Goal: Task Accomplishment & Management: Complete application form

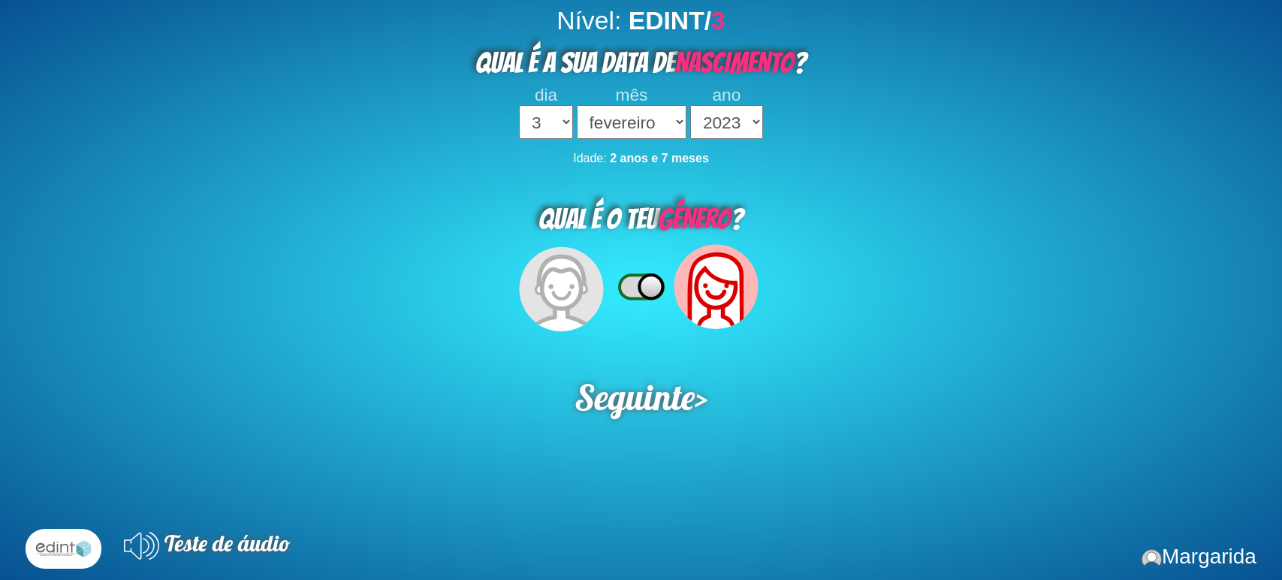
select select "3"
select select "02"
drag, startPoint x: 457, startPoint y: 53, endPoint x: 667, endPoint y: 52, distance: 209.6
click at [667, 52] on div "QUAL É A SUA DATA DE NASCIMENTO ?" at bounding box center [641, 60] width 1282 height 50
copy span "QUAL É A SUA DATA DE"
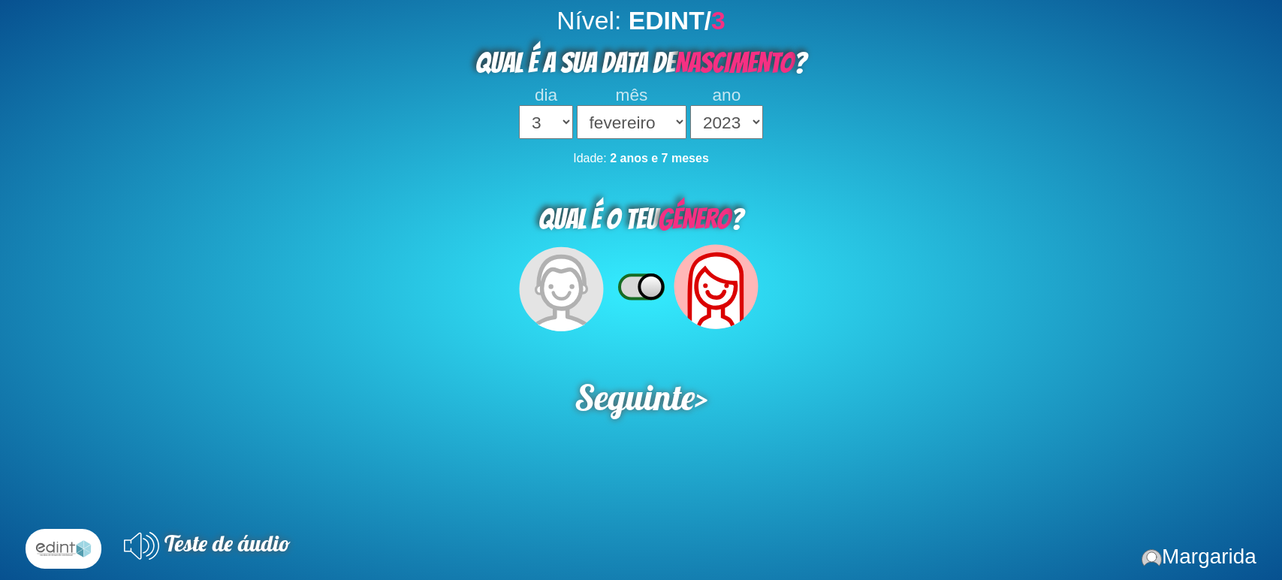
select select "3"
select select "02"
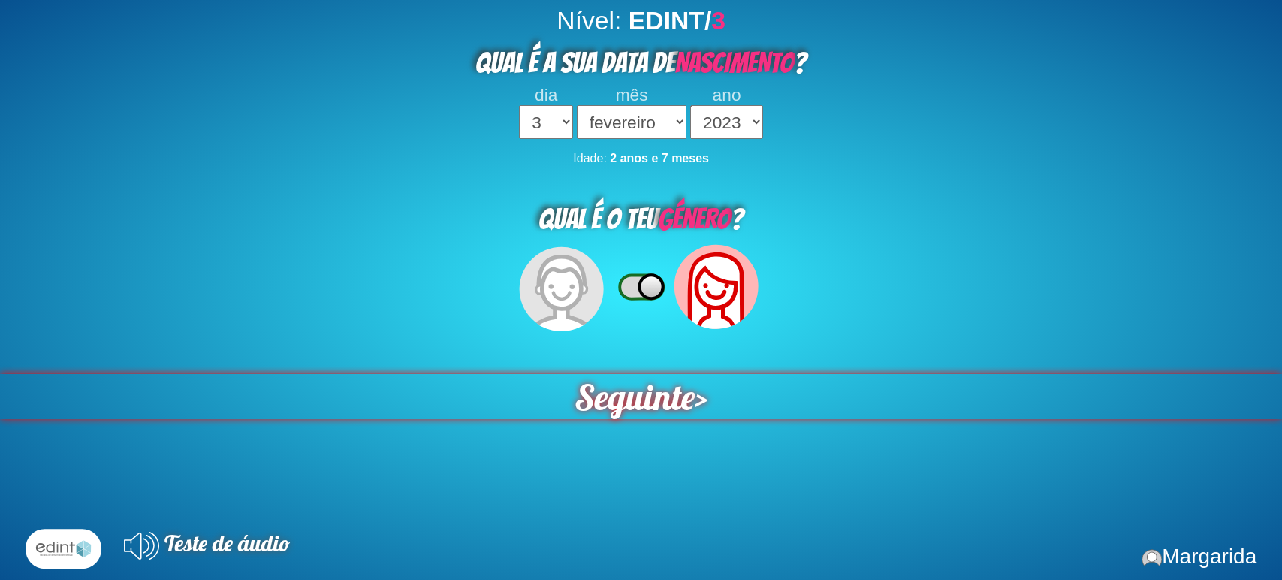
click at [586, 397] on span "Seguinte" at bounding box center [635, 396] width 120 height 45
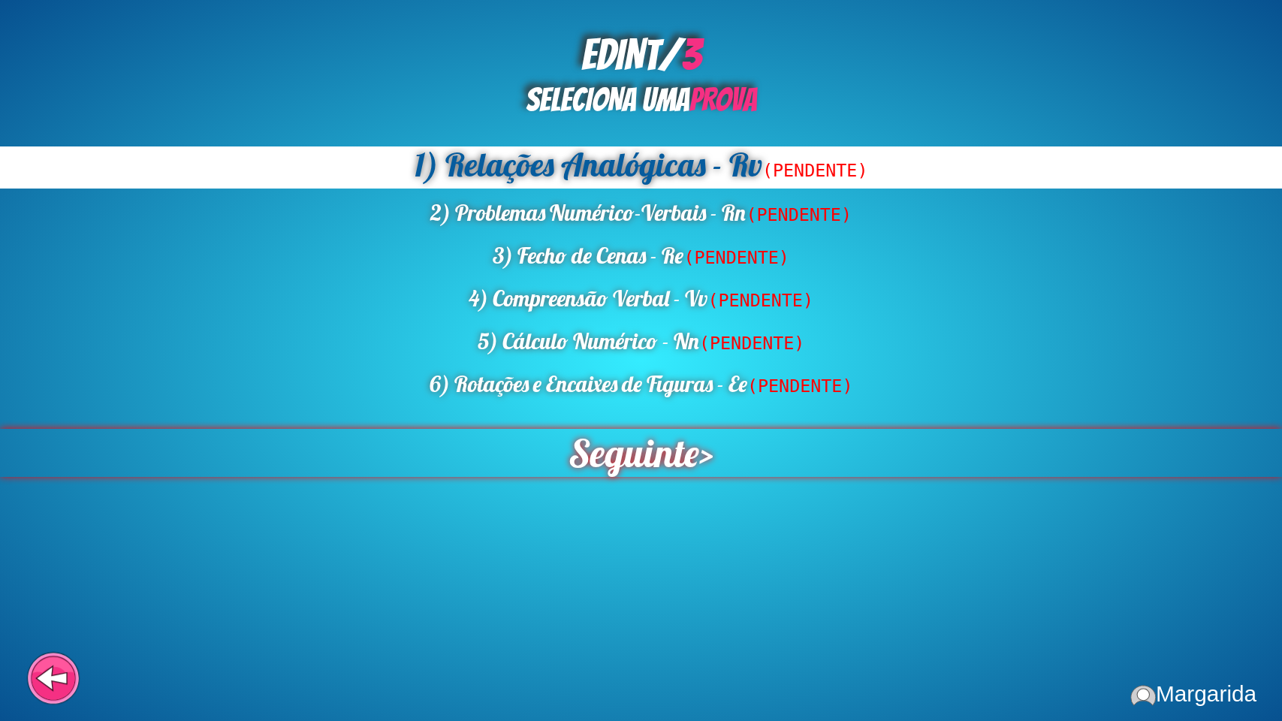
click at [680, 457] on span "Seguinte" at bounding box center [633, 452] width 131 height 48
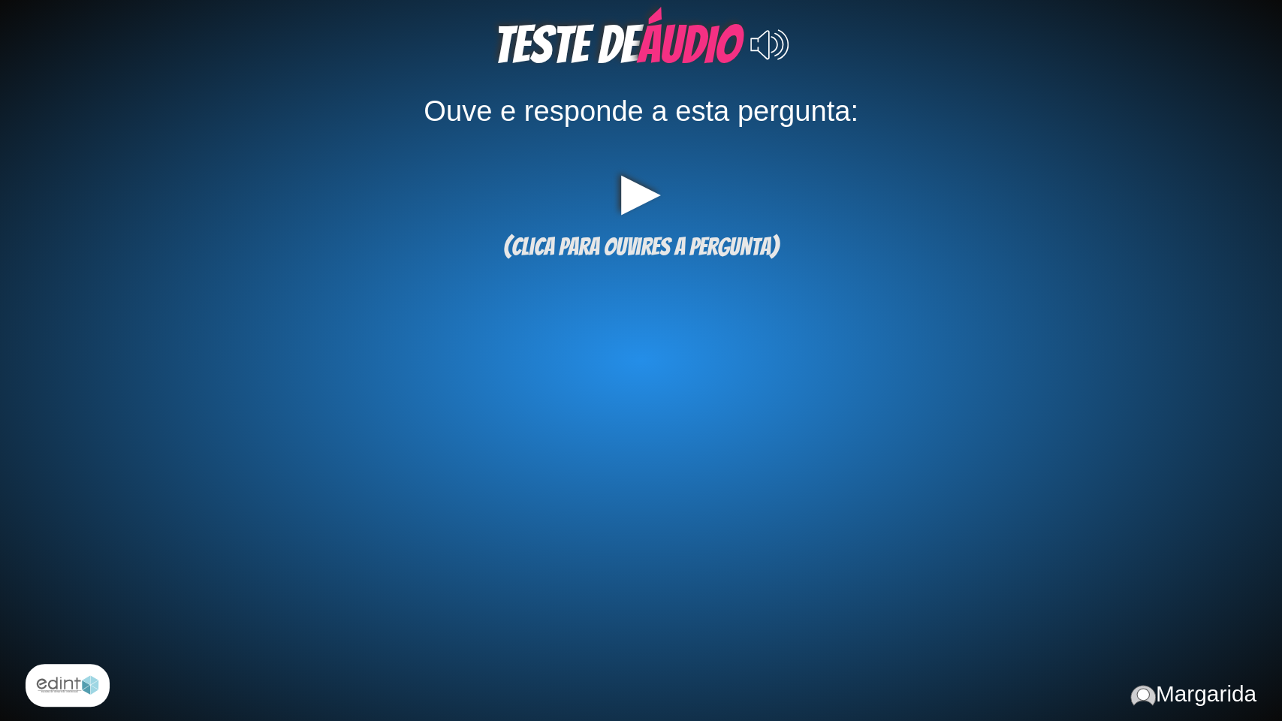
click at [631, 200] on div "▶" at bounding box center [641, 190] width 1298 height 51
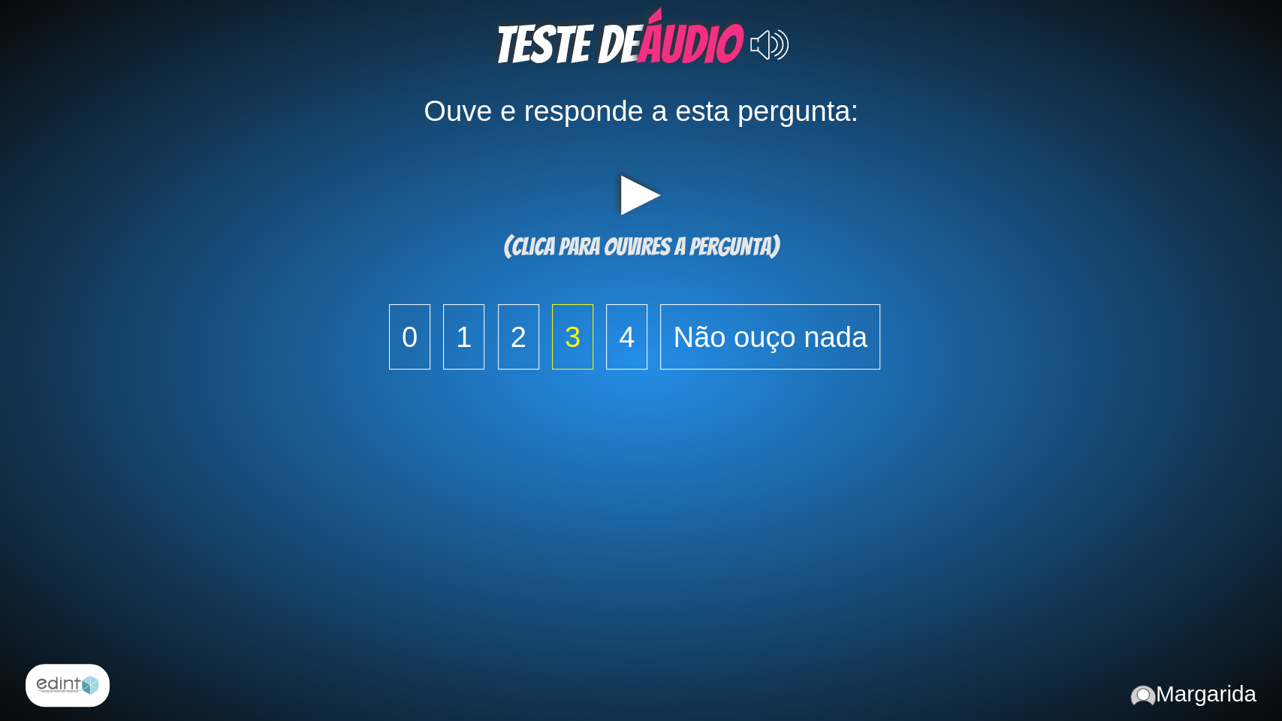
click at [564, 336] on span "3" at bounding box center [572, 336] width 41 height 65
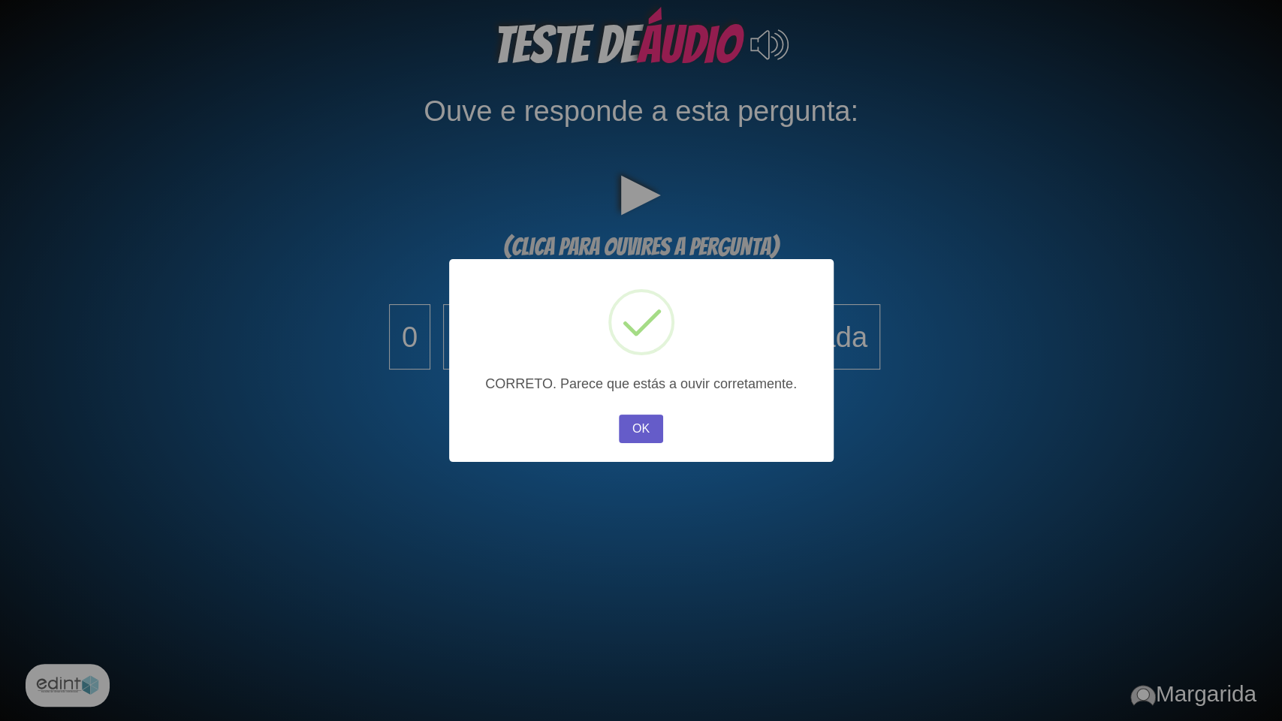
click at [635, 421] on button "OK" at bounding box center [641, 429] width 44 height 29
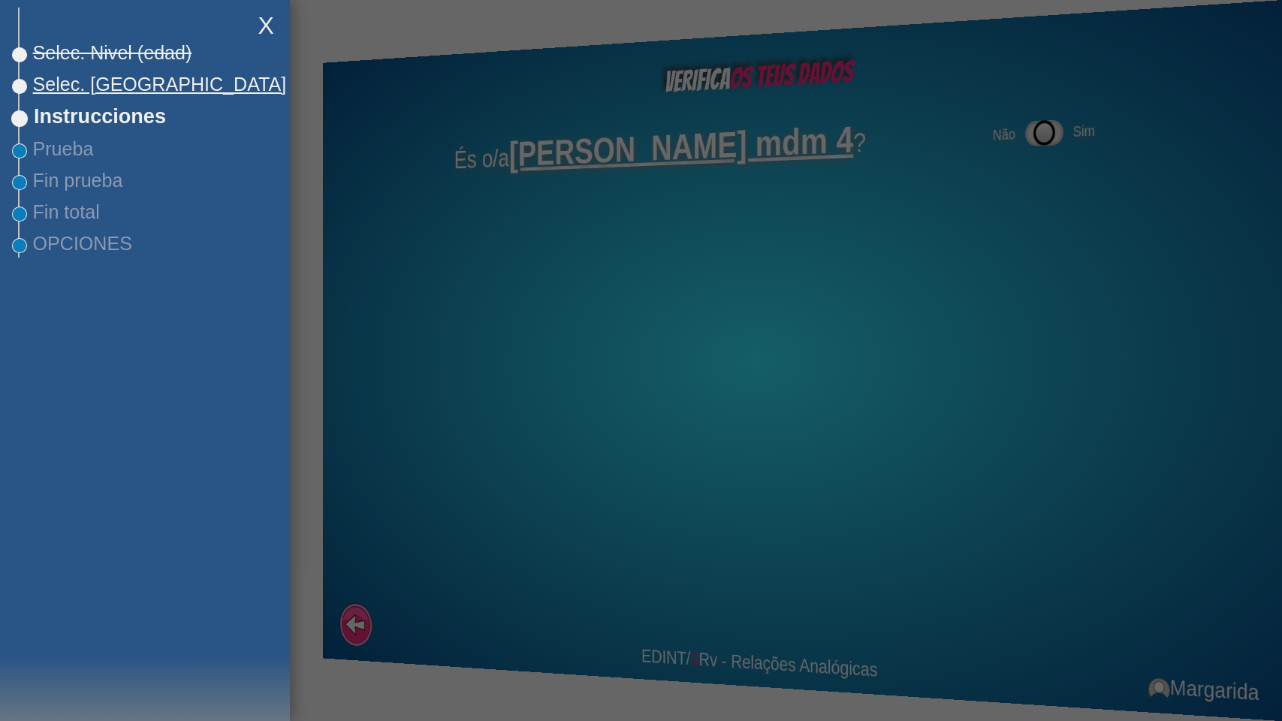
click at [104, 79] on span "Selec. [GEOGRAPHIC_DATA]" at bounding box center [153, 85] width 267 height 22
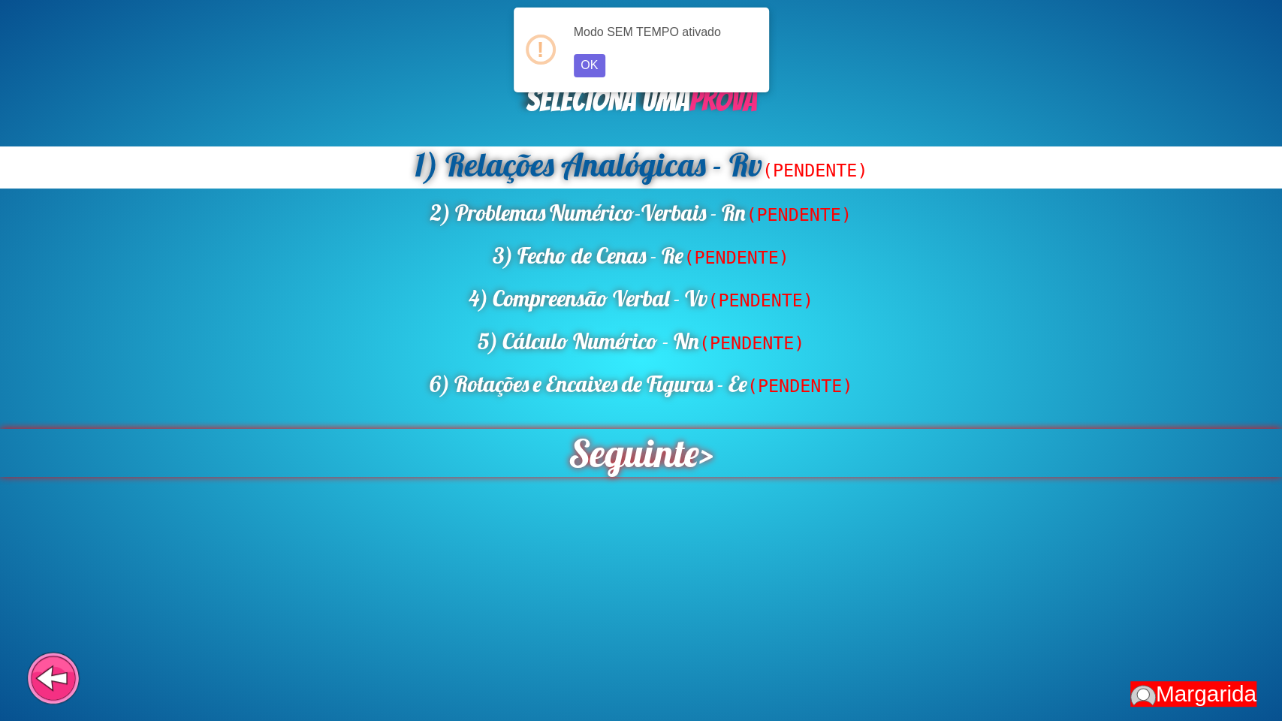
click at [620, 451] on span "Seguinte" at bounding box center [634, 453] width 142 height 52
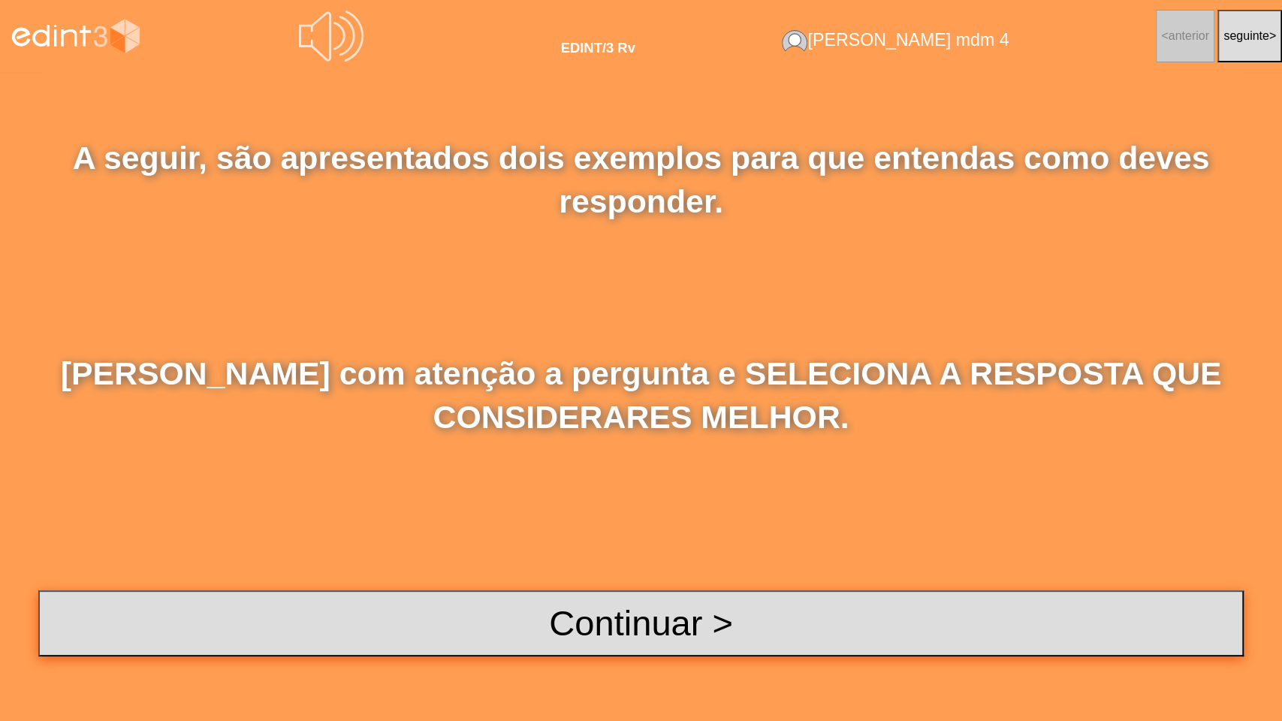
click at [555, 579] on button "Continuar >" at bounding box center [641, 623] width 1206 height 66
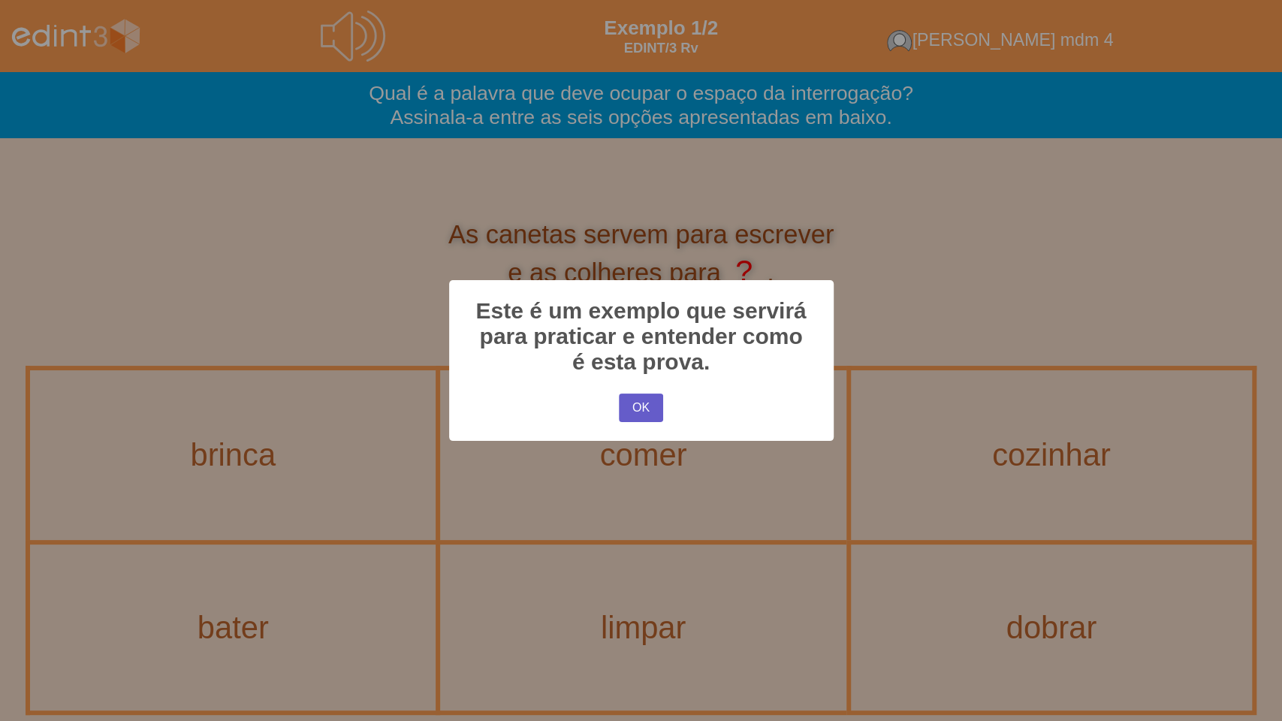
click at [638, 399] on button "OK" at bounding box center [641, 408] width 44 height 29
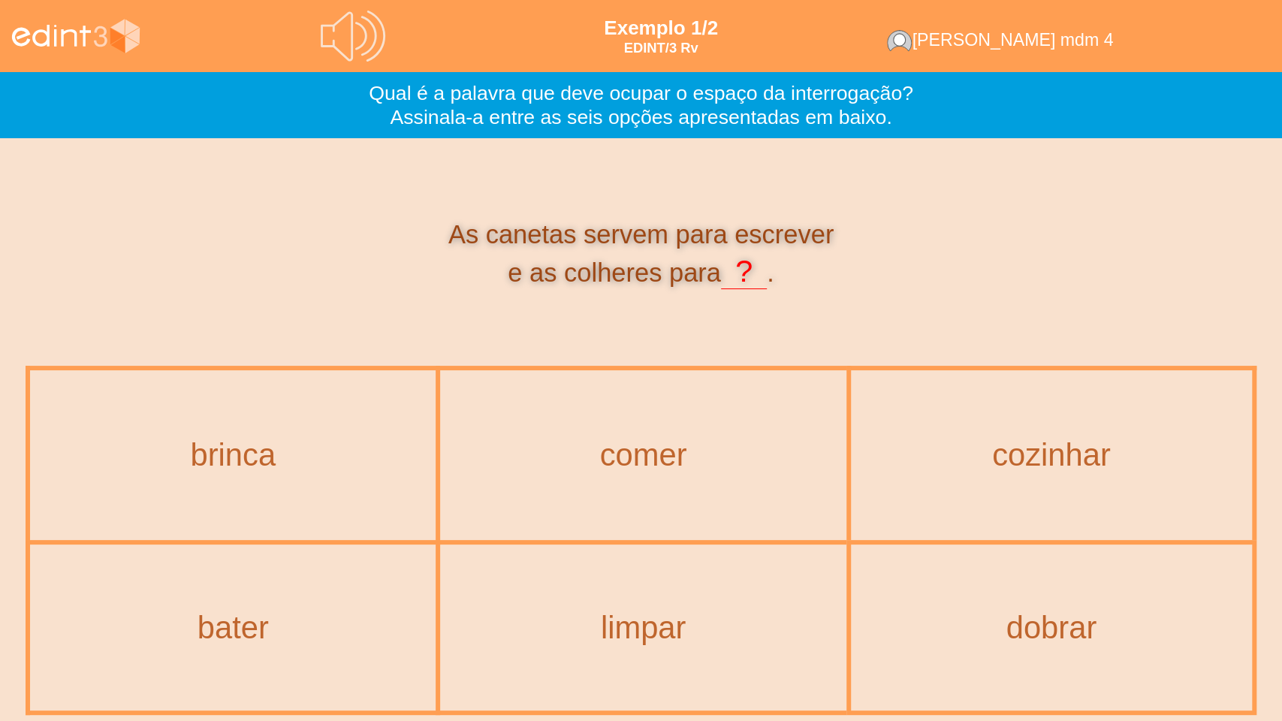
click at [88, 201] on div "As canetas servem para escrever e as colheres para ? ." at bounding box center [641, 255] width 1231 height 222
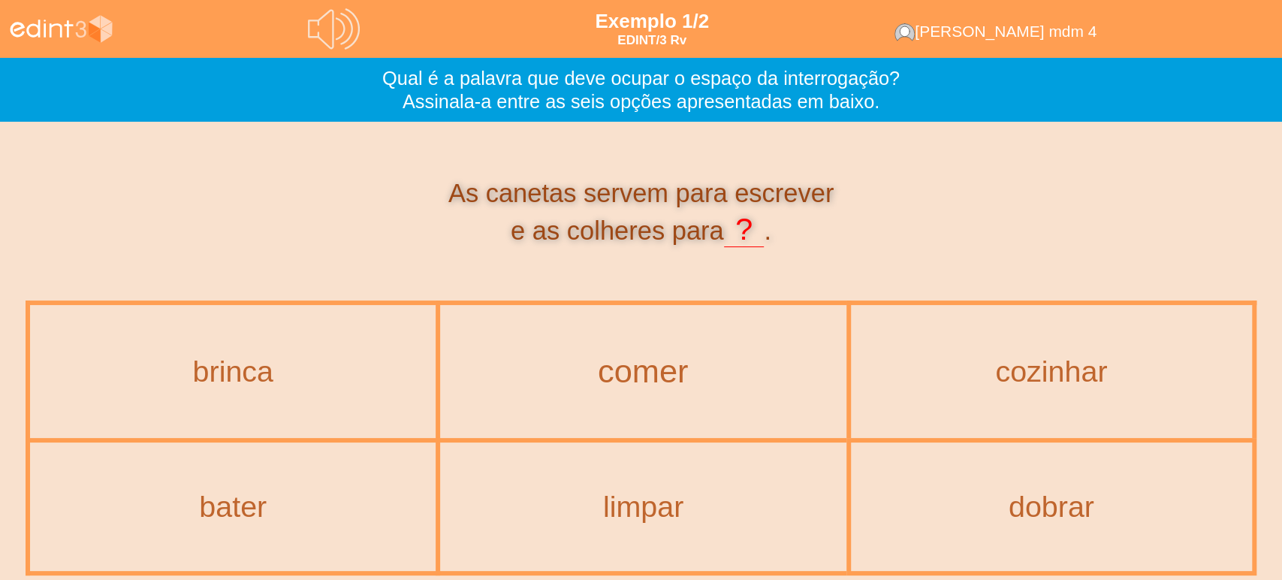
click at [672, 387] on div "comer" at bounding box center [643, 371] width 443 height 36
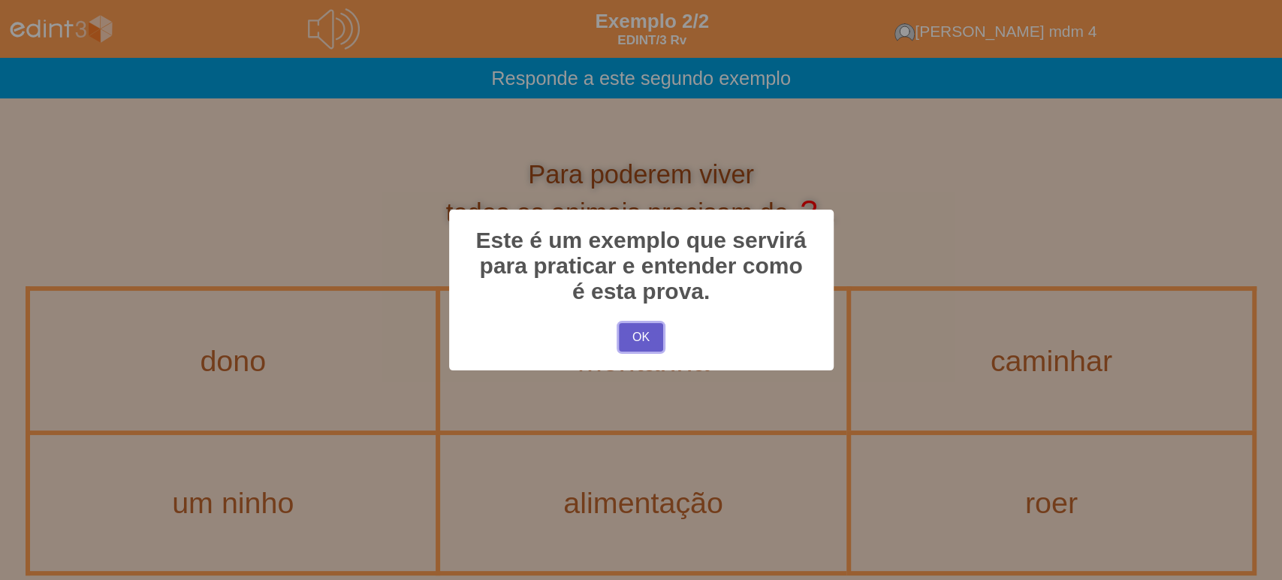
click at [639, 339] on button "OK" at bounding box center [641, 337] width 44 height 29
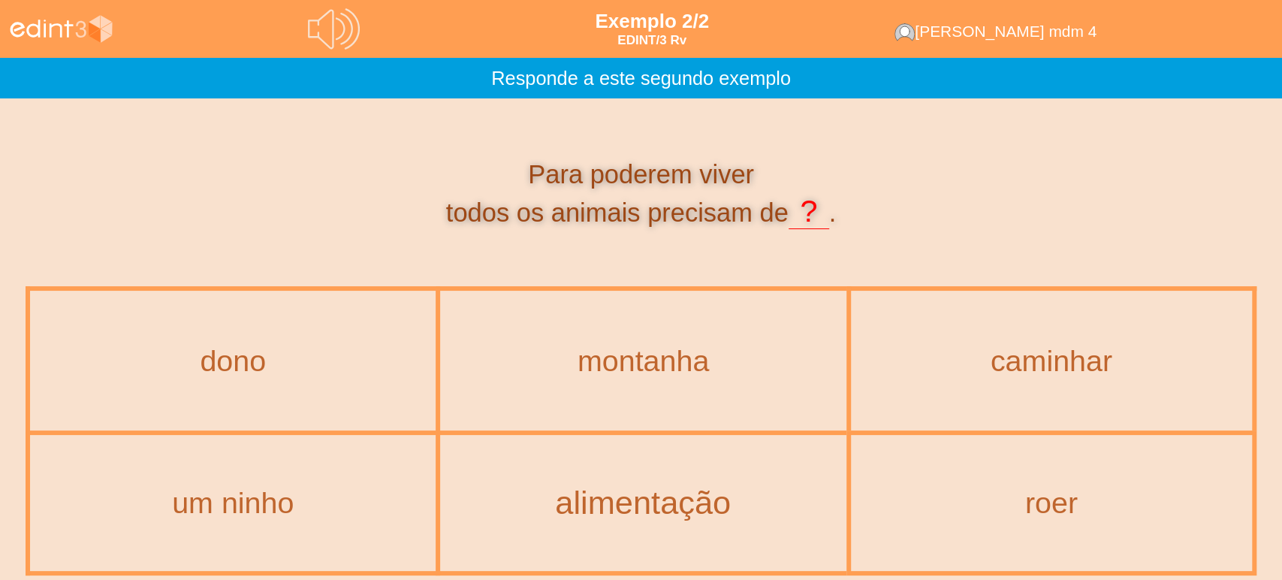
click at [681, 487] on div "alimentação" at bounding box center [643, 503] width 443 height 36
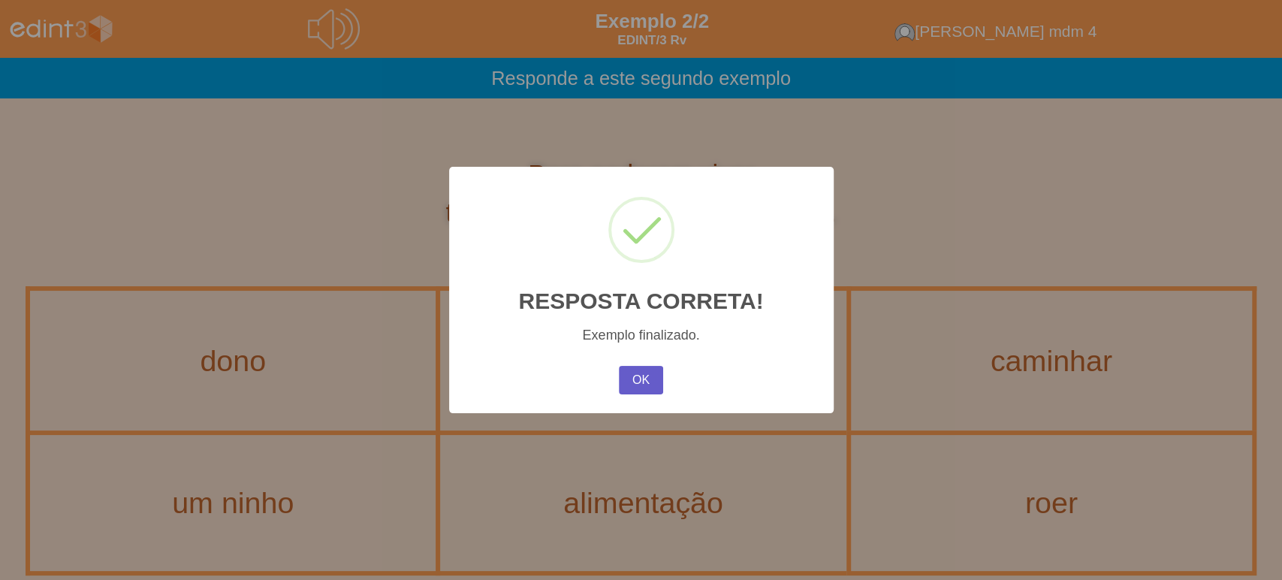
click at [650, 389] on button "OK" at bounding box center [641, 380] width 44 height 29
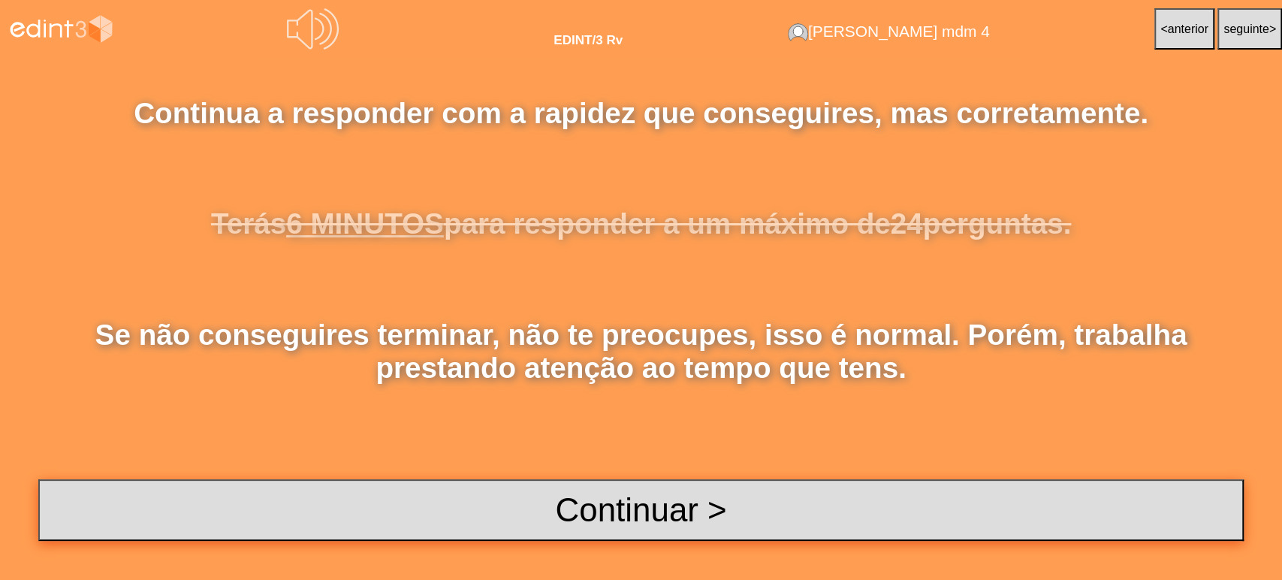
click at [664, 505] on button "Continuar >" at bounding box center [641, 510] width 1206 height 62
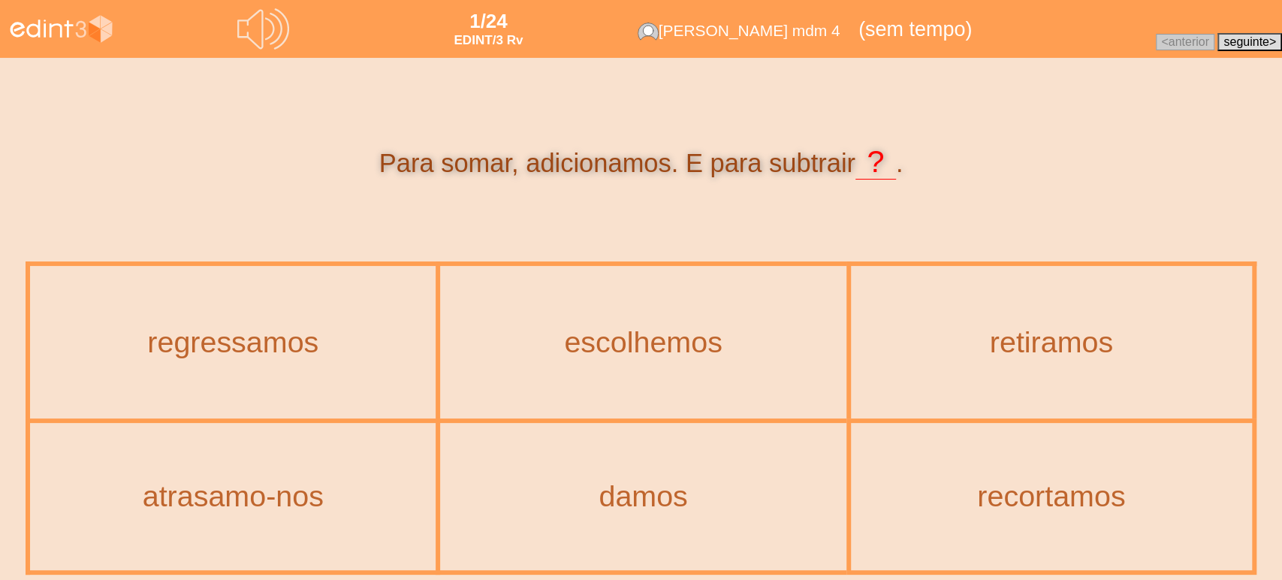
click at [263, 28] on icon at bounding box center [263, 28] width 53 height 53
click at [999, 353] on div "retiramos" at bounding box center [1051, 342] width 438 height 36
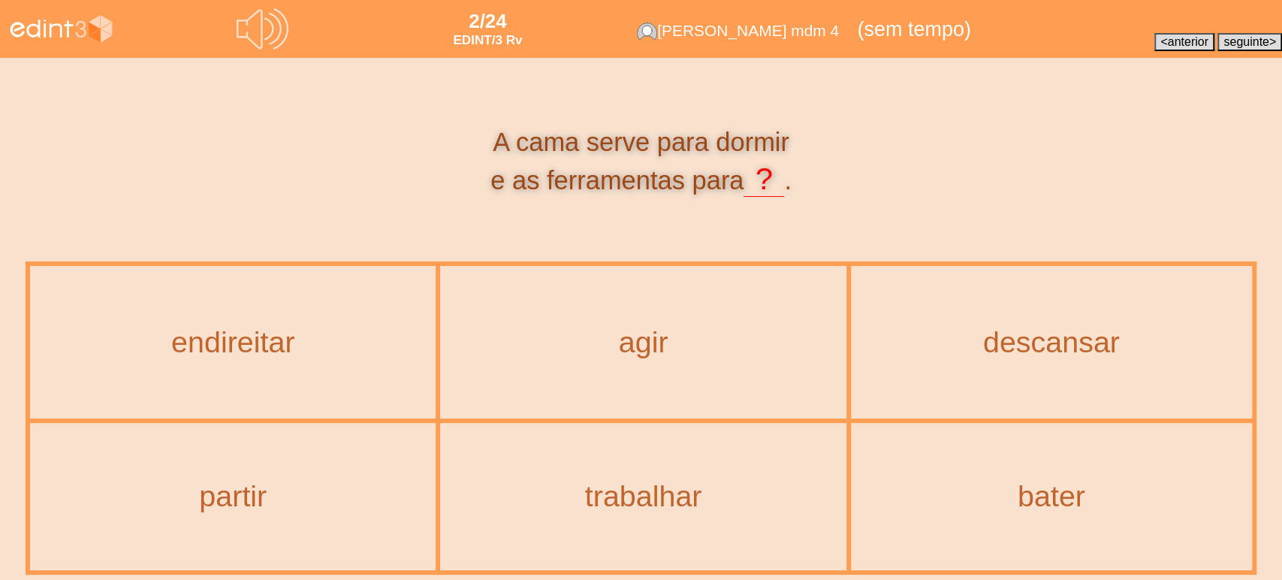
click at [642, 523] on div "trabalhar" at bounding box center [643, 496] width 403 height 144
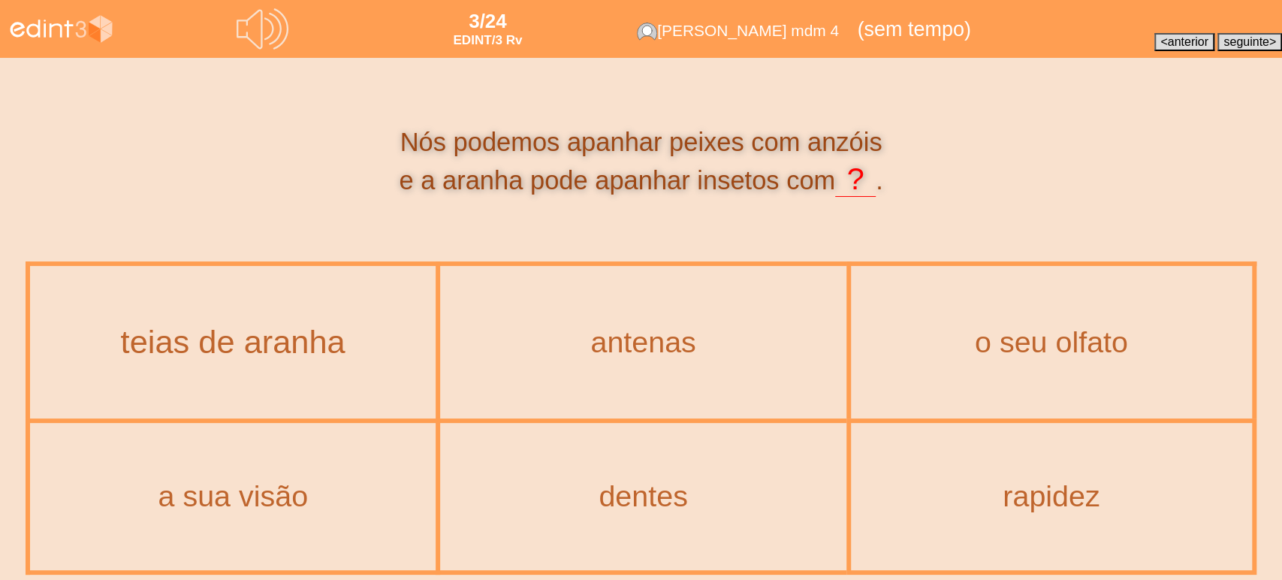
click at [315, 347] on div "teias de aranha" at bounding box center [232, 342] width 443 height 36
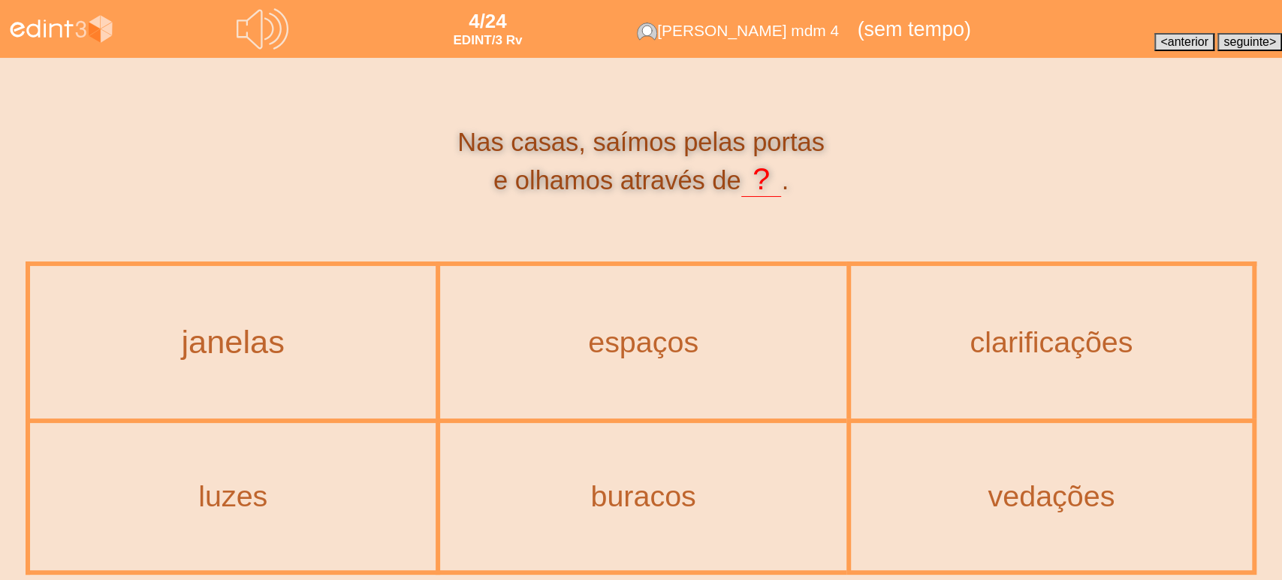
click at [316, 325] on div "janelas" at bounding box center [232, 342] width 443 height 36
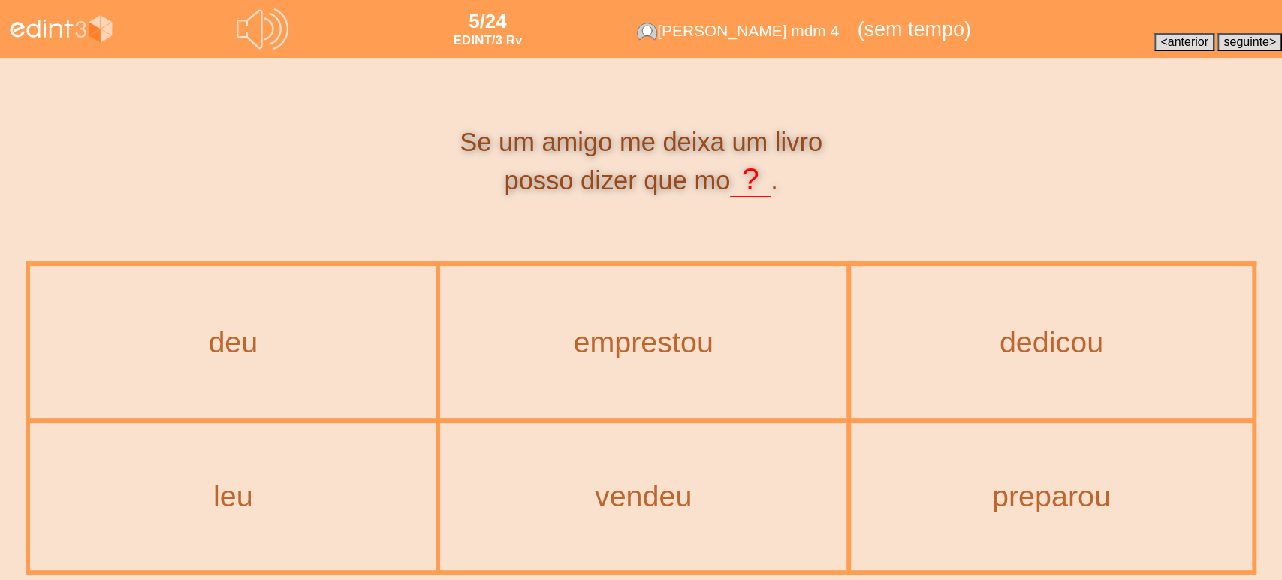
click at [262, 35] on icon at bounding box center [262, 28] width 53 height 53
click at [605, 359] on div "emprestou" at bounding box center [643, 341] width 403 height 149
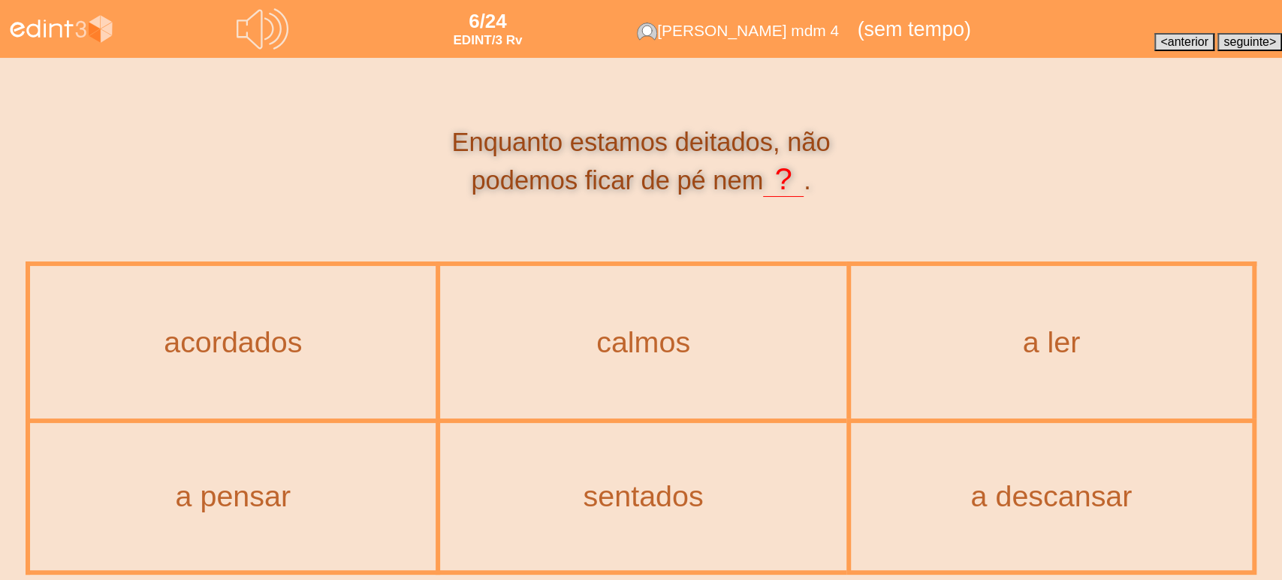
click at [258, 18] on icon at bounding box center [263, 30] width 56 height 56
click at [739, 473] on div "sentados" at bounding box center [643, 496] width 403 height 144
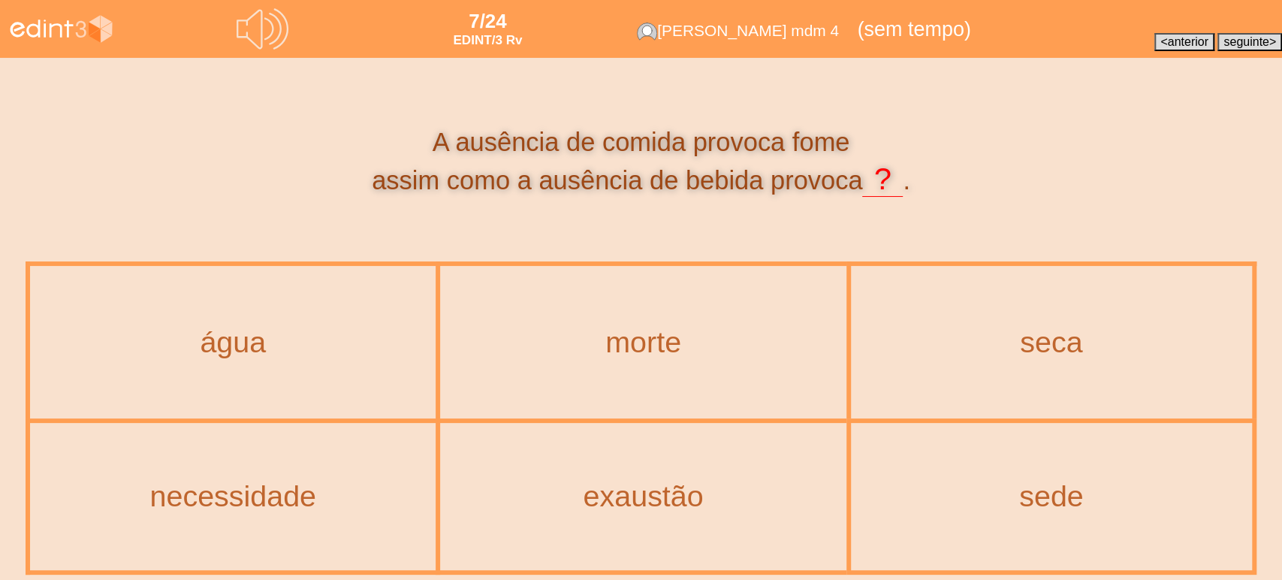
click at [983, 526] on div "sede" at bounding box center [1052, 496] width 398 height 144
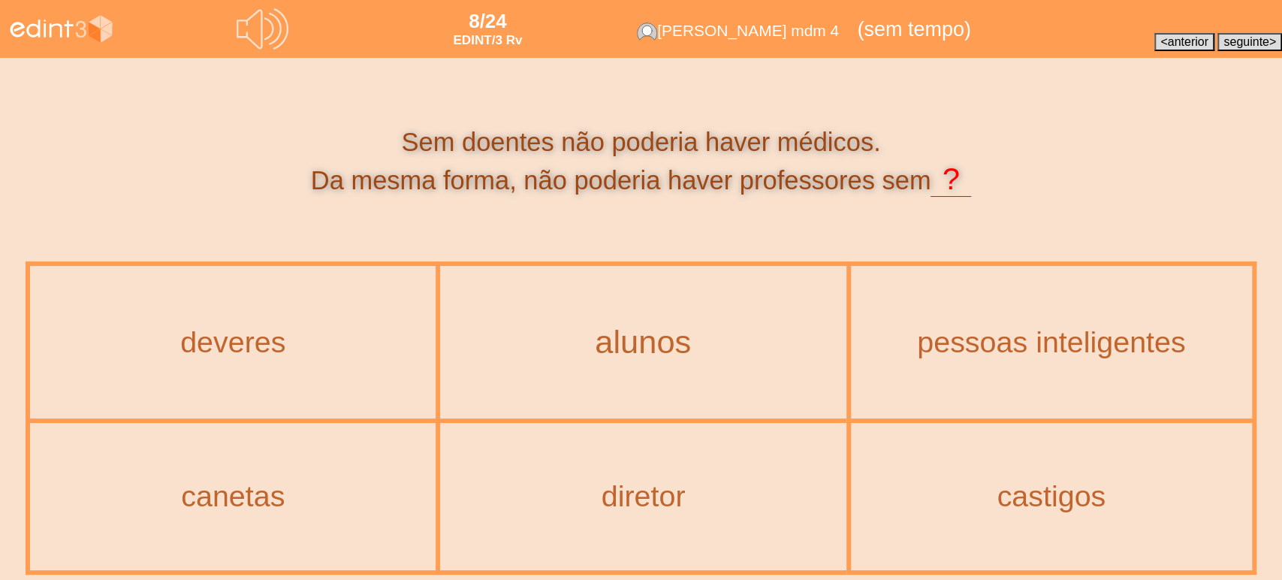
click at [678, 357] on div "alunos" at bounding box center [643, 342] width 443 height 36
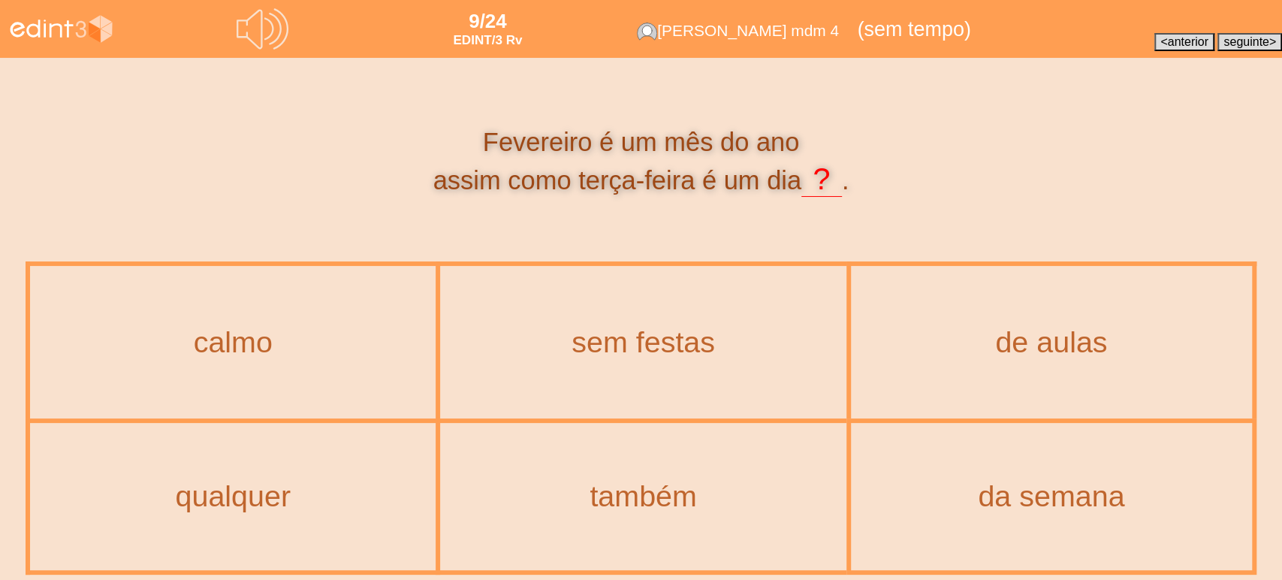
click at [274, 40] on icon at bounding box center [269, 28] width 10 height 23
click at [1006, 502] on div "da semana" at bounding box center [1051, 496] width 438 height 36
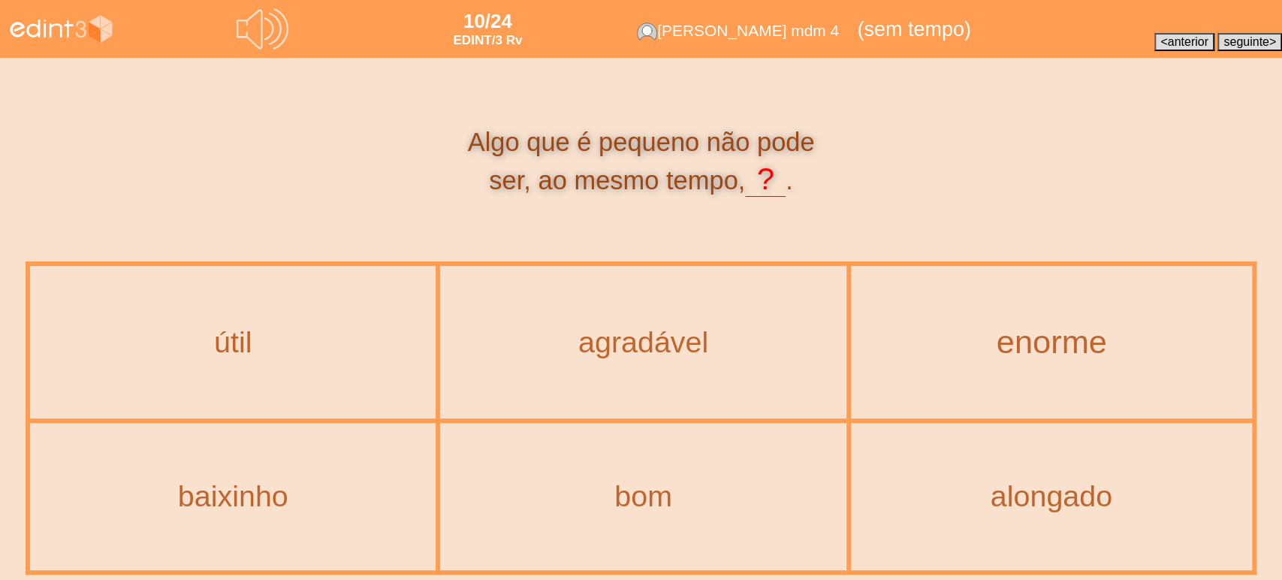
click at [971, 340] on div "enorme" at bounding box center [1051, 342] width 438 height 36
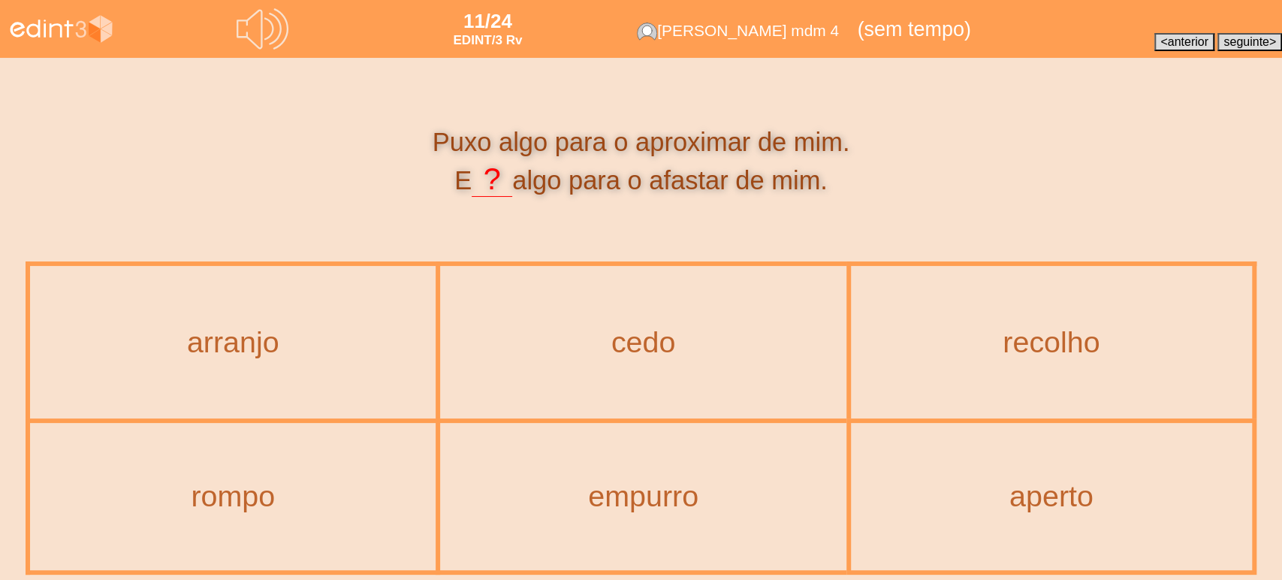
click at [620, 473] on div "empurro" at bounding box center [643, 496] width 403 height 144
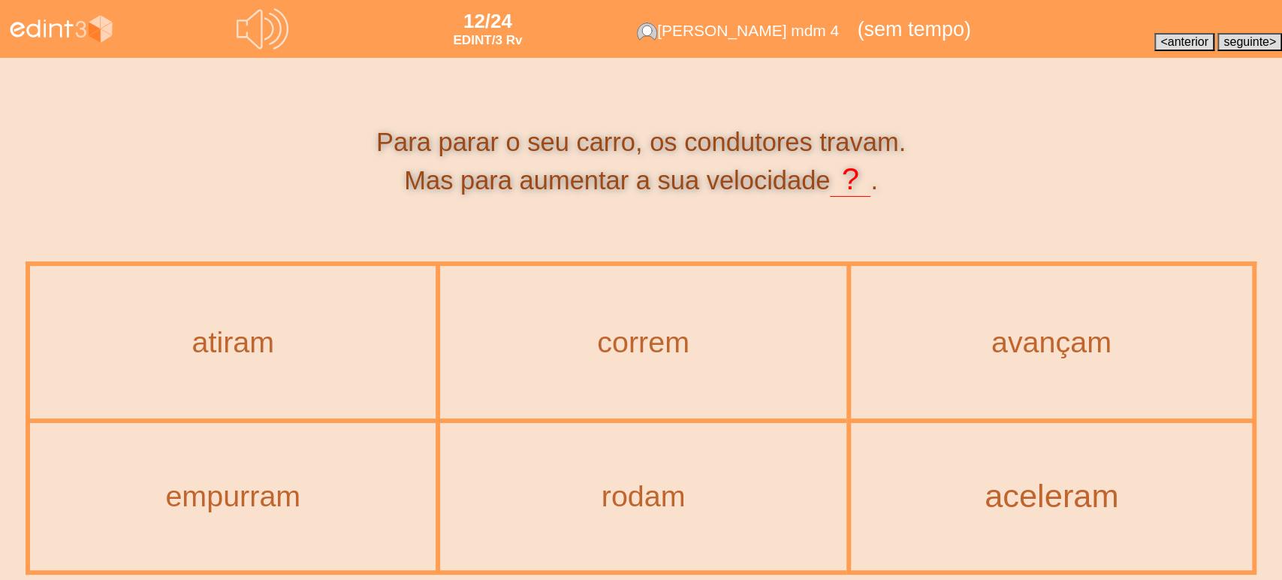
click at [1070, 503] on div "aceleram" at bounding box center [1051, 496] width 438 height 36
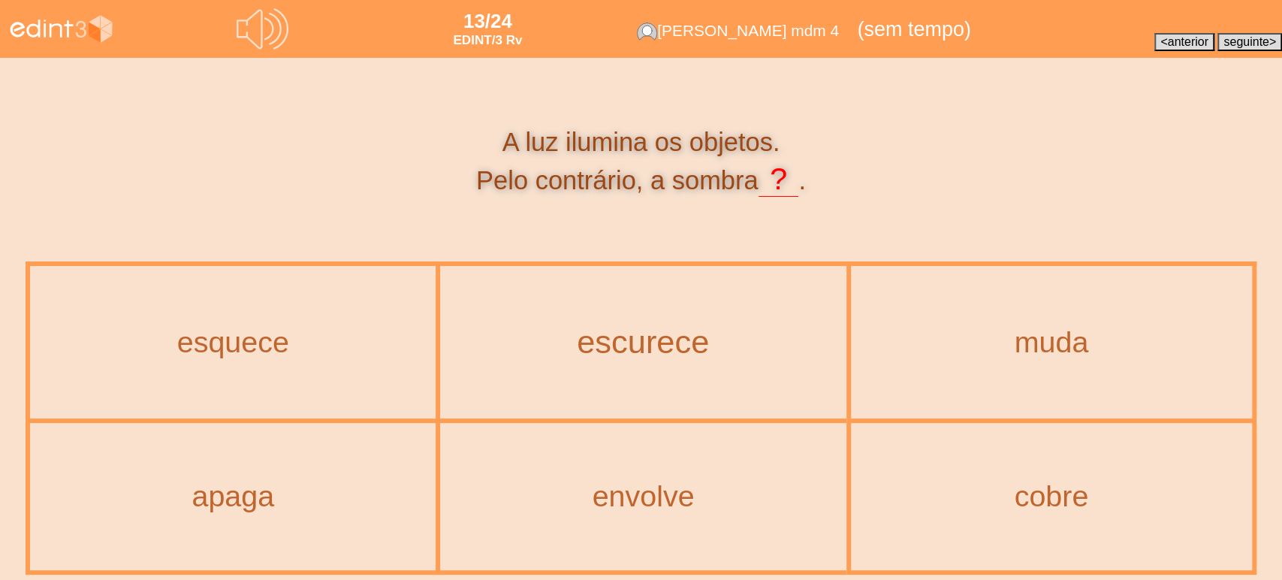
click at [622, 343] on div "escurece" at bounding box center [643, 342] width 443 height 36
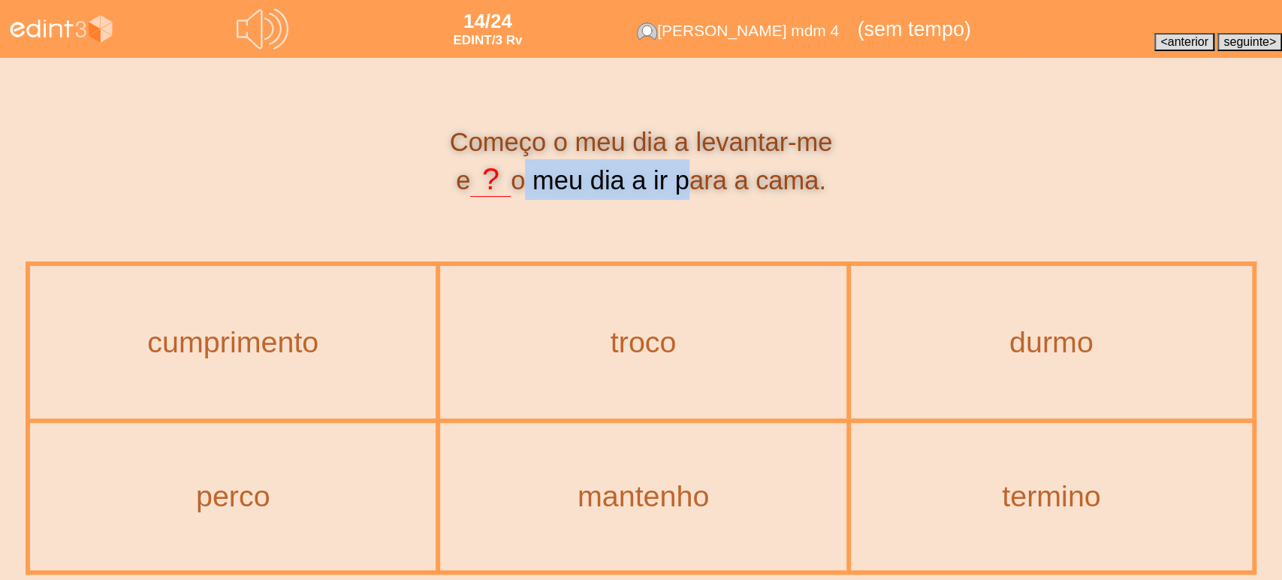
drag, startPoint x: 516, startPoint y: 173, endPoint x: 680, endPoint y: 180, distance: 163.9
click at [680, 180] on div "Começo o meu dia a levantar-me e ? o meu dia a ir para a cama." at bounding box center [641, 162] width 1231 height 74
copy div "o meu dia a ir"
click at [249, 26] on icon at bounding box center [259, 29] width 45 height 40
click at [289, 33] on icon at bounding box center [262, 28] width 53 height 53
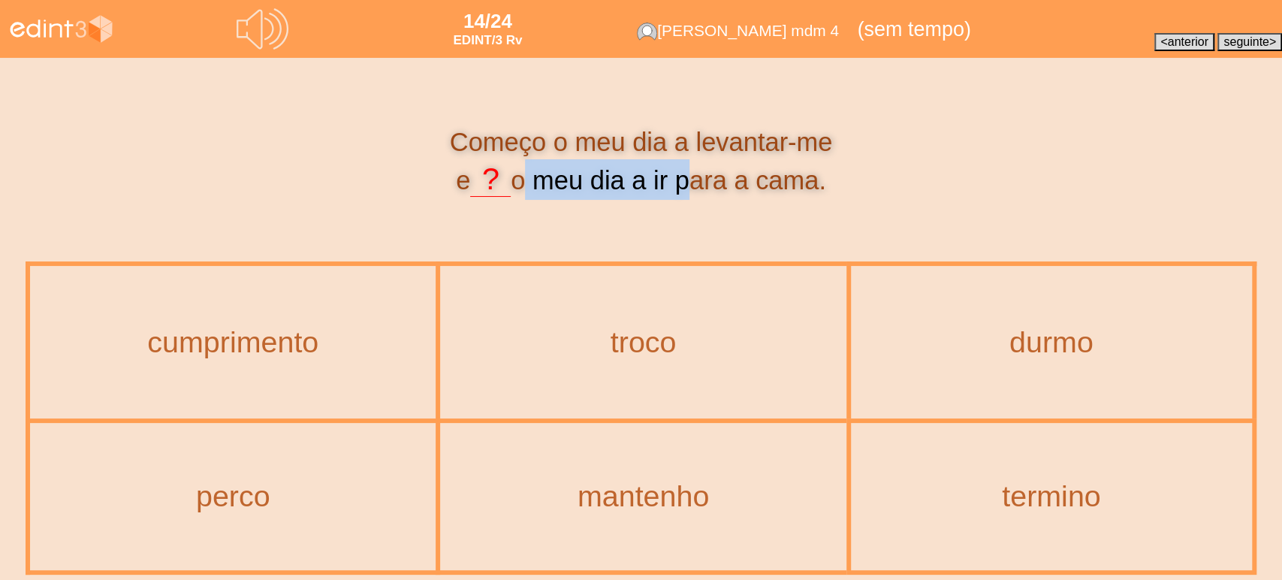
click at [1028, 461] on div "termino" at bounding box center [1052, 496] width 398 height 144
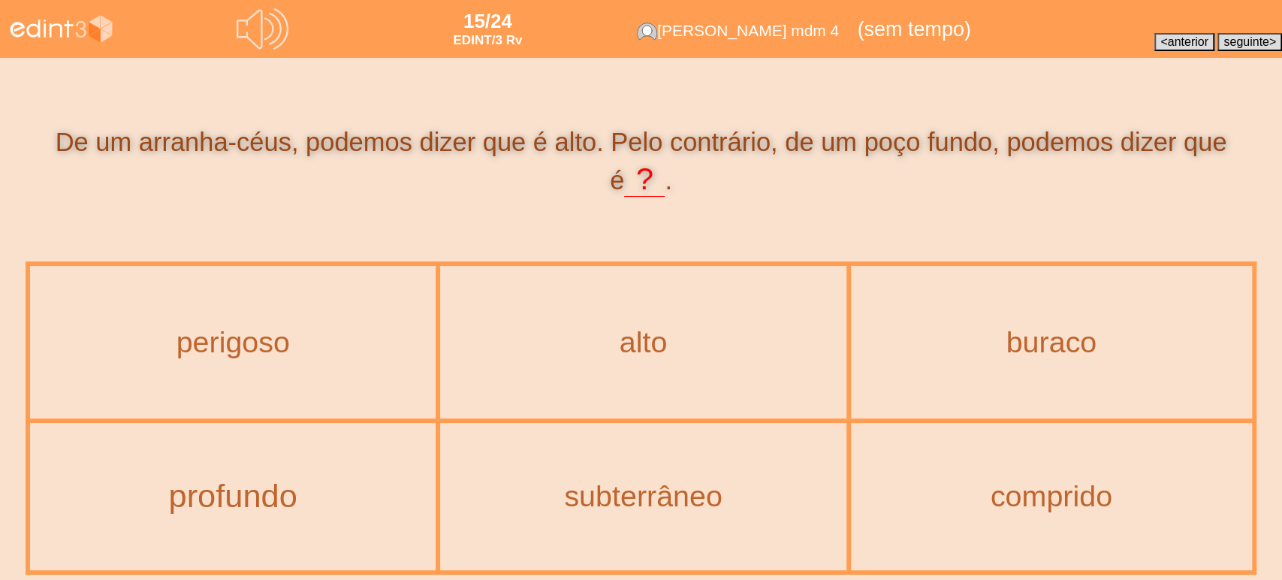
click at [289, 508] on div "profundo" at bounding box center [232, 496] width 443 height 36
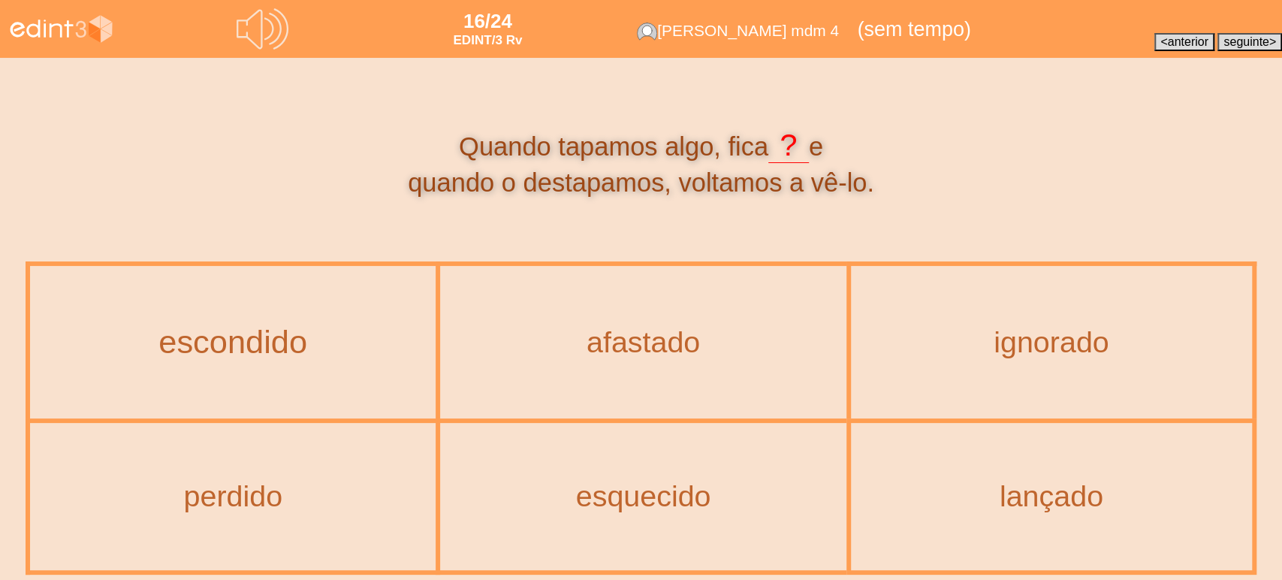
click at [330, 356] on div "escondido" at bounding box center [232, 342] width 443 height 36
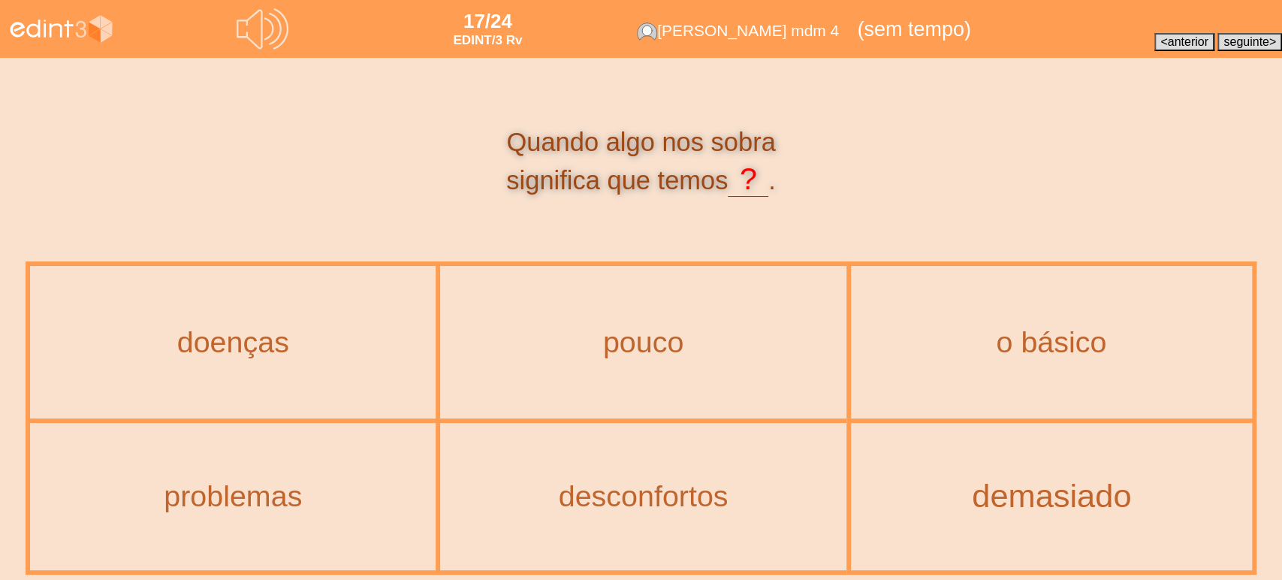
click at [1012, 491] on div "demasiado" at bounding box center [1051, 496] width 438 height 36
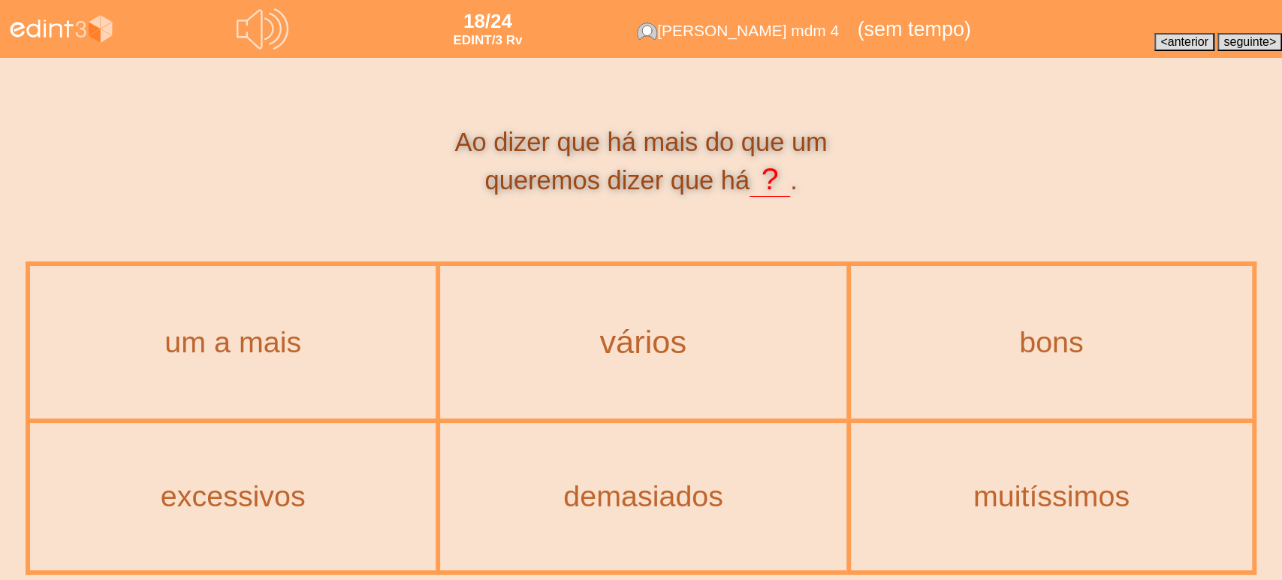
click at [612, 355] on div "vários" at bounding box center [643, 342] width 443 height 36
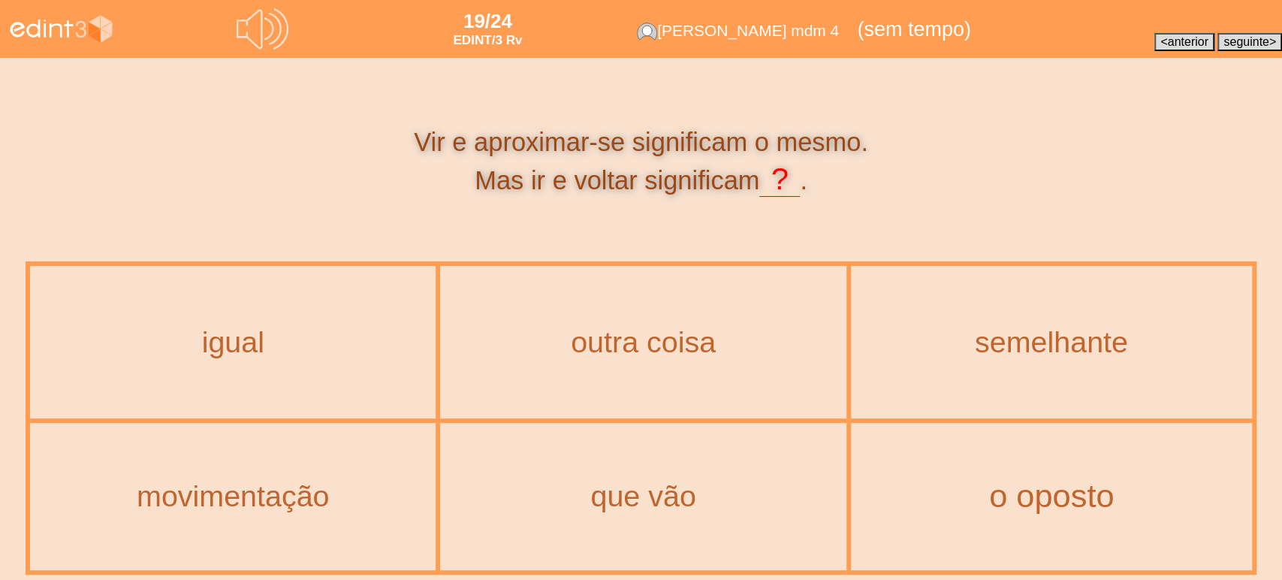
click at [991, 506] on div "o oposto" at bounding box center [1051, 496] width 438 height 36
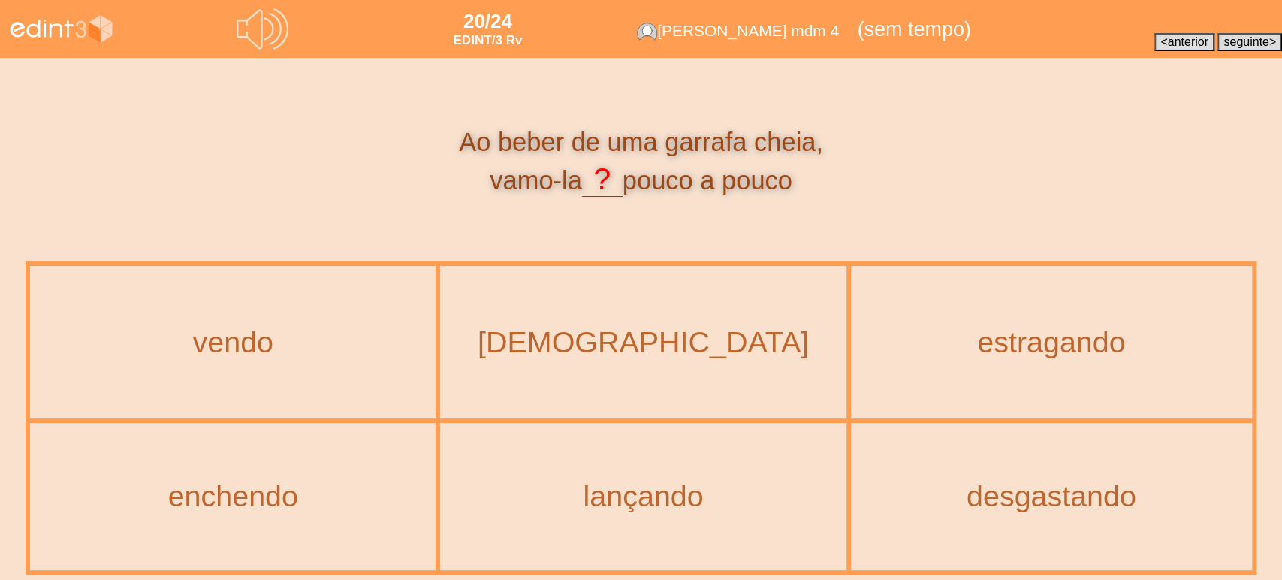
click at [285, 41] on icon at bounding box center [263, 29] width 52 height 52
click at [641, 334] on div "[DEMOGRAPHIC_DATA]" at bounding box center [643, 342] width 443 height 36
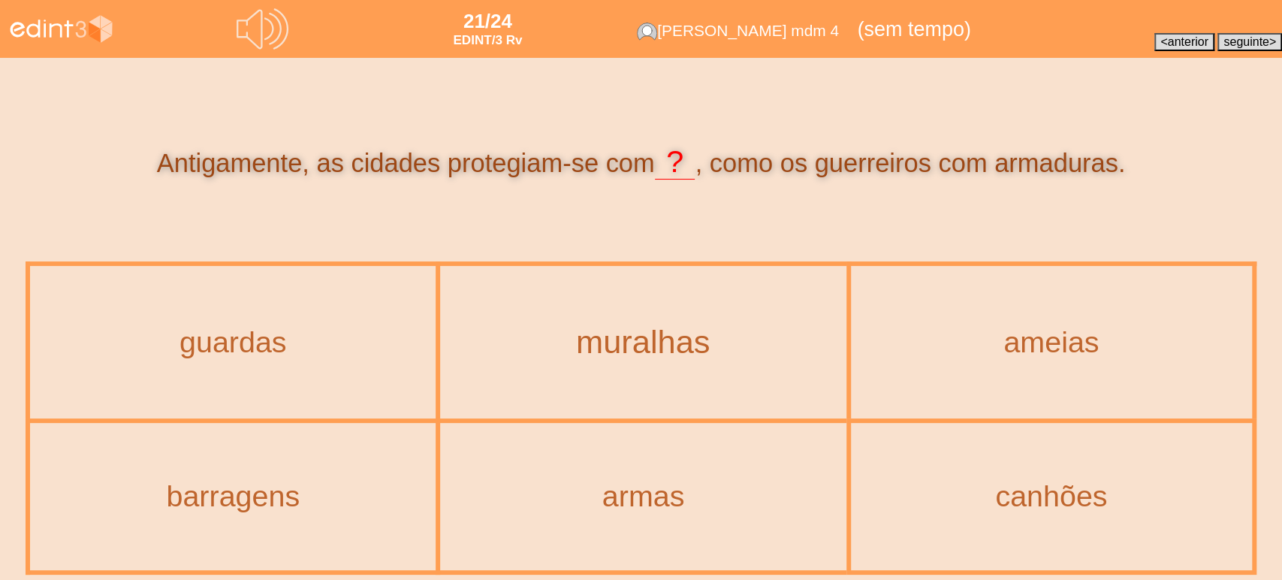
click at [659, 330] on div "muralhas" at bounding box center [643, 342] width 443 height 36
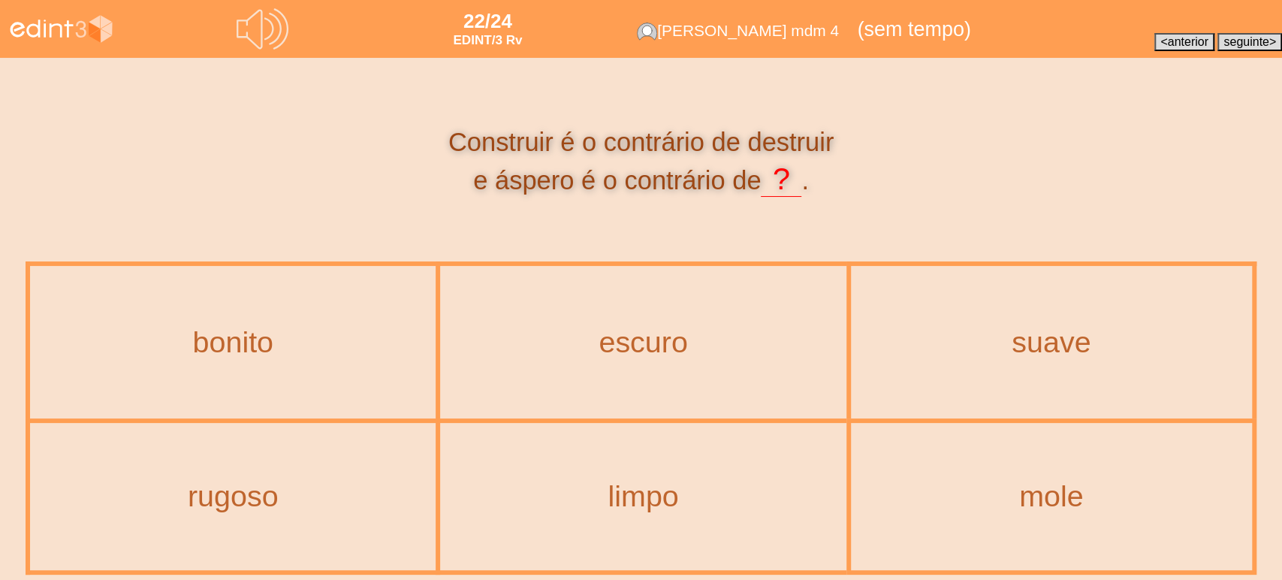
click at [1060, 359] on div "suave" at bounding box center [1052, 341] width 398 height 149
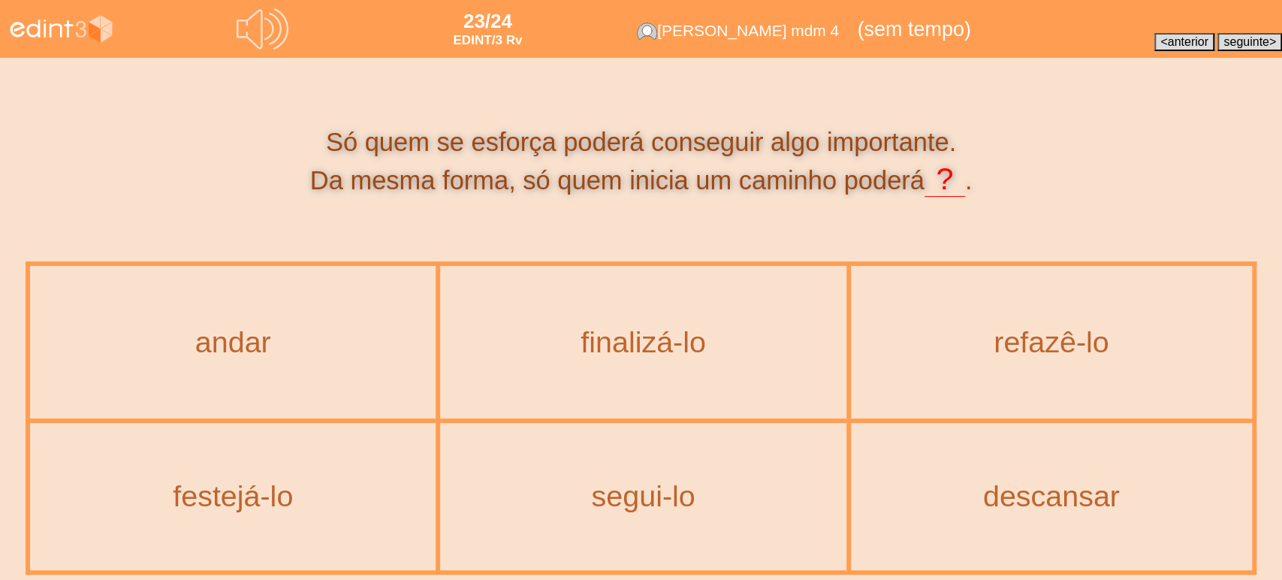
click at [288, 38] on icon at bounding box center [262, 28] width 57 height 57
click at [655, 361] on div "finalizá-lo" at bounding box center [643, 341] width 403 height 149
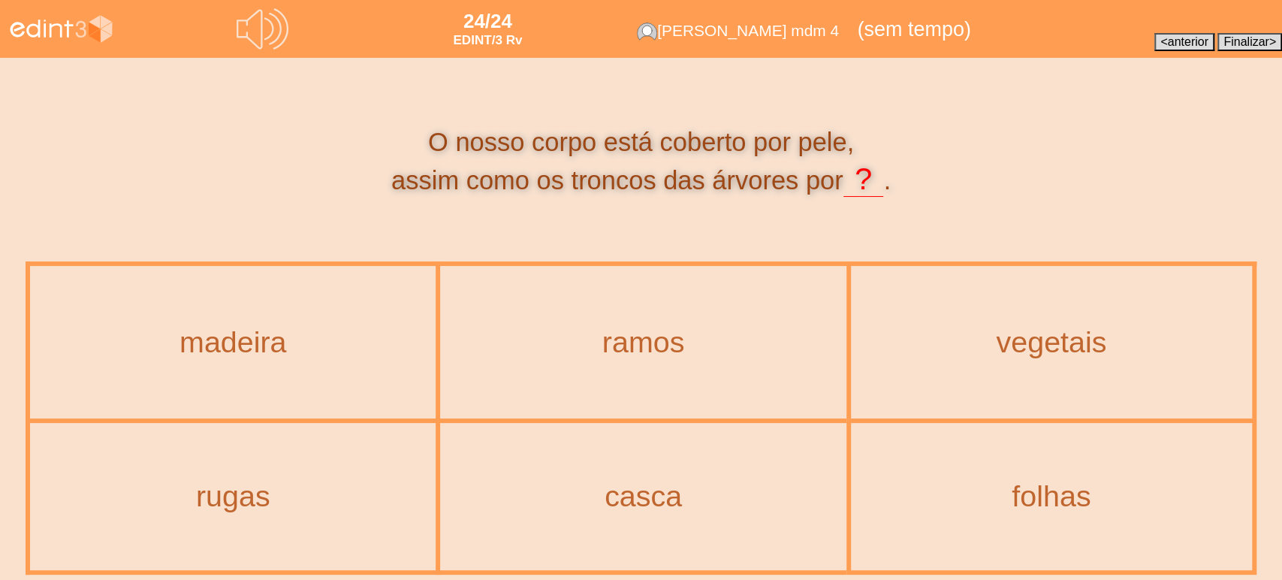
click at [679, 478] on div "casca" at bounding box center [643, 496] width 403 height 144
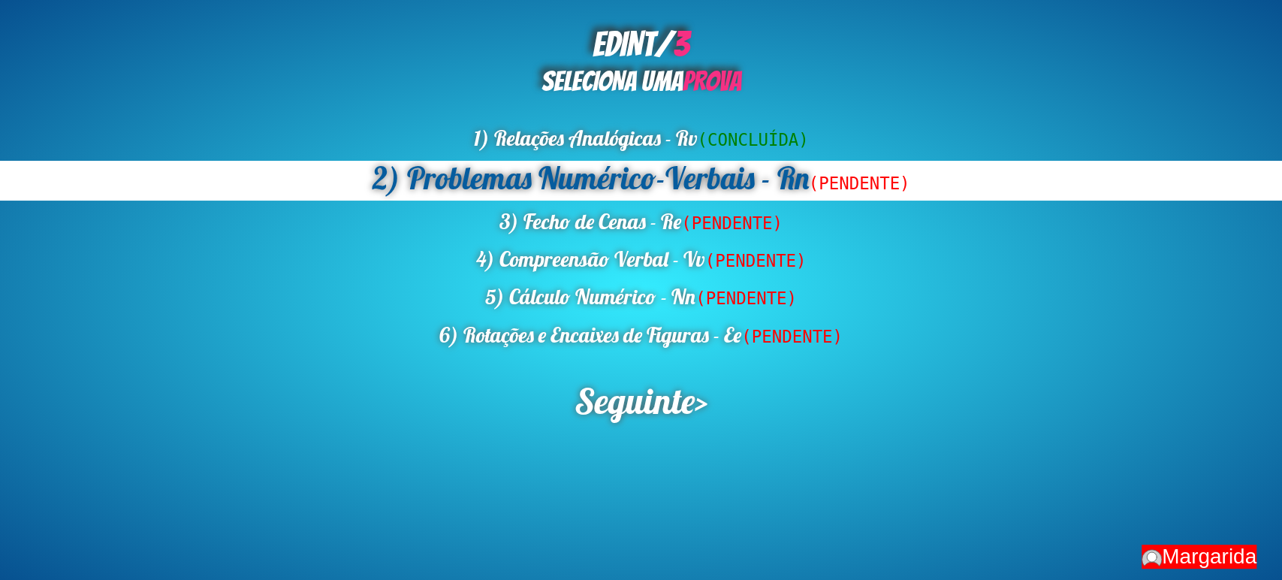
drag, startPoint x: 648, startPoint y: 414, endPoint x: 648, endPoint y: 515, distance: 101.4
click at [648, 414] on span "Seguinte" at bounding box center [634, 400] width 122 height 46
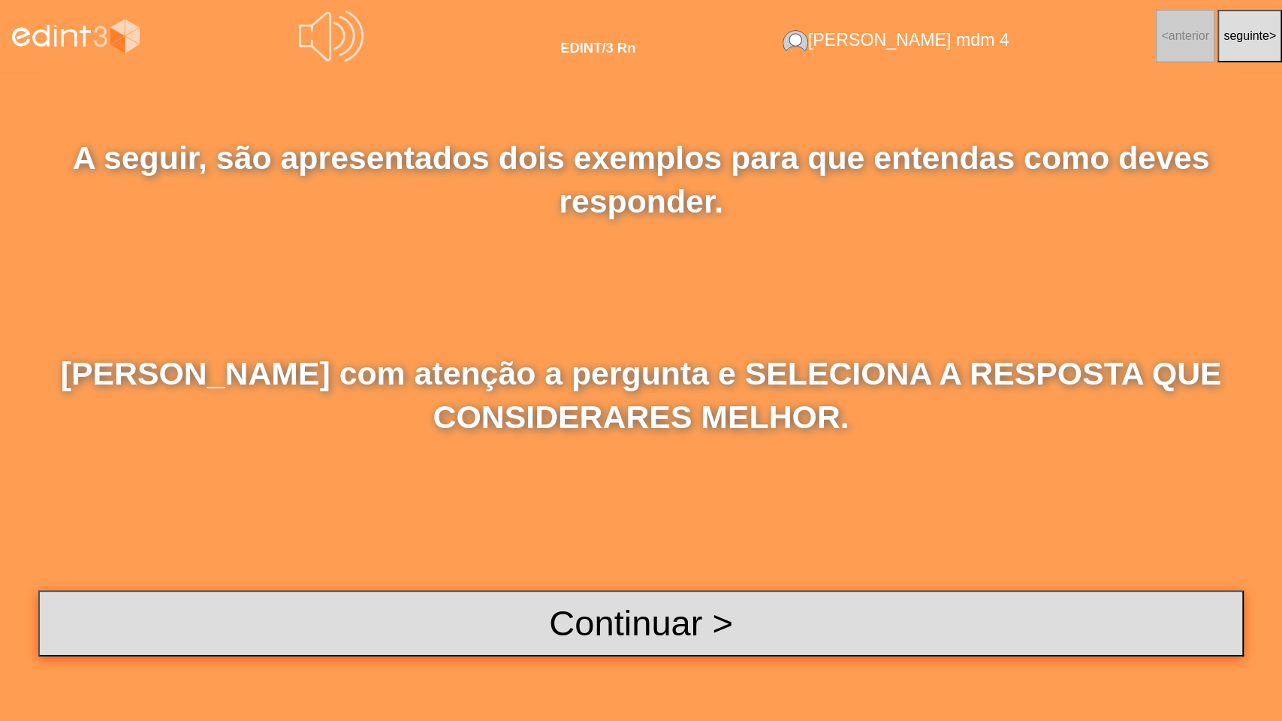
click at [639, 579] on button "Continuar >" at bounding box center [641, 623] width 1206 height 66
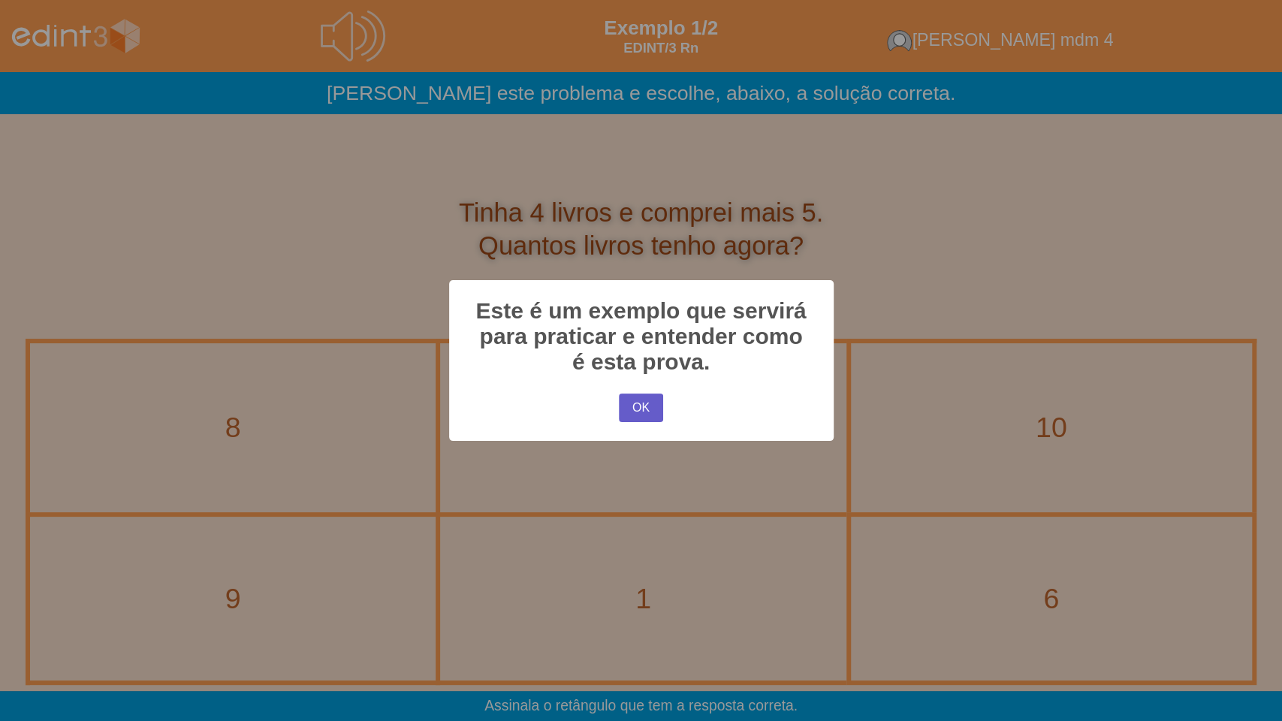
click at [650, 415] on button "OK" at bounding box center [641, 408] width 44 height 29
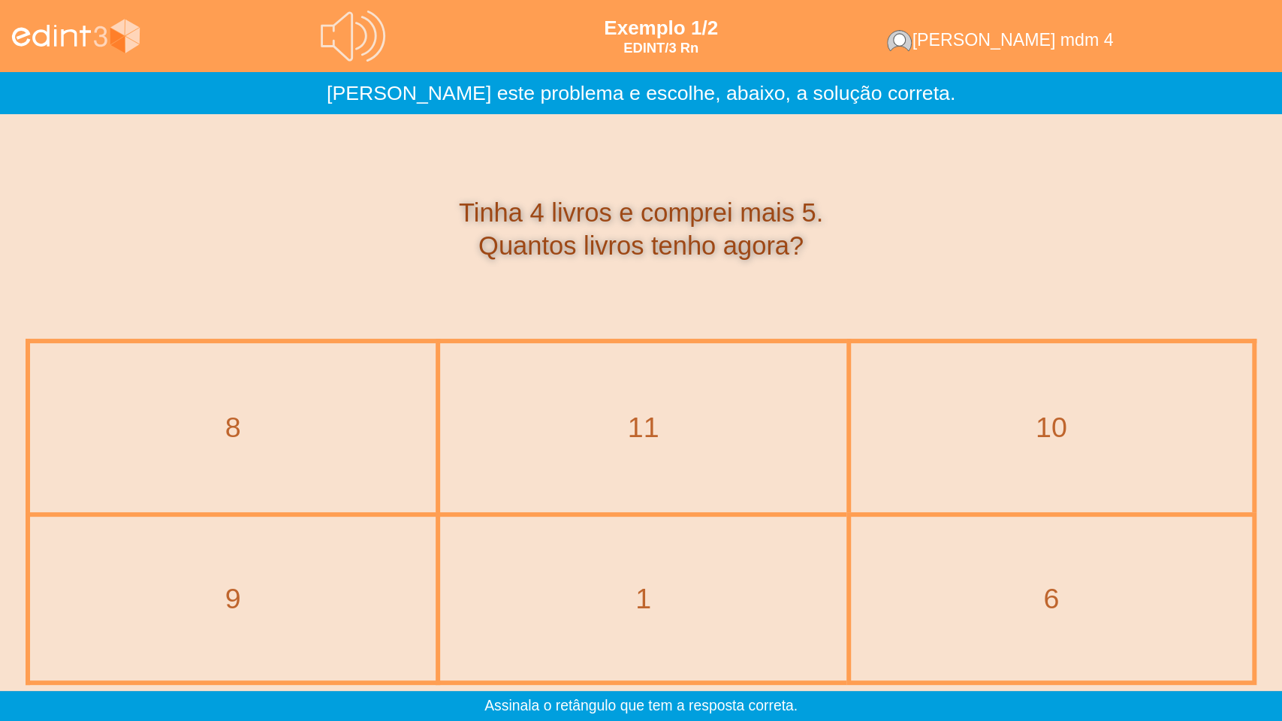
click at [318, 572] on div "9" at bounding box center [233, 598] width 403 height 161
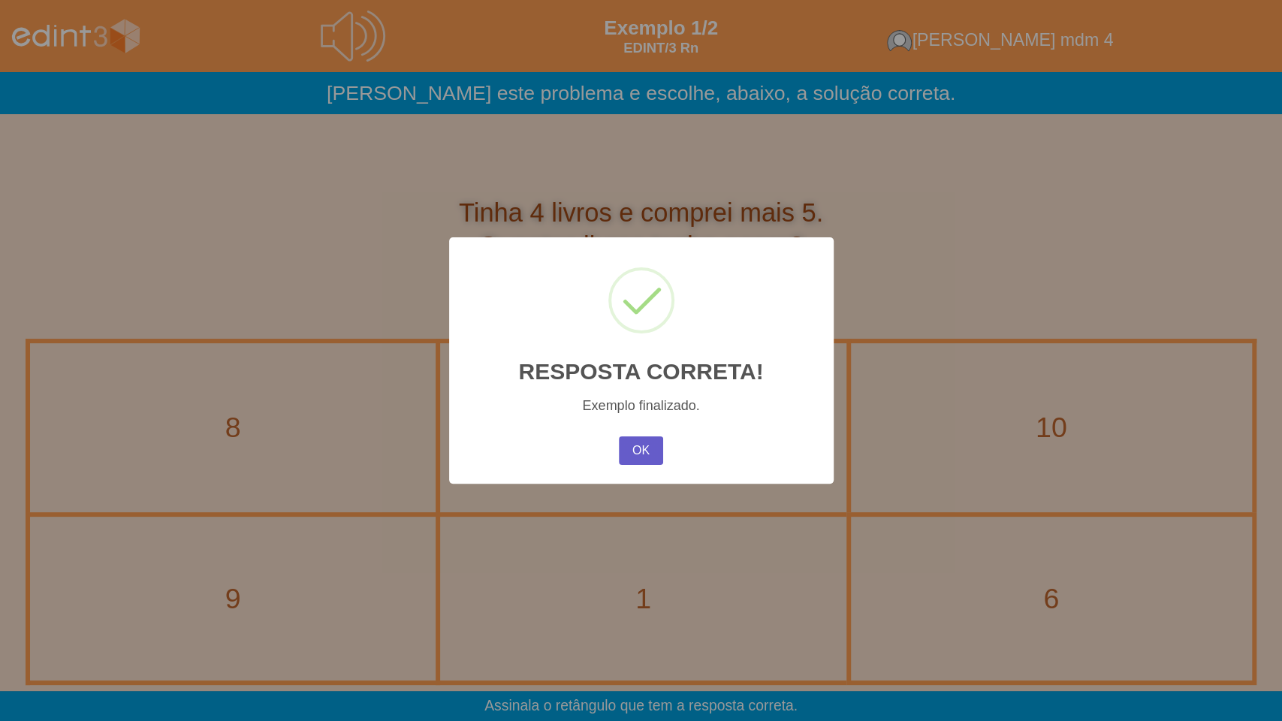
click at [658, 442] on button "OK" at bounding box center [641, 450] width 44 height 29
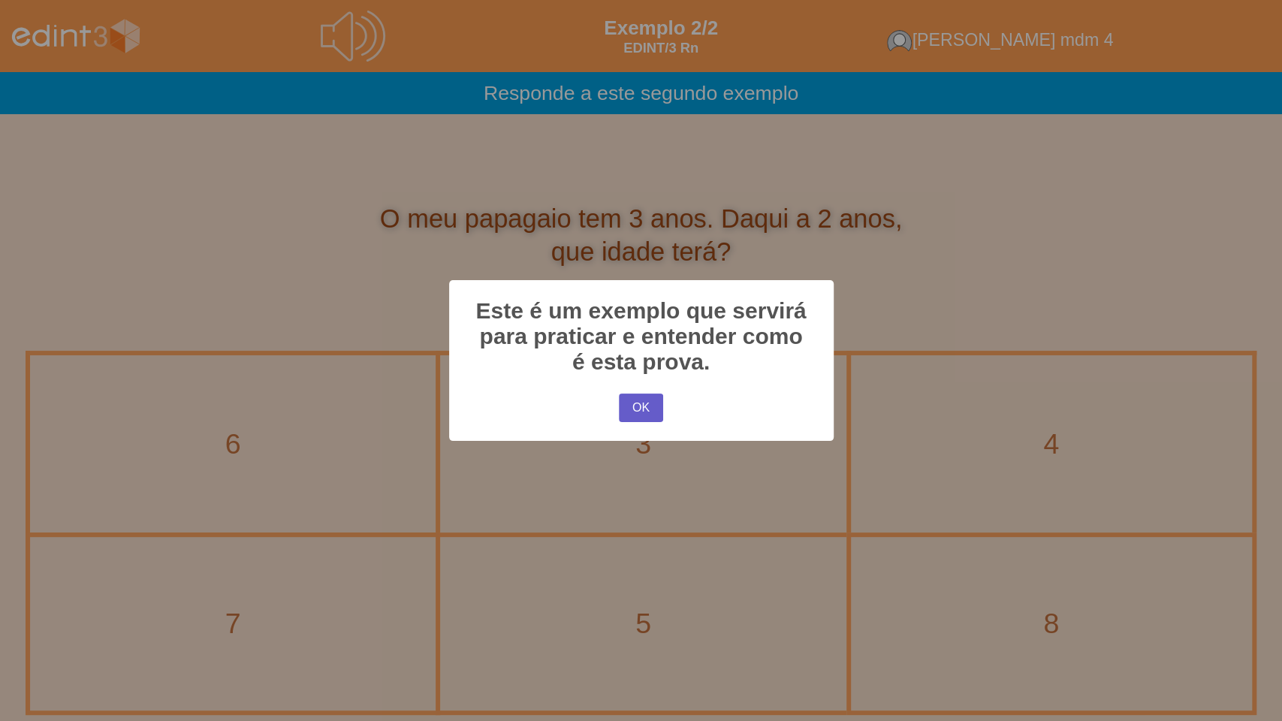
click at [644, 418] on button "OK" at bounding box center [641, 408] width 44 height 29
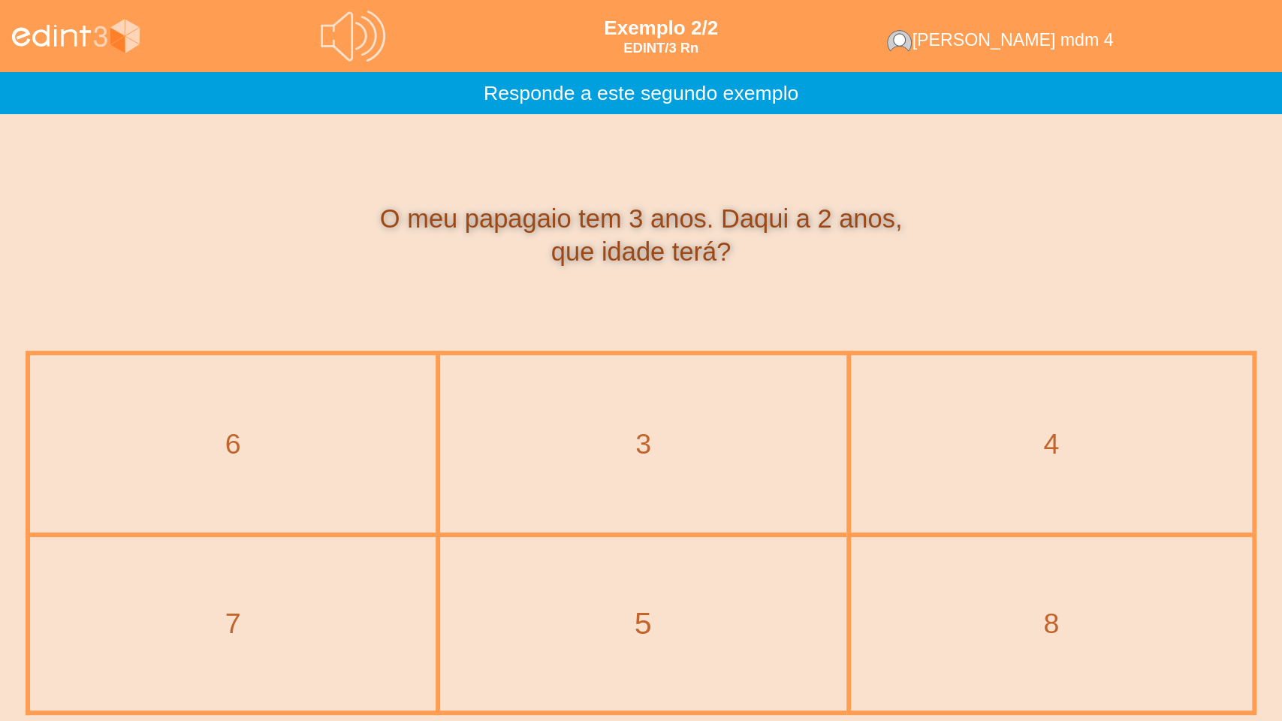
click at [656, 579] on div "5" at bounding box center [643, 624] width 443 height 44
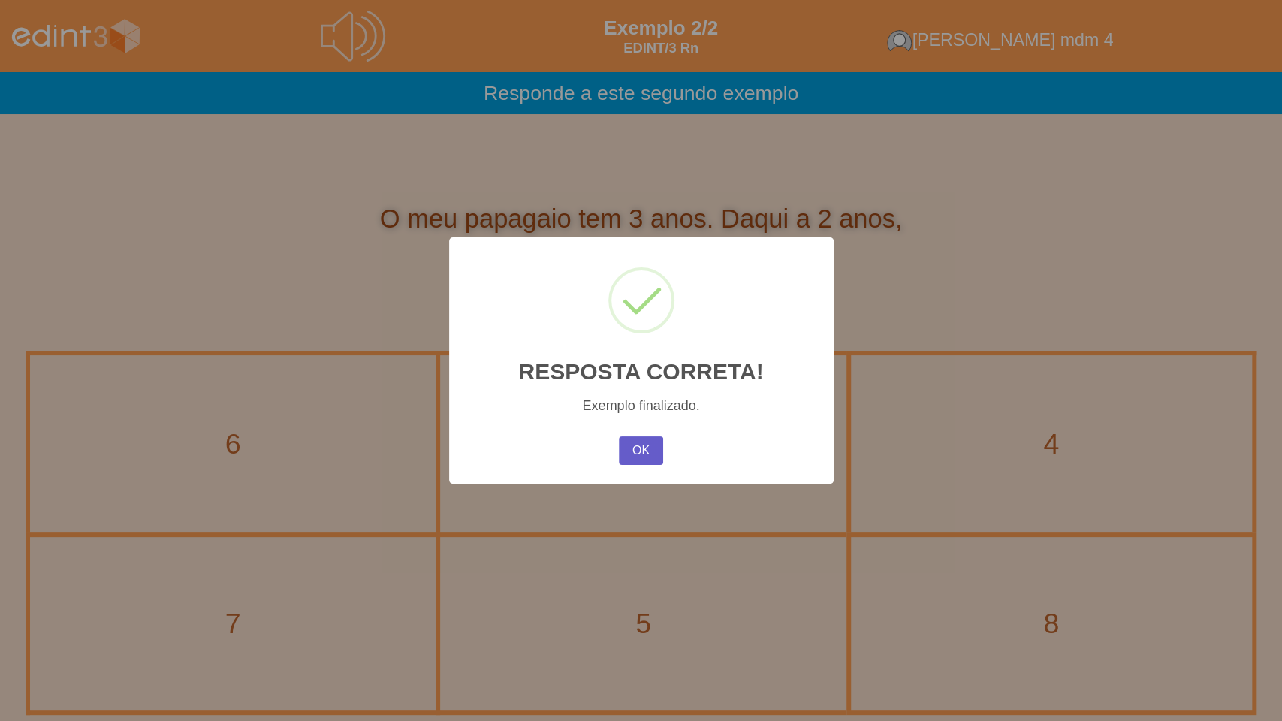
click at [632, 439] on button "OK" at bounding box center [641, 450] width 44 height 29
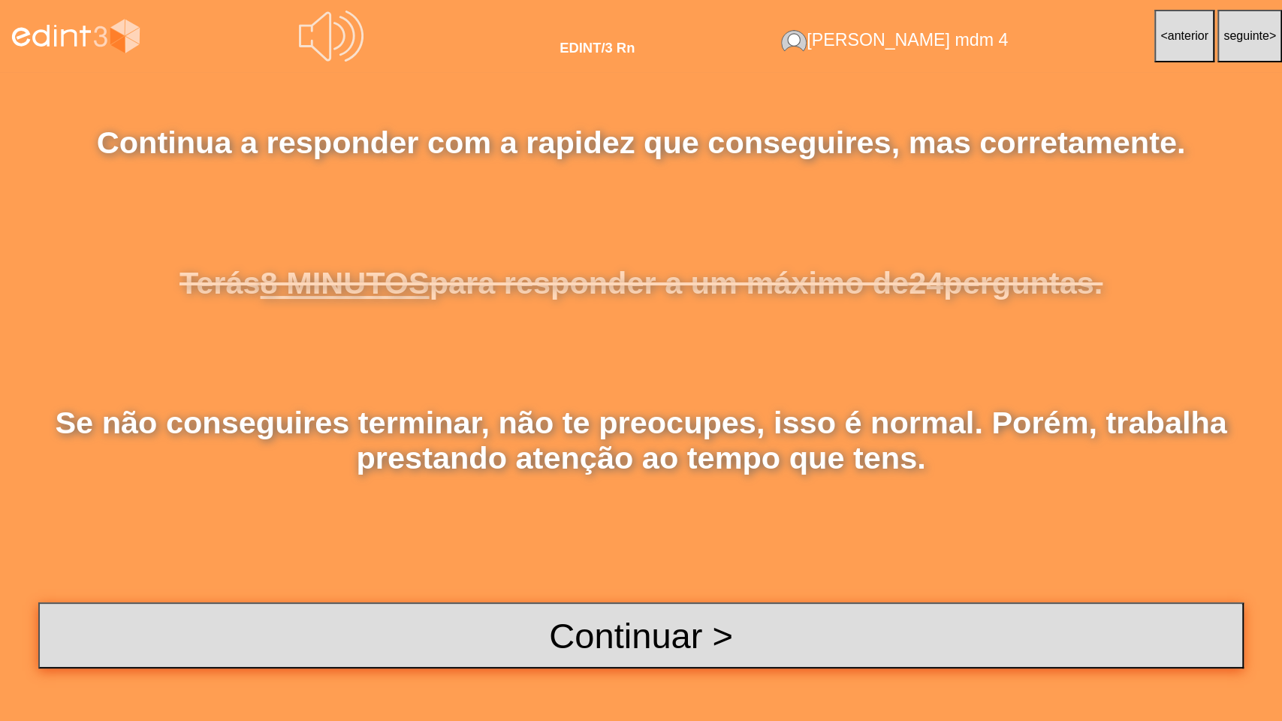
click at [576, 579] on button "Continuar >" at bounding box center [641, 635] width 1206 height 66
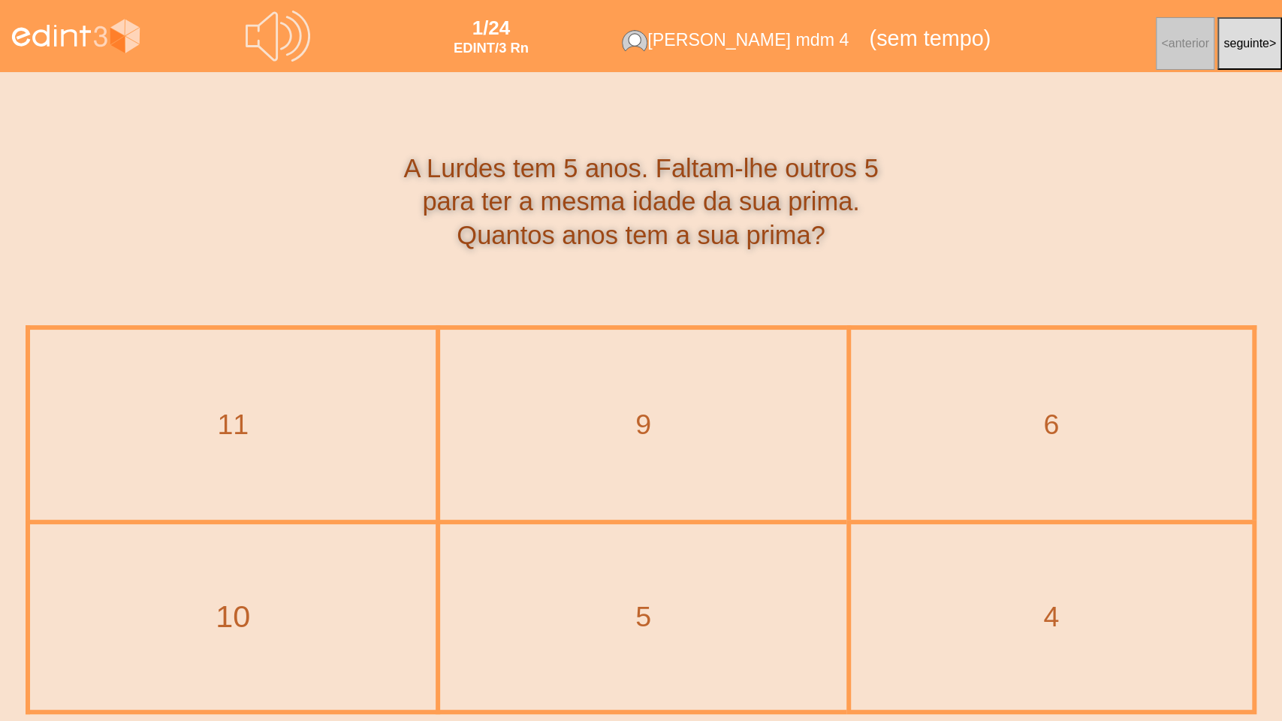
click at [306, 579] on div "10" at bounding box center [232, 618] width 443 height 44
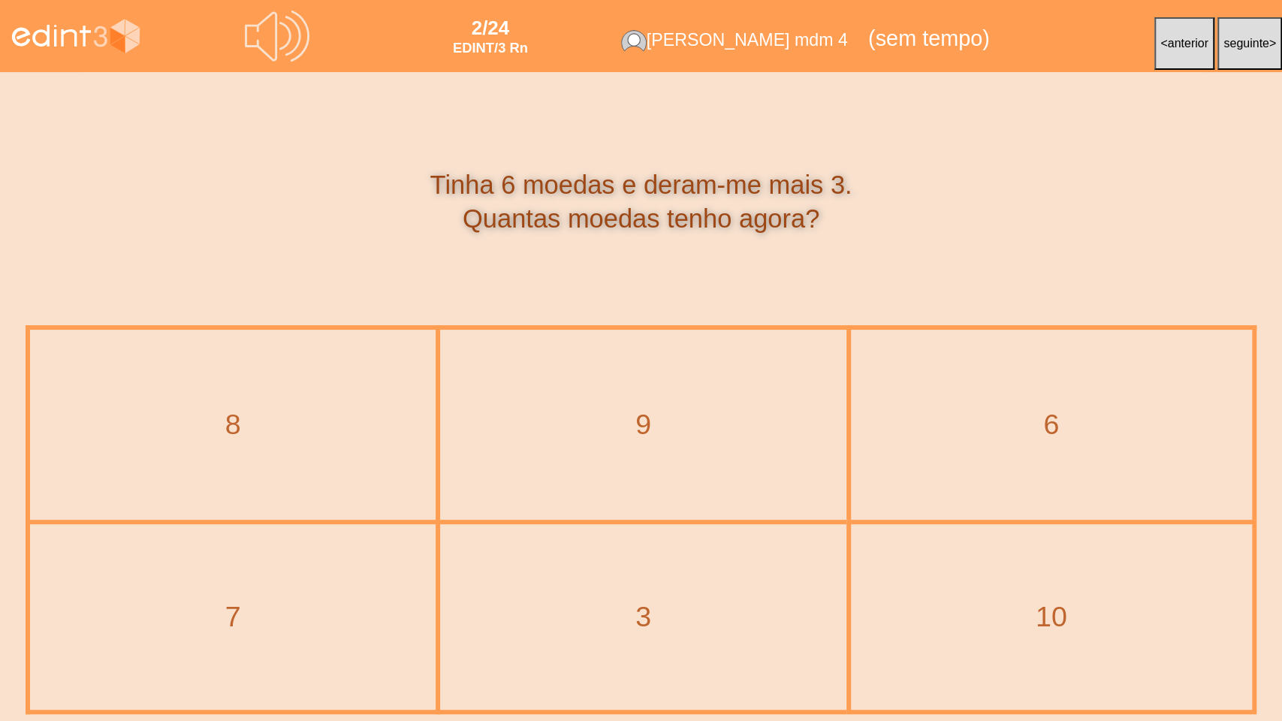
click at [725, 469] on div "9" at bounding box center [643, 424] width 403 height 187
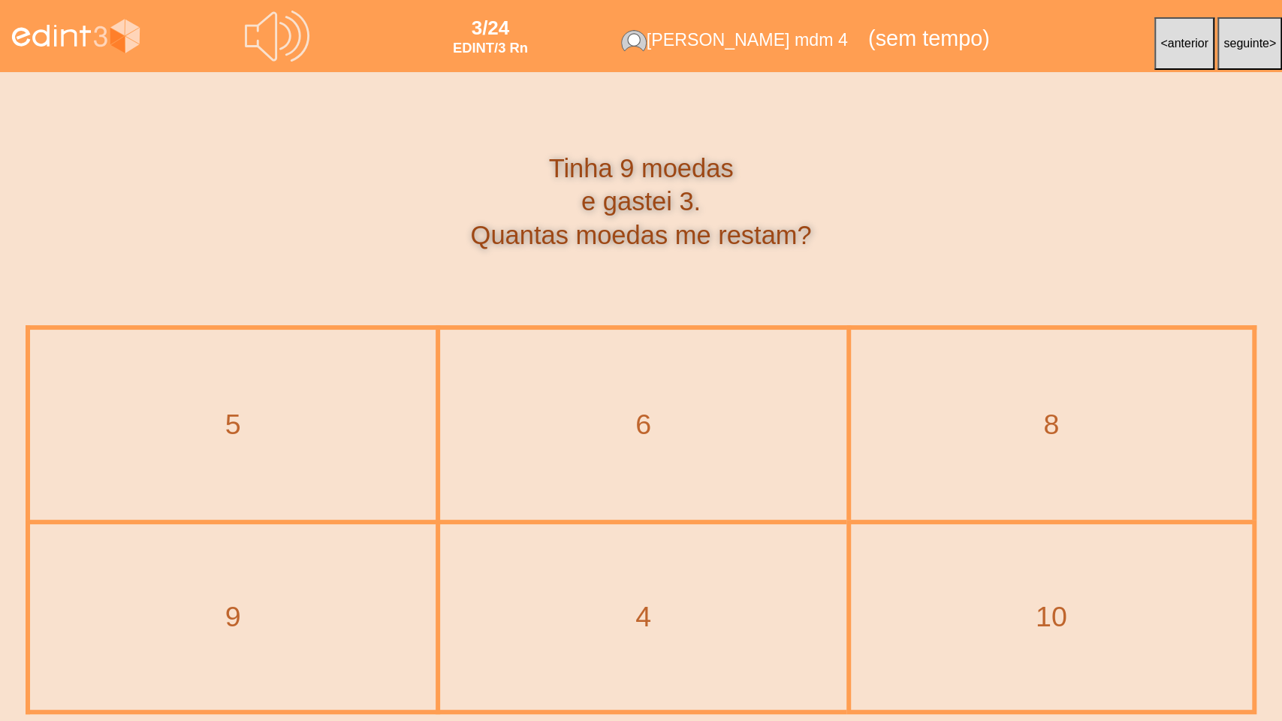
click at [661, 464] on div "6" at bounding box center [643, 424] width 403 height 187
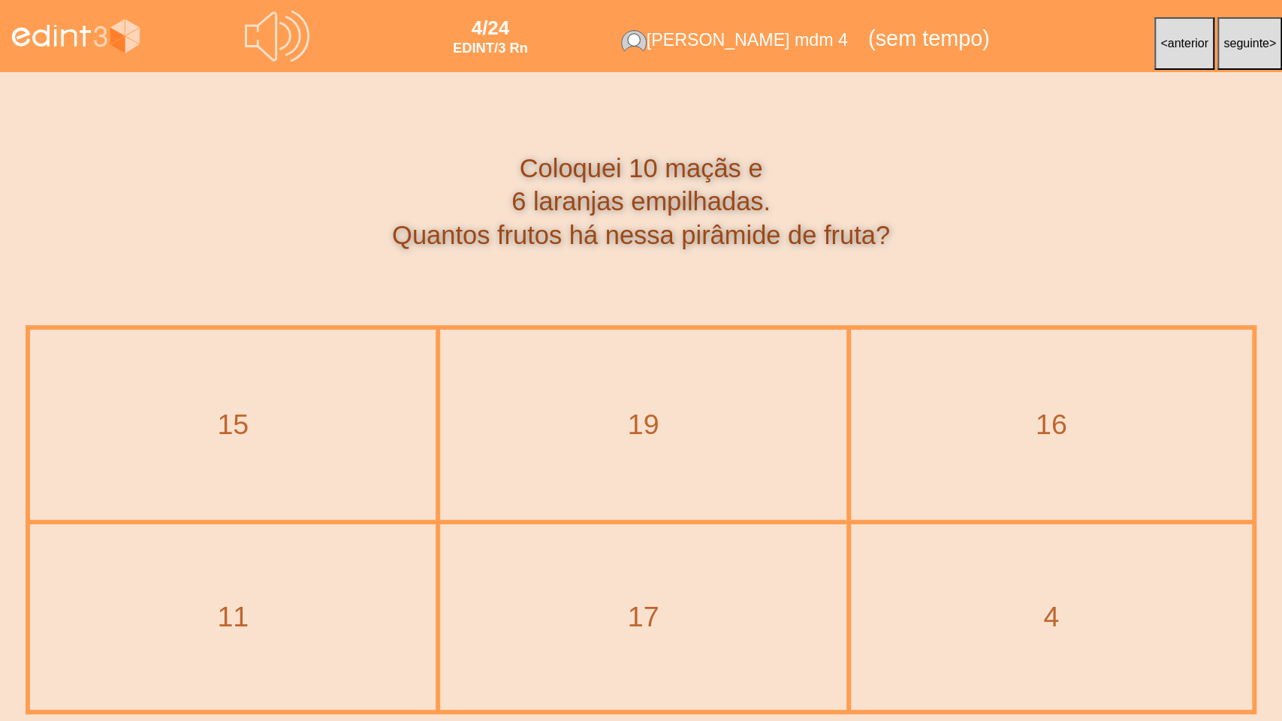
click at [1030, 455] on div "16" at bounding box center [1052, 424] width 398 height 187
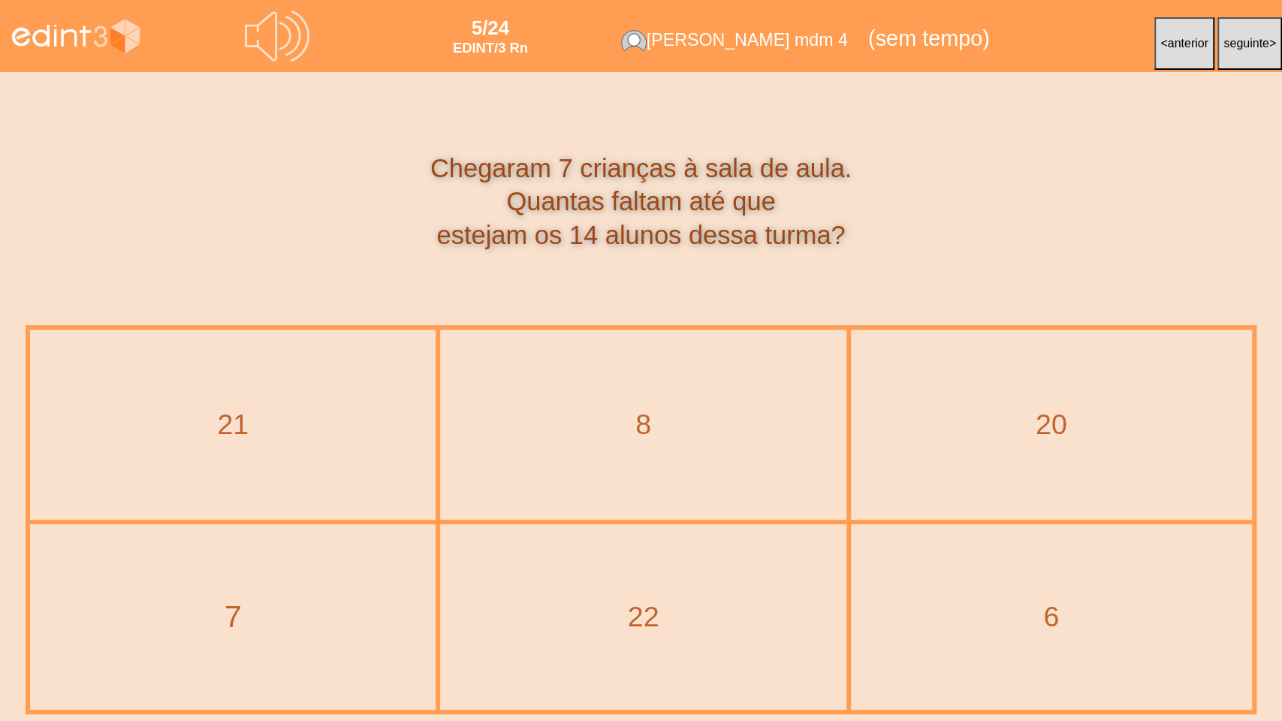
click at [412, 579] on div "7" at bounding box center [232, 618] width 443 height 44
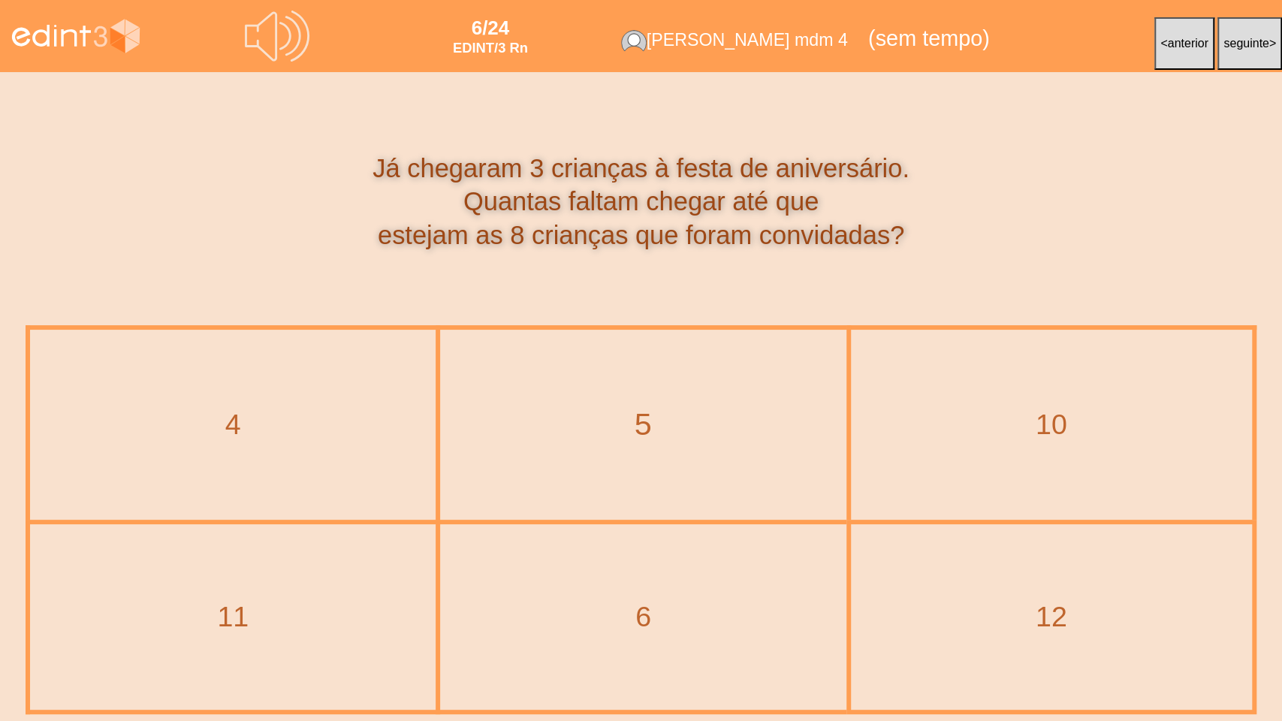
click at [614, 422] on div "5" at bounding box center [643, 425] width 443 height 44
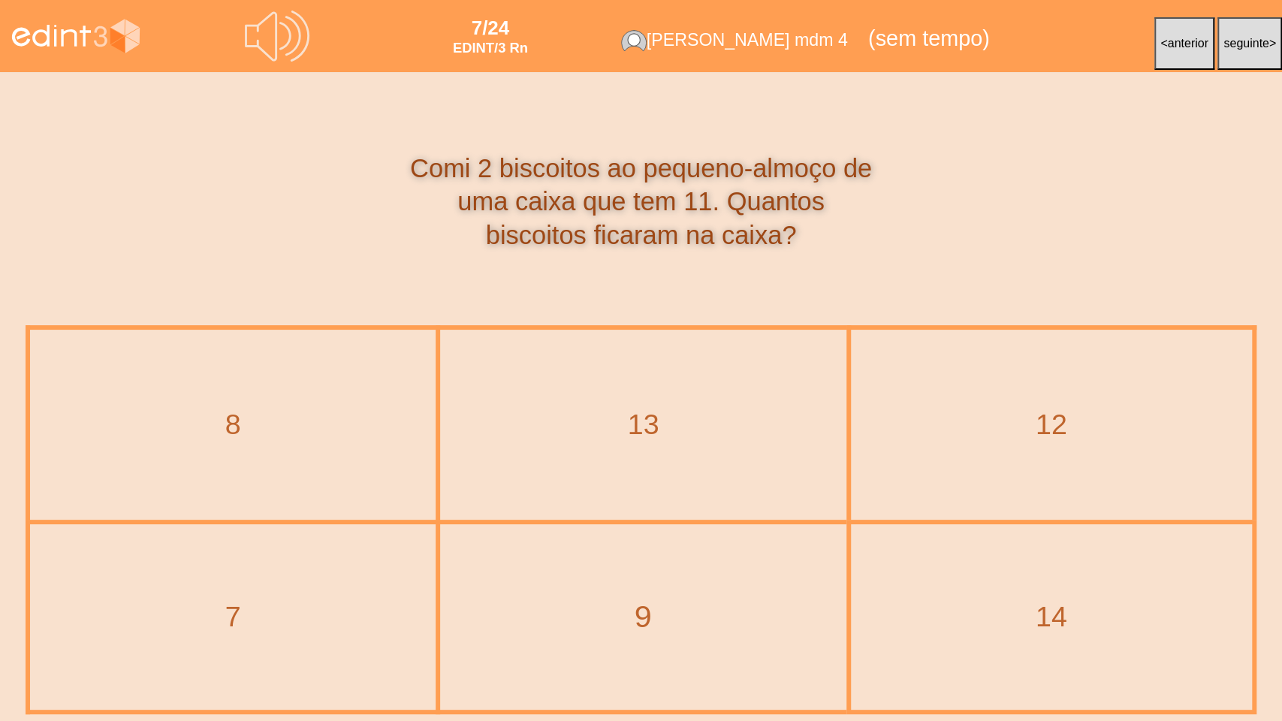
click at [688, 579] on div "9" at bounding box center [643, 618] width 443 height 44
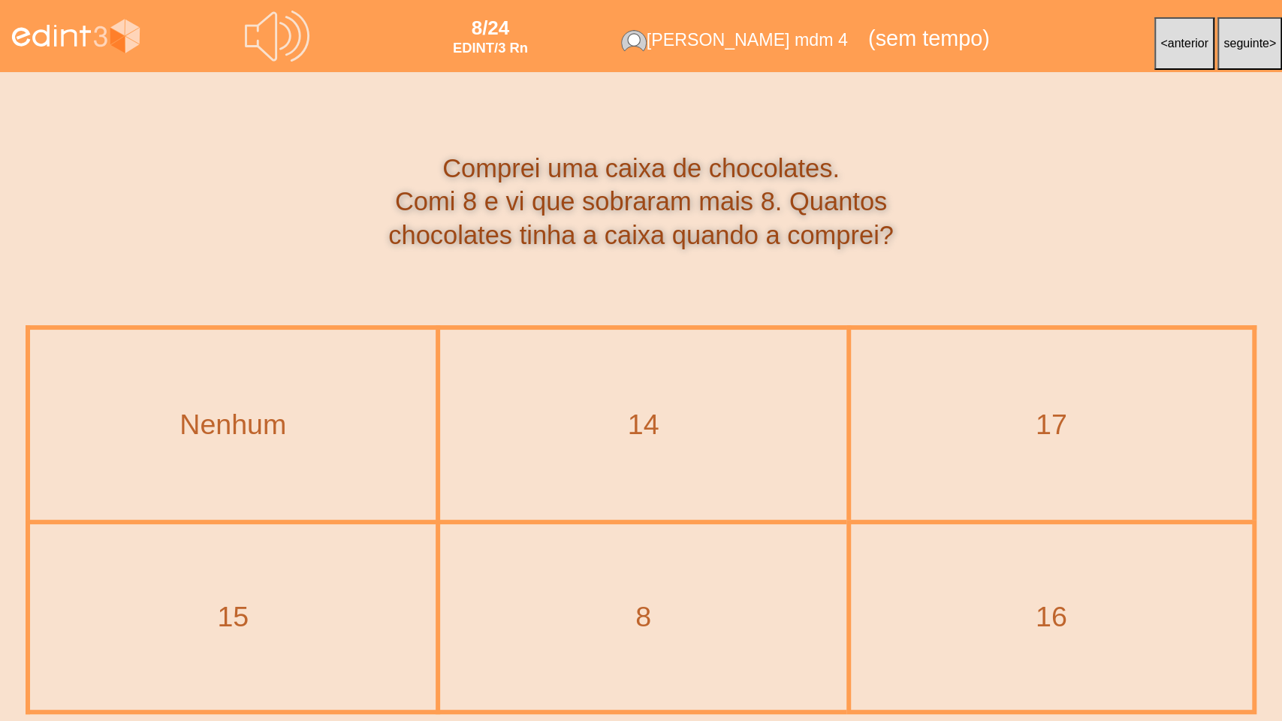
click at [997, 573] on div "16" at bounding box center [1052, 617] width 398 height 183
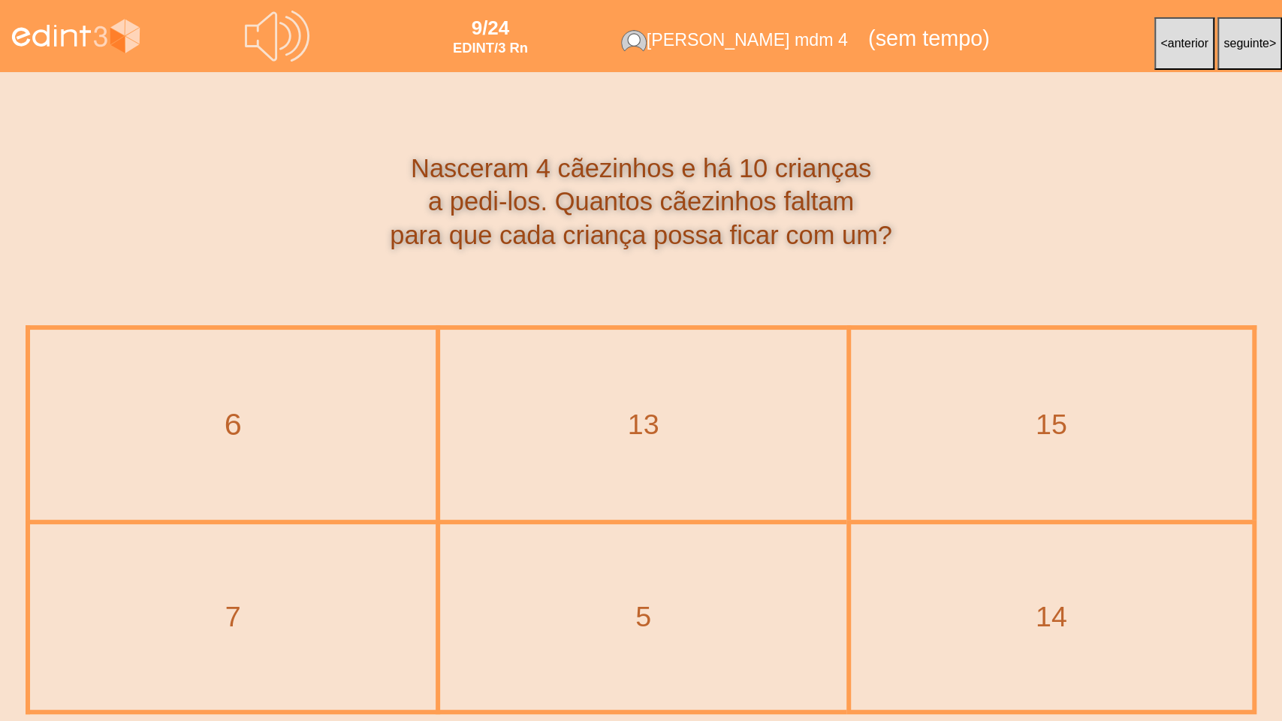
click at [220, 421] on div "6" at bounding box center [232, 425] width 443 height 44
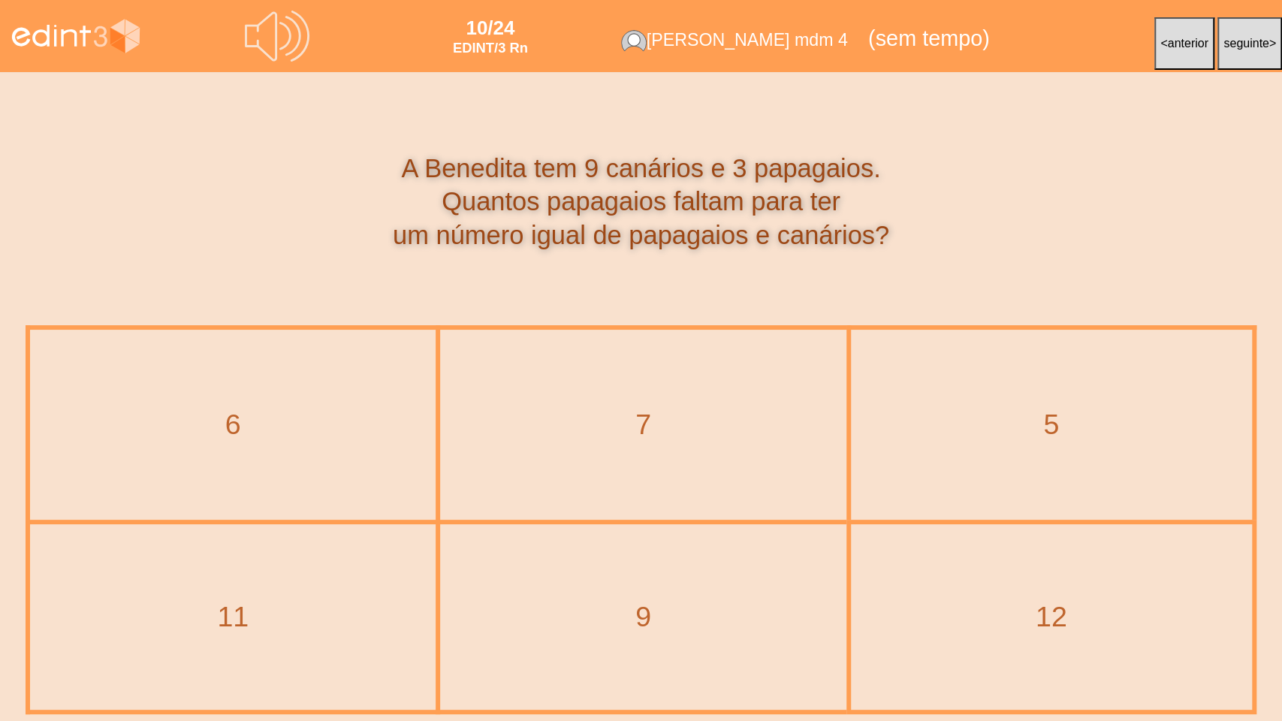
click at [290, 397] on div "6" at bounding box center [233, 424] width 403 height 187
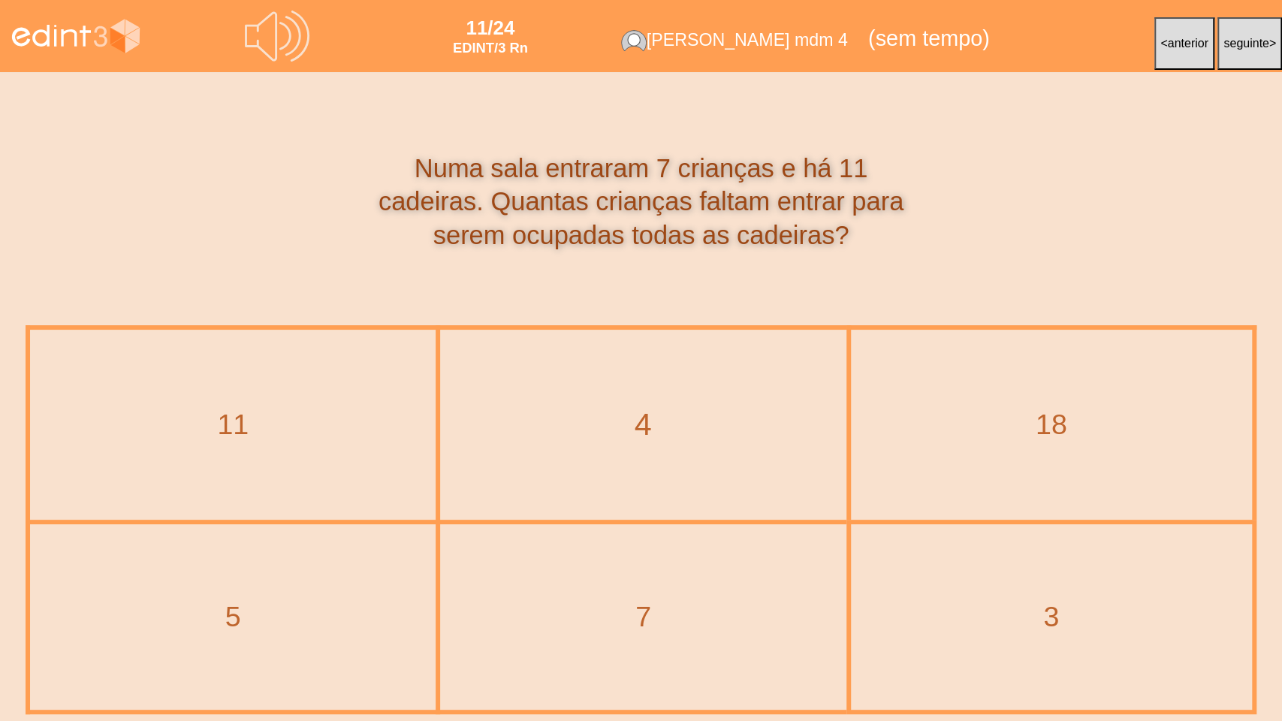
click at [615, 440] on div "4" at bounding box center [643, 425] width 443 height 44
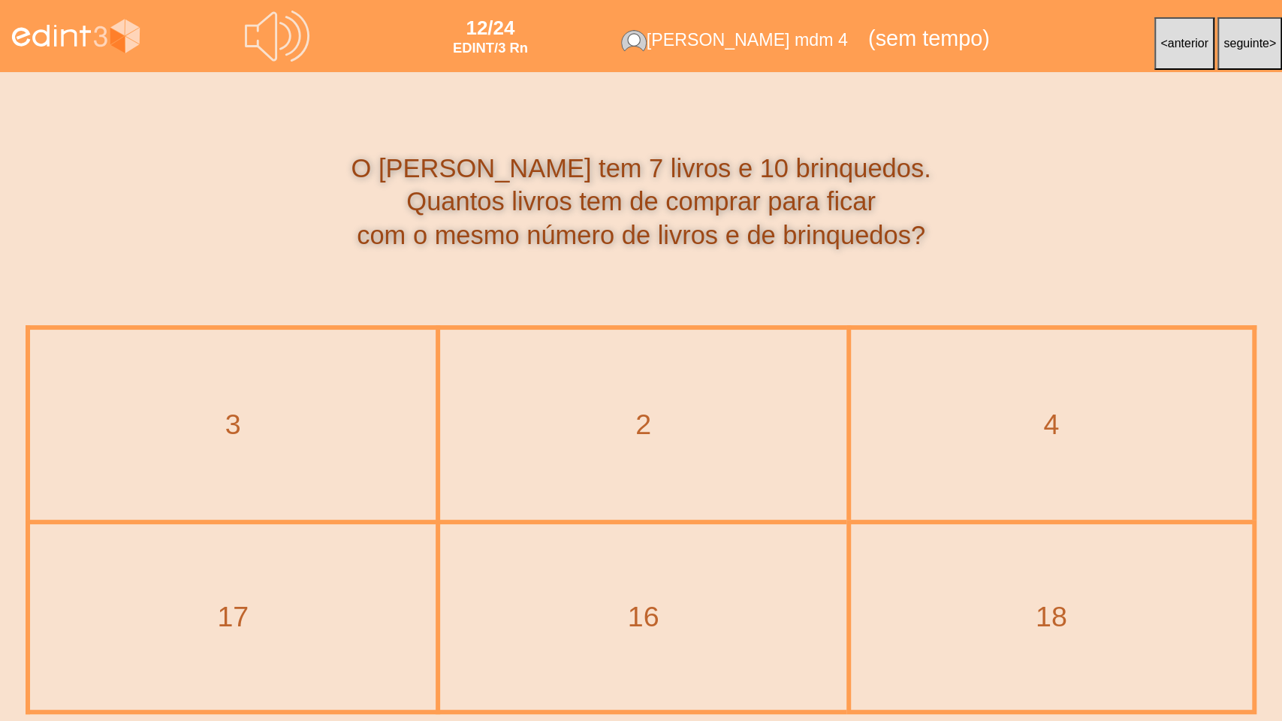
click at [336, 445] on div "3" at bounding box center [233, 424] width 403 height 187
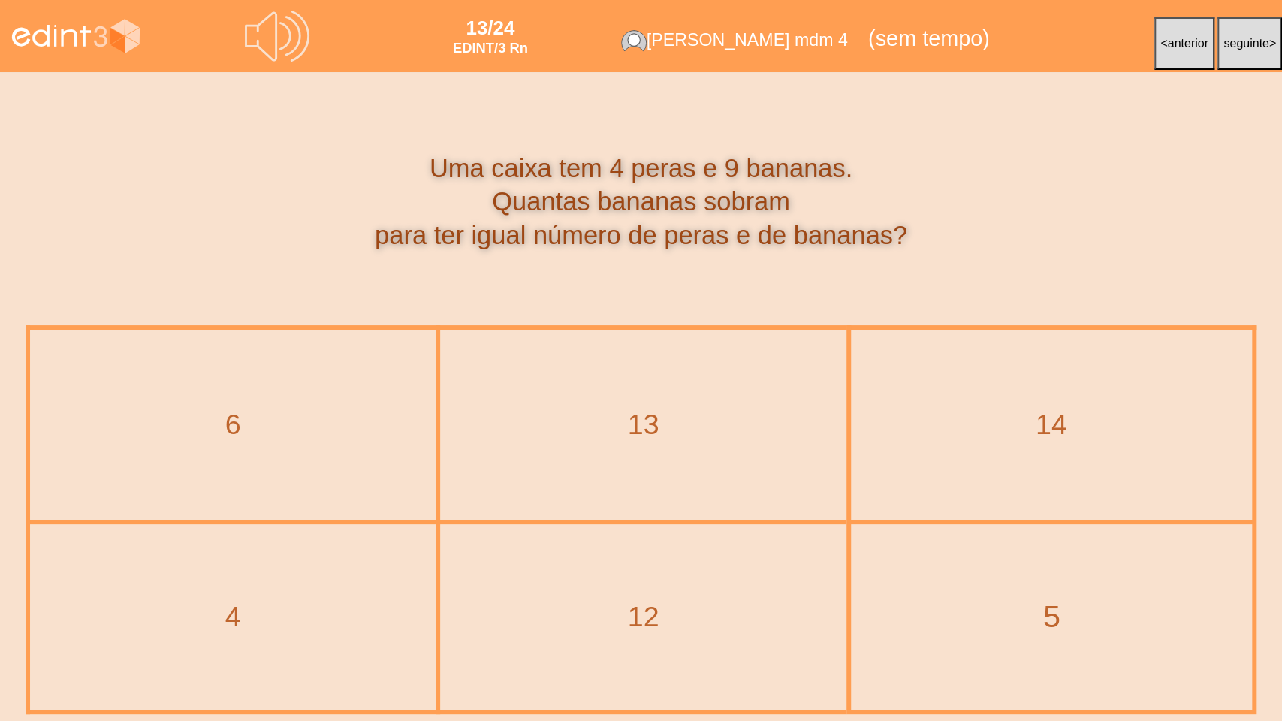
click at [1032, 579] on div "5" at bounding box center [1051, 618] width 438 height 44
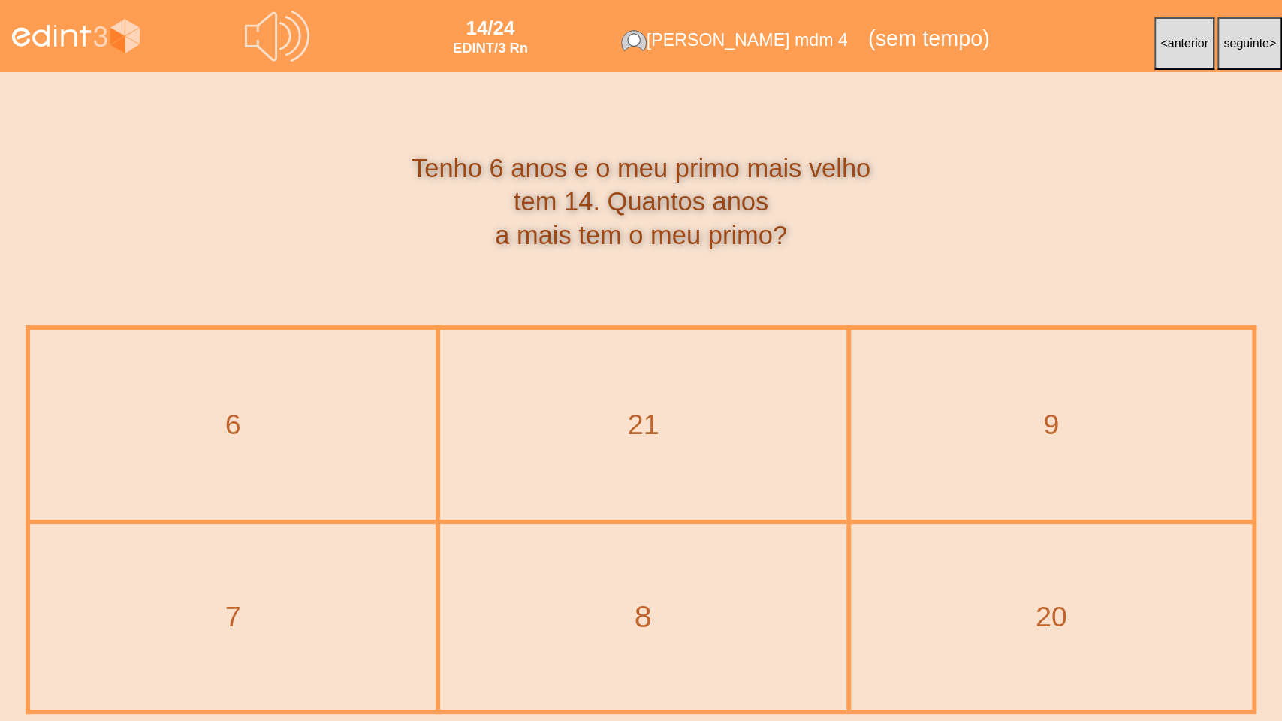
click at [609, 579] on div "8" at bounding box center [643, 618] width 443 height 44
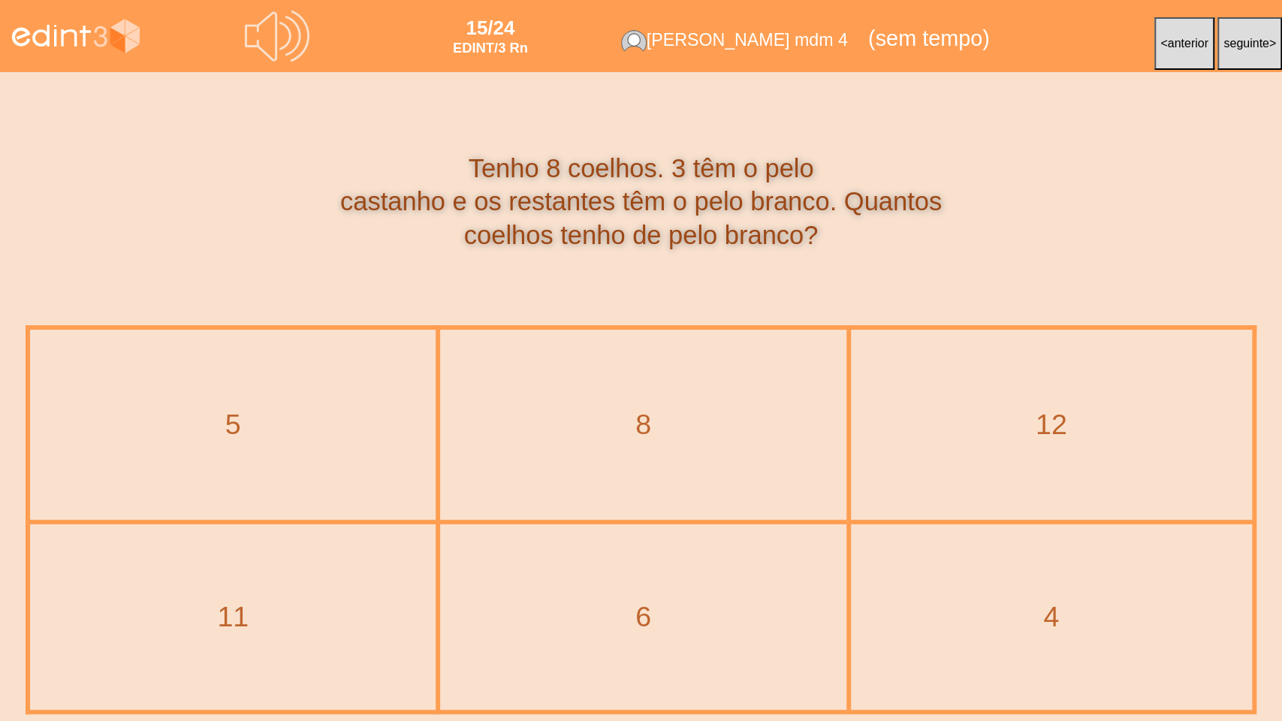
click at [213, 463] on div "5" at bounding box center [233, 424] width 403 height 187
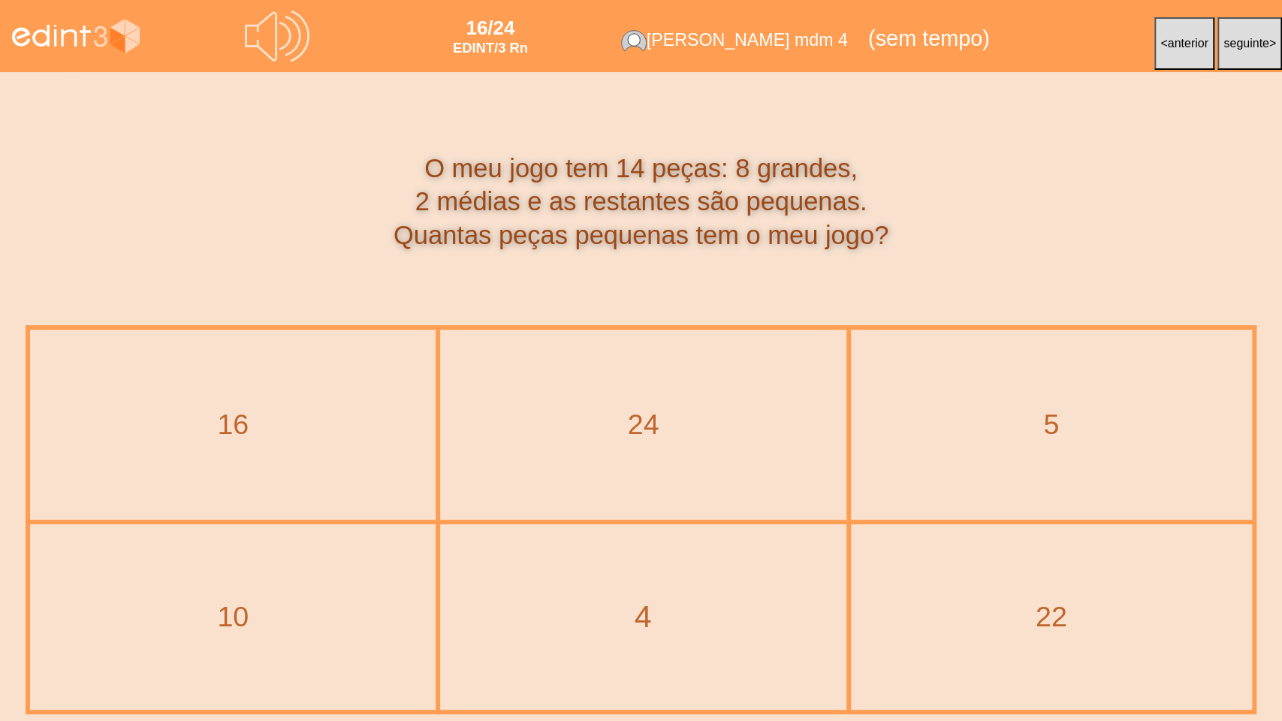
click at [653, 579] on div "4" at bounding box center [643, 618] width 443 height 44
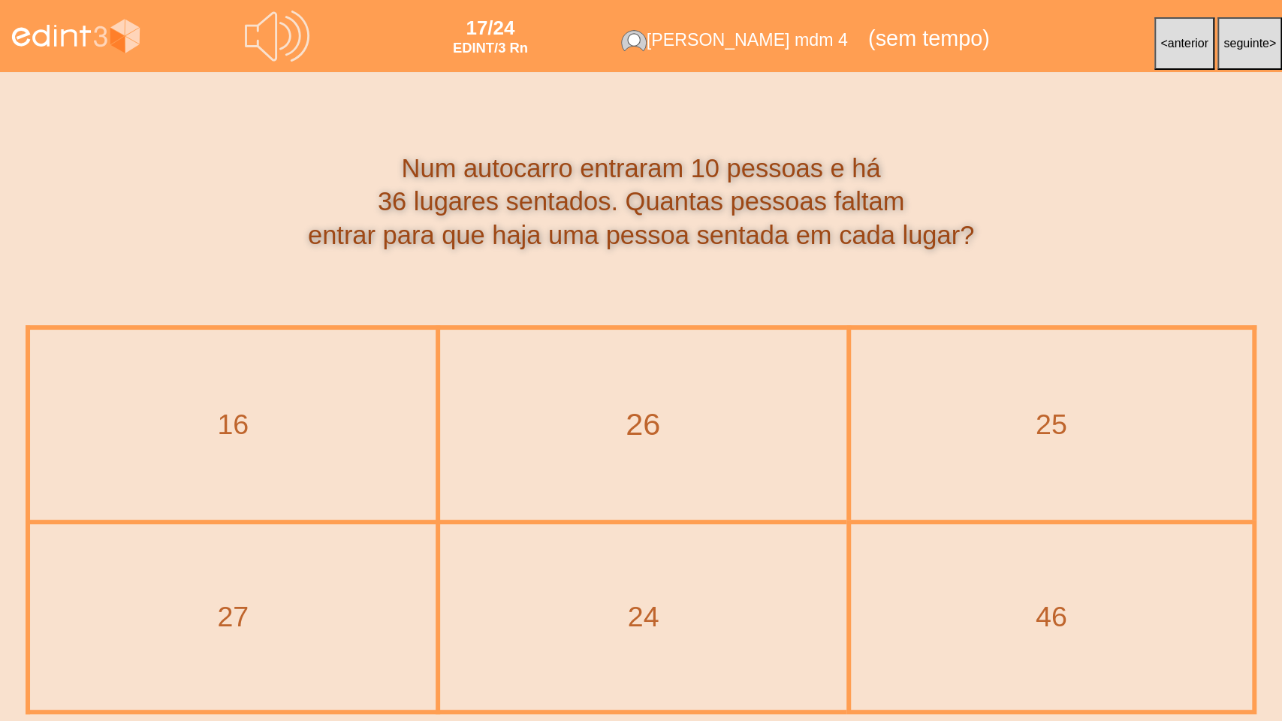
click at [646, 426] on div "26" at bounding box center [643, 425] width 443 height 44
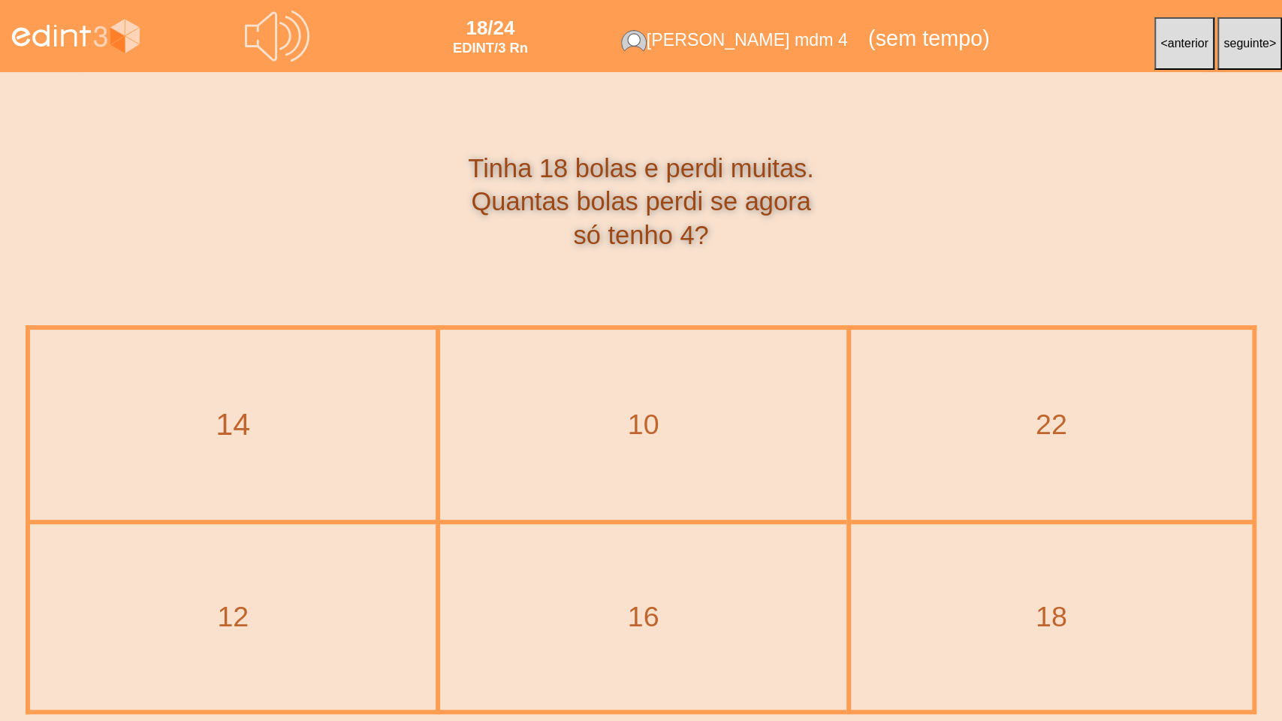
click at [322, 427] on div "14" at bounding box center [232, 425] width 443 height 44
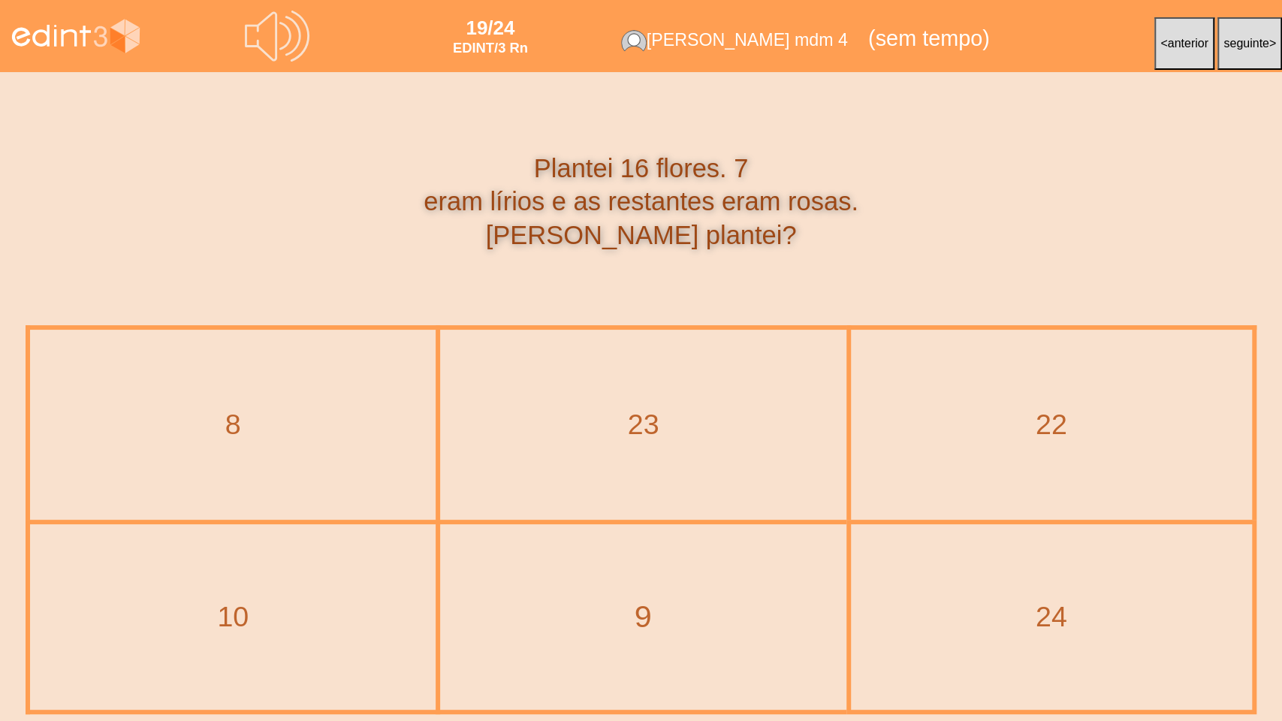
click at [619, 579] on div "9" at bounding box center [643, 618] width 443 height 44
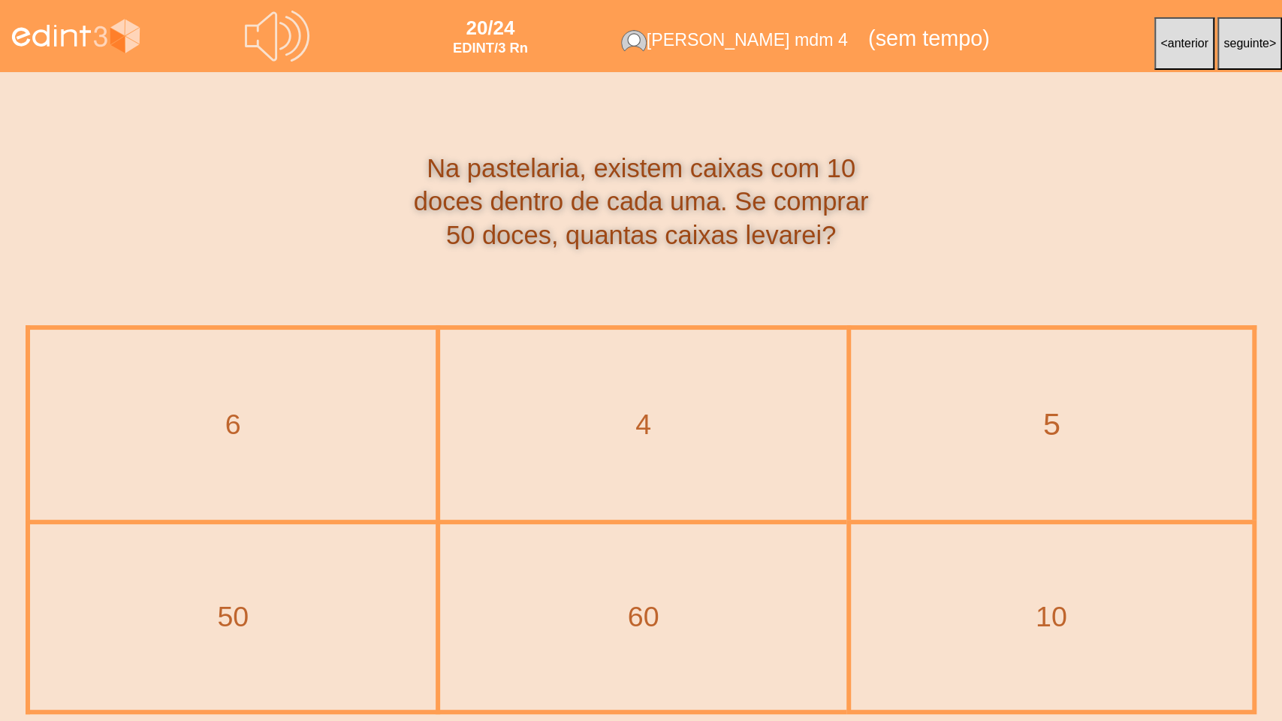
click at [1107, 437] on div "5" at bounding box center [1051, 425] width 438 height 44
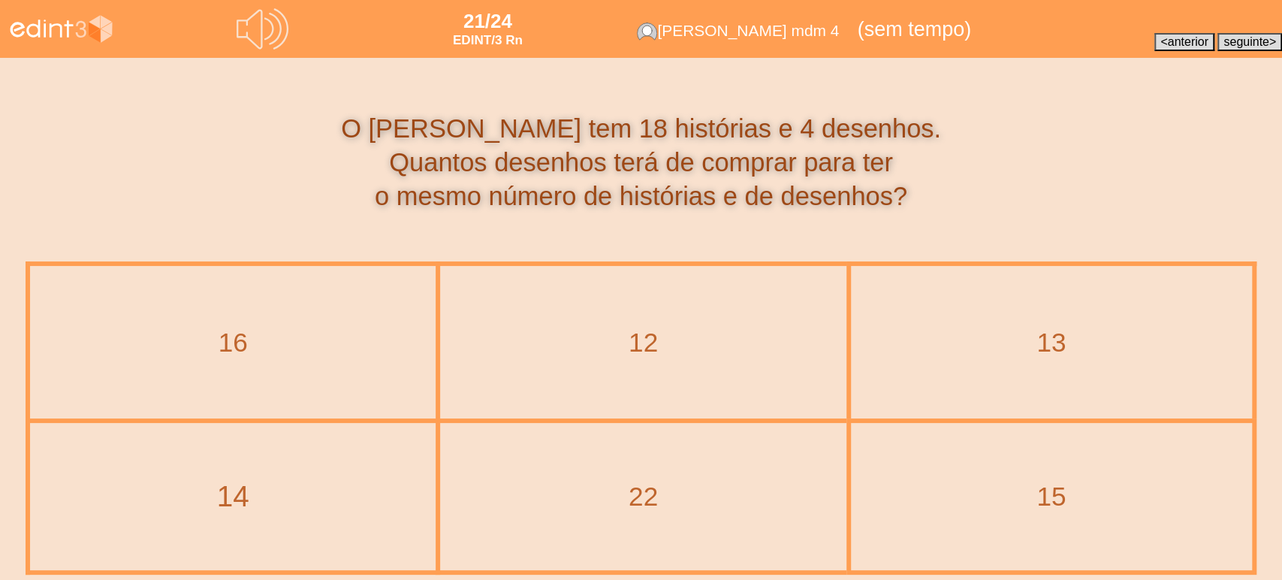
click at [291, 497] on div "14" at bounding box center [232, 496] width 443 height 41
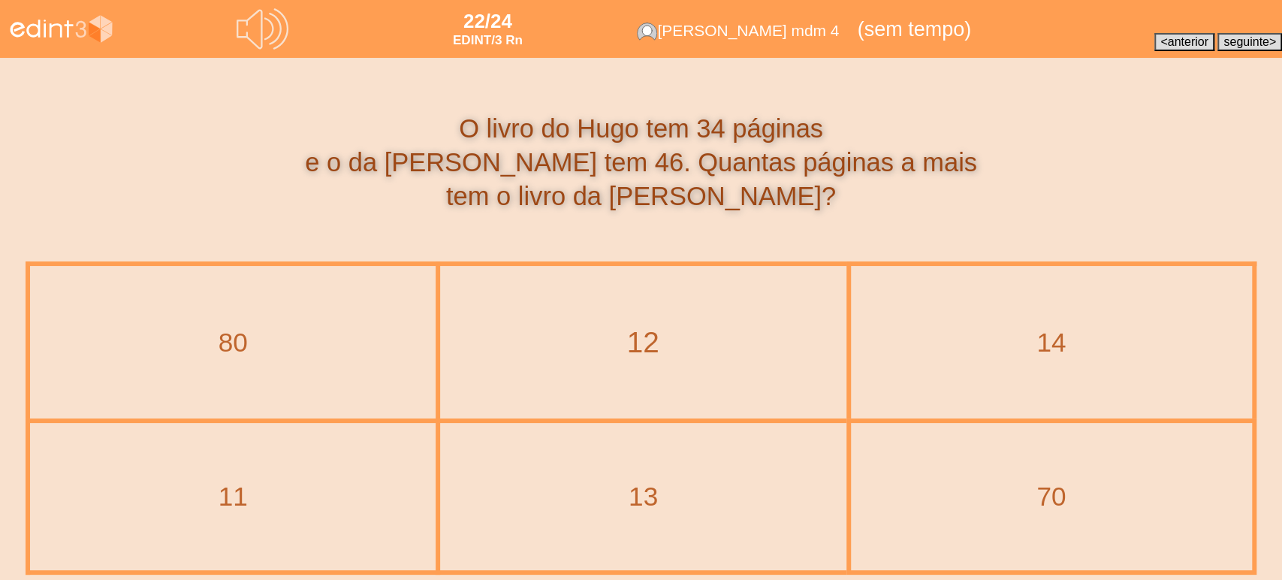
click at [626, 330] on div "12" at bounding box center [643, 341] width 443 height 41
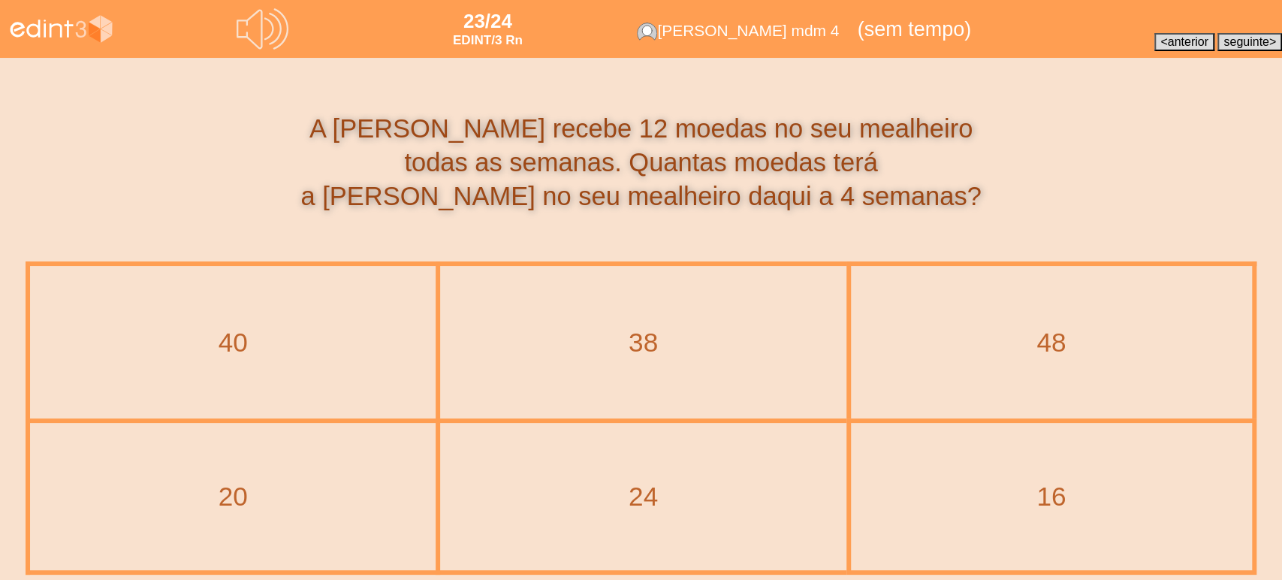
click at [1183, 47] on span "anterior" at bounding box center [1187, 41] width 41 height 13
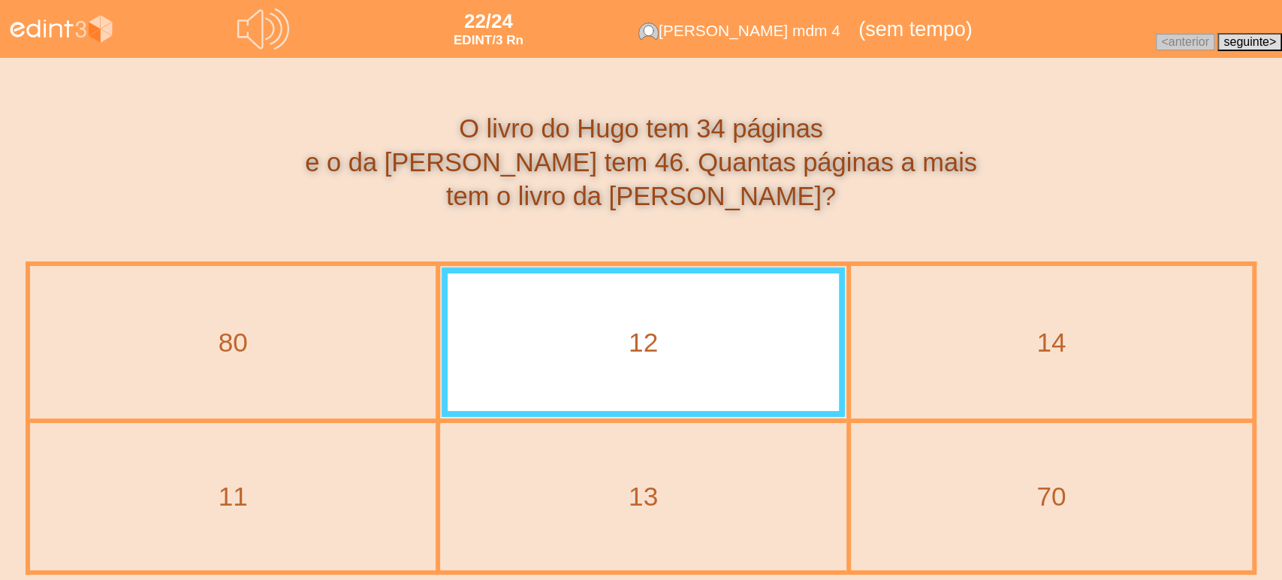
drag, startPoint x: 963, startPoint y: 349, endPoint x: 944, endPoint y: 346, distance: 18.9
click at [963, 349] on div "14" at bounding box center [1052, 342] width 398 height 37
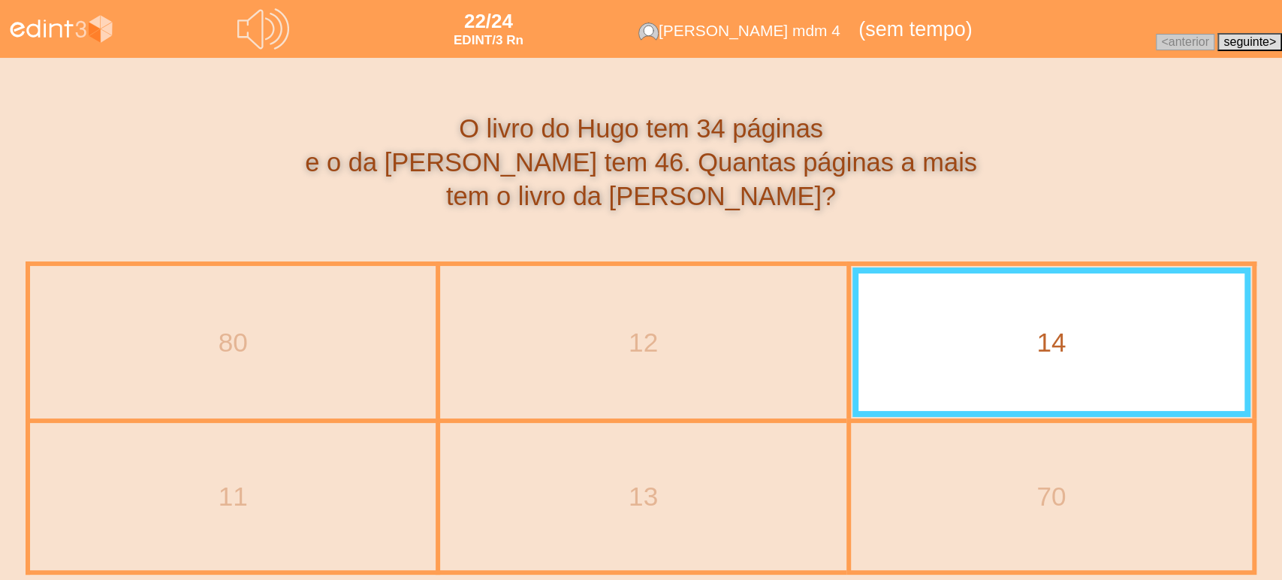
click at [671, 312] on div "12" at bounding box center [643, 341] width 403 height 149
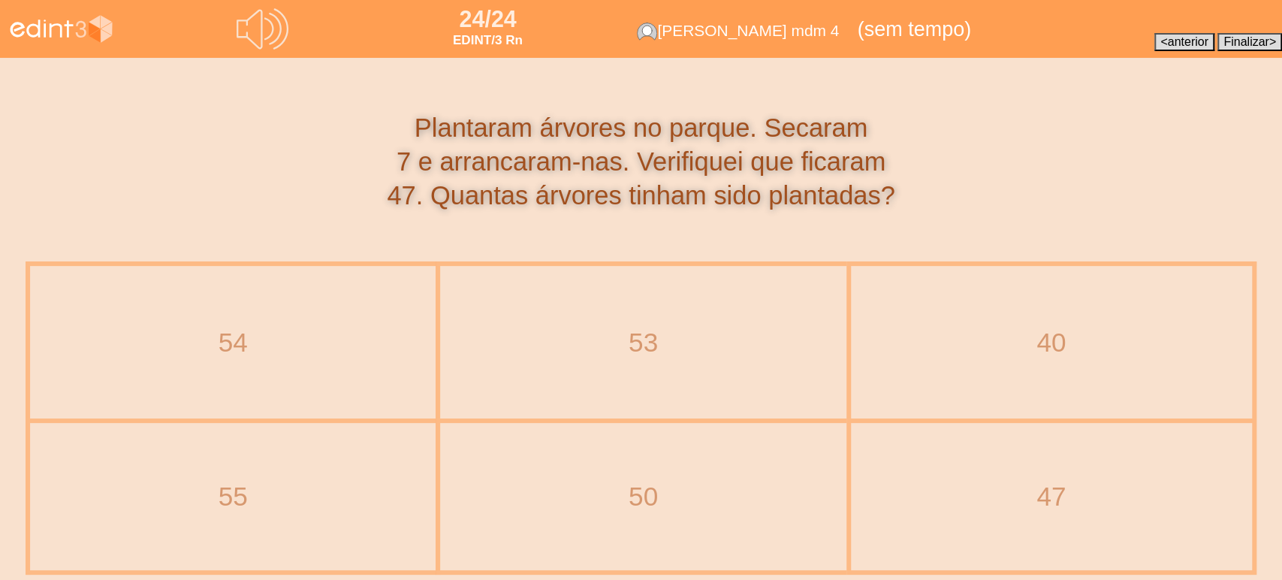
click at [1167, 41] on span "anterior" at bounding box center [1187, 41] width 41 height 13
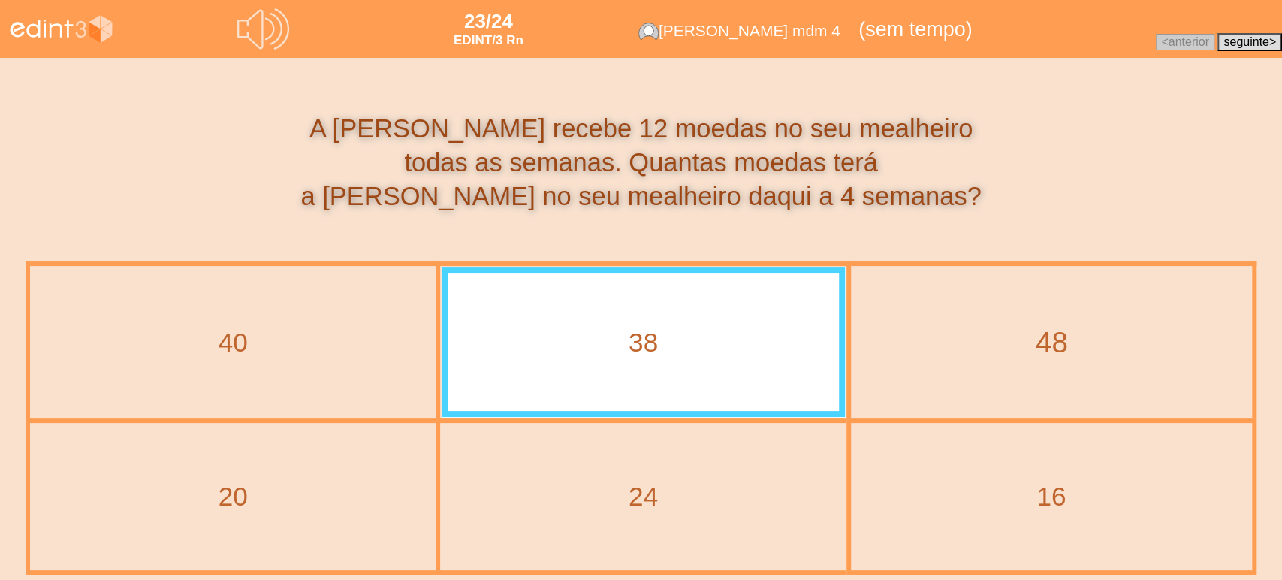
click at [1064, 355] on div "48" at bounding box center [1051, 341] width 438 height 41
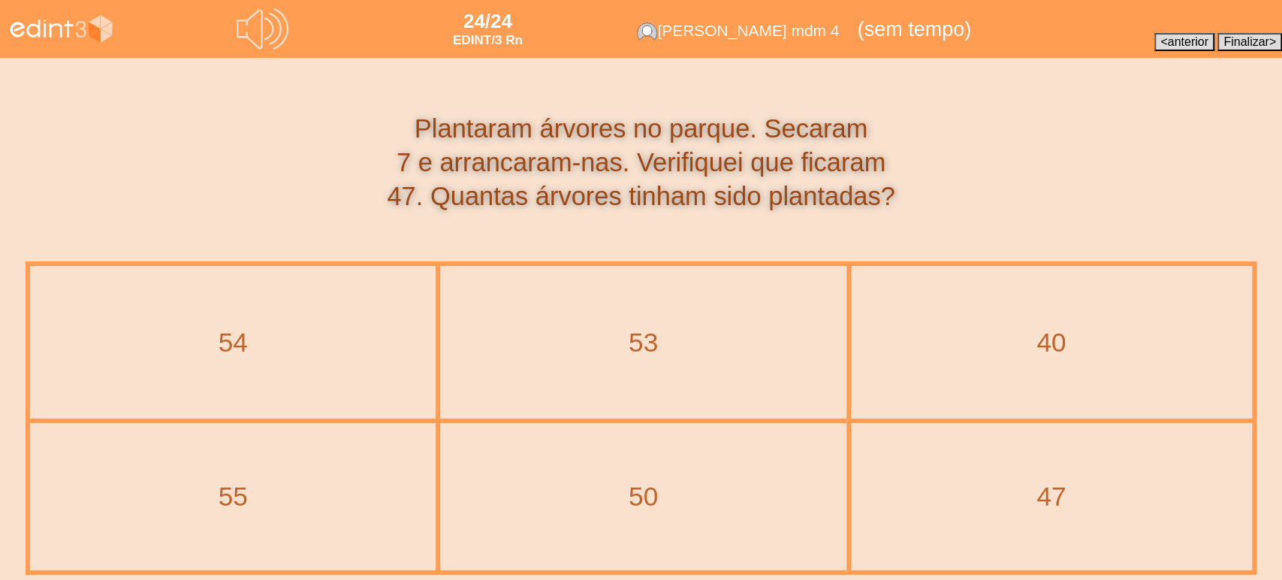
click at [276, 41] on icon at bounding box center [263, 29] width 52 height 52
click at [313, 346] on div "54" at bounding box center [232, 341] width 443 height 41
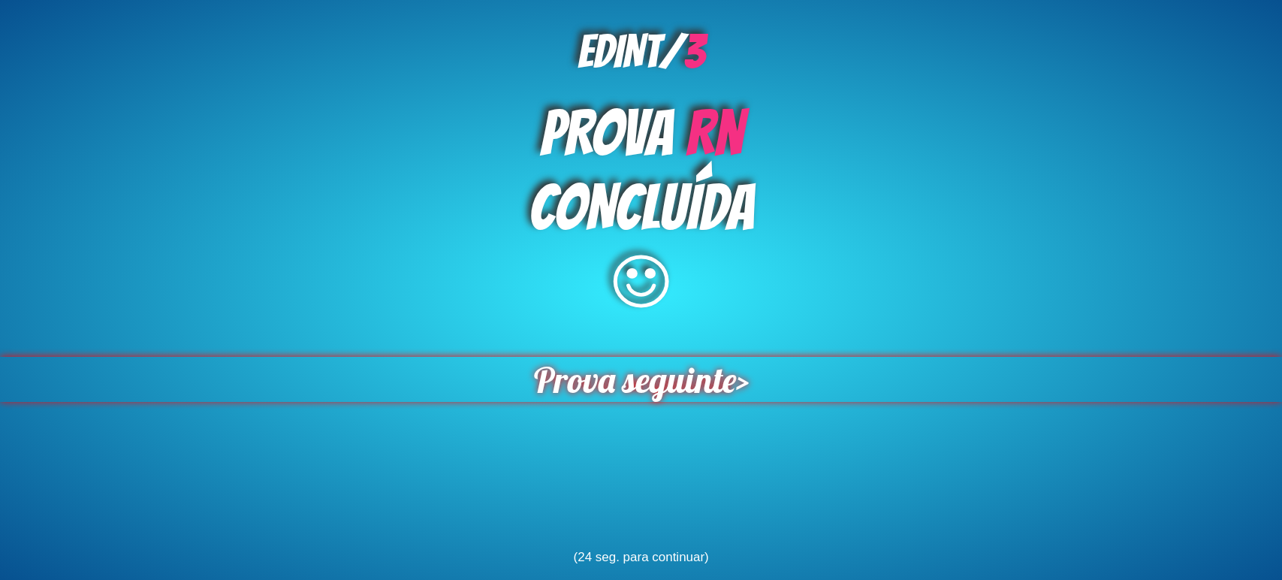
click at [599, 400] on span "Prova seguinte" at bounding box center [634, 380] width 205 height 46
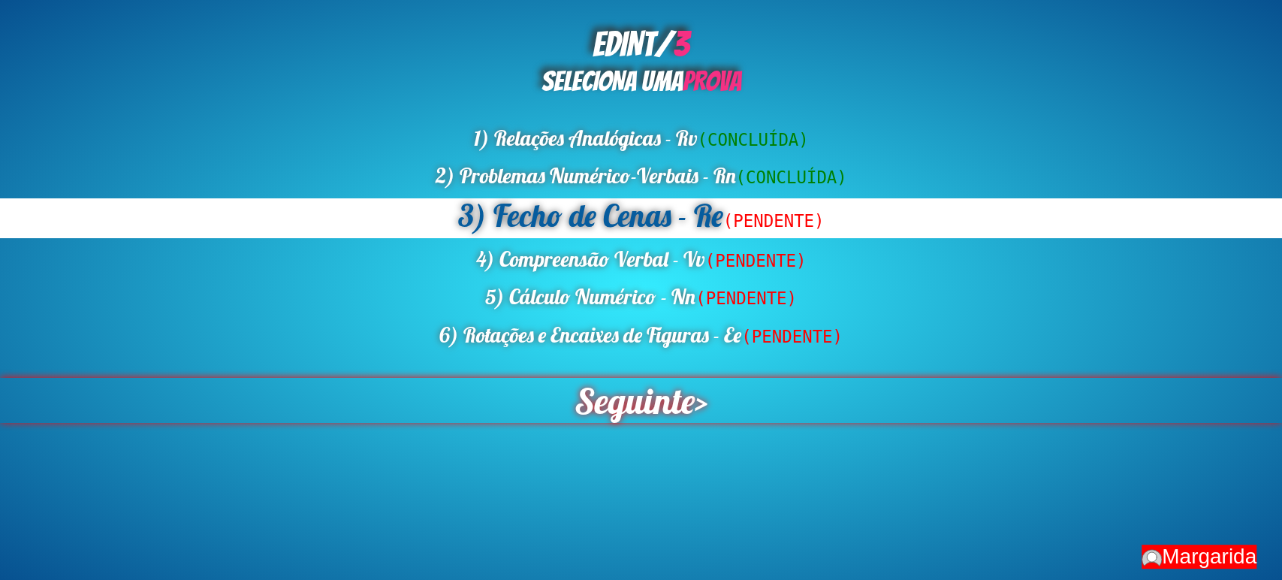
click at [617, 393] on span "Seguinte" at bounding box center [634, 400] width 131 height 49
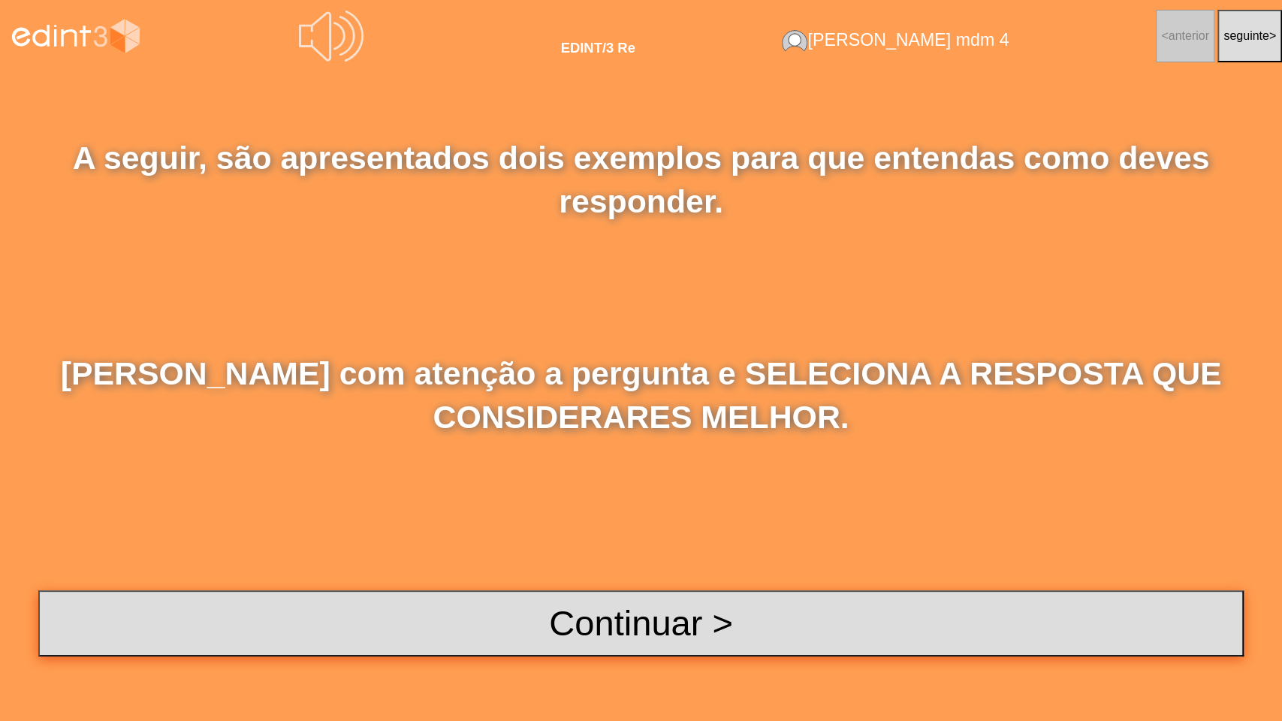
click at [592, 579] on button "Continuar >" at bounding box center [641, 623] width 1206 height 66
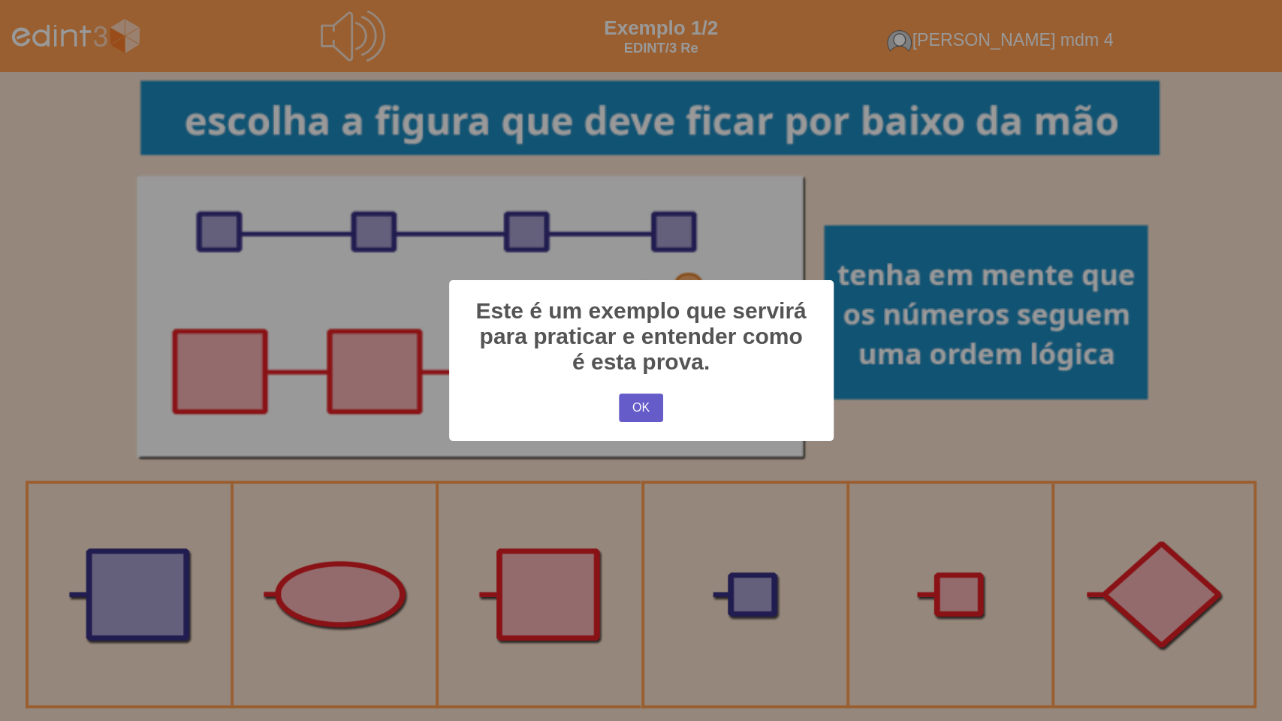
click at [635, 413] on button "OK" at bounding box center [641, 408] width 44 height 29
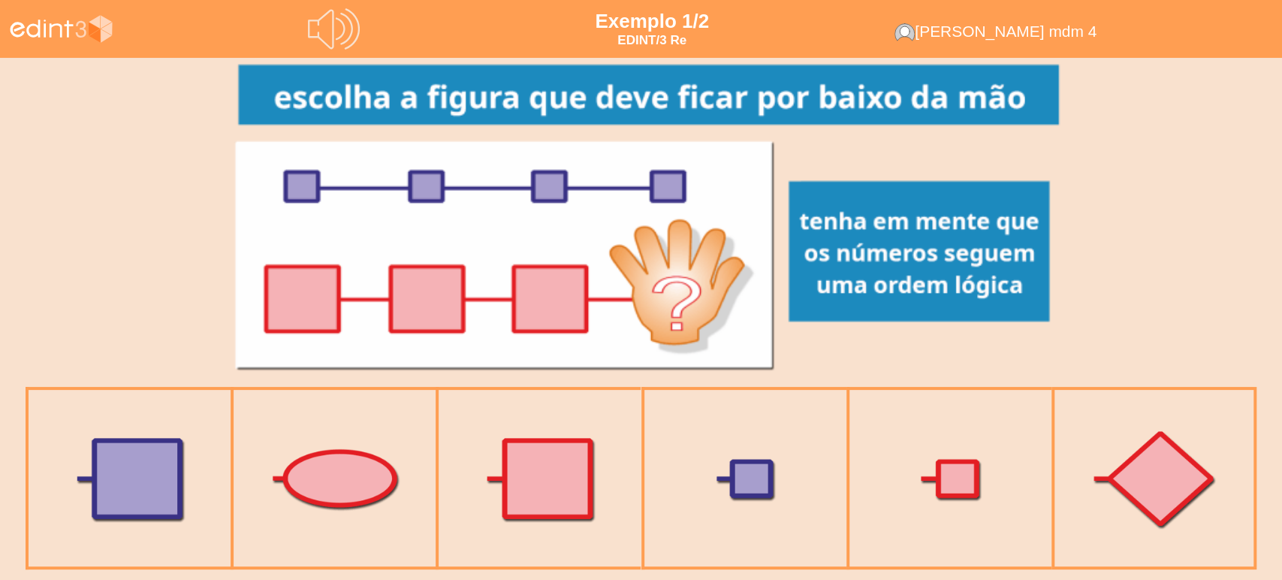
click at [343, 26] on icon at bounding box center [334, 30] width 56 height 56
click at [346, 41] on icon at bounding box center [330, 29] width 48 height 43
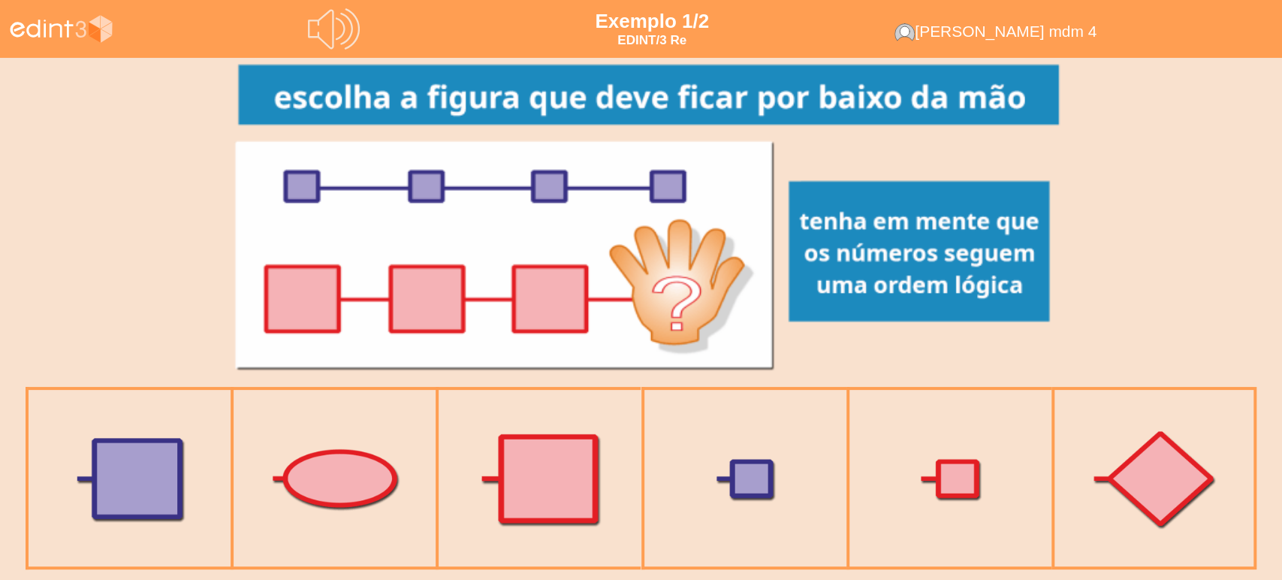
click at [596, 467] on div at bounding box center [539, 478] width 195 height 195
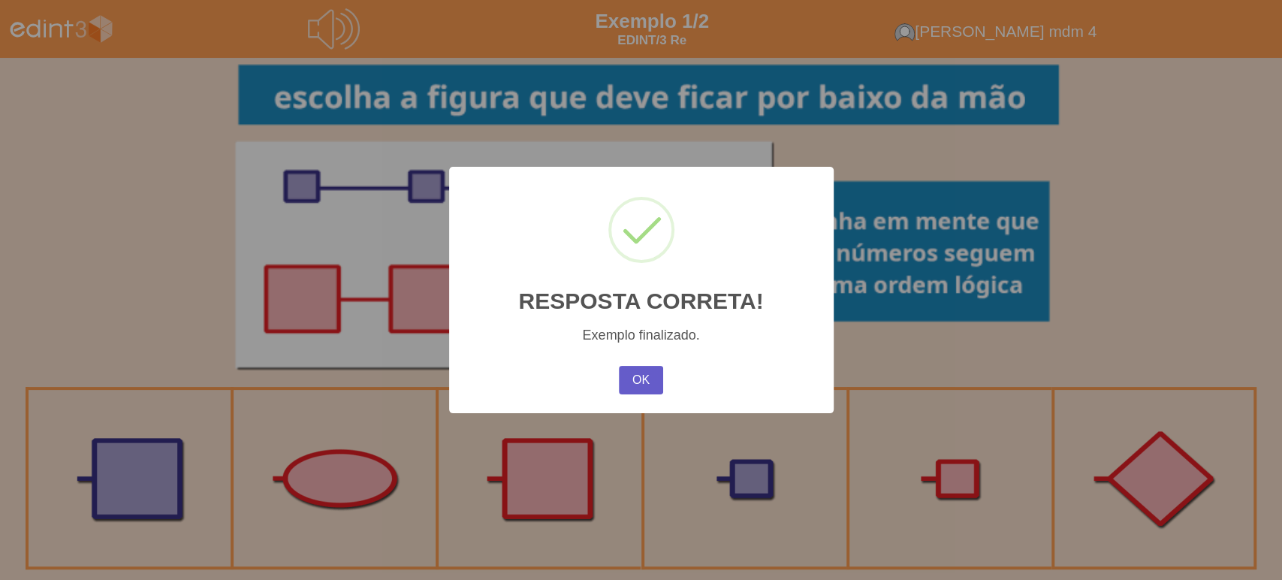
click at [645, 381] on button "OK" at bounding box center [641, 380] width 44 height 29
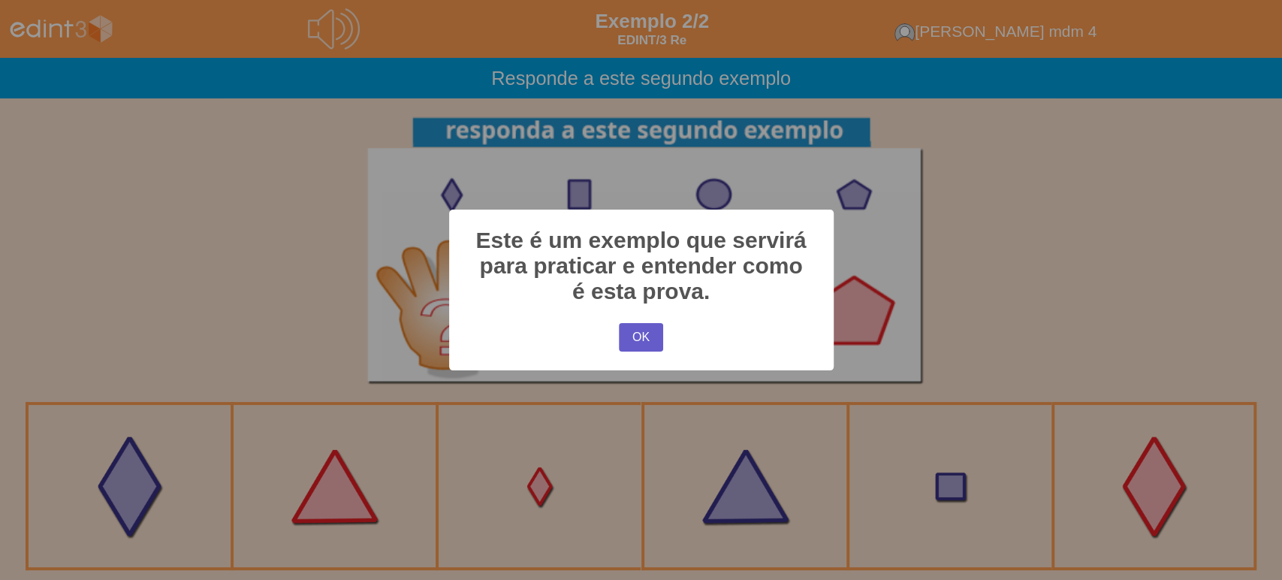
click at [641, 341] on button "OK" at bounding box center [641, 337] width 44 height 29
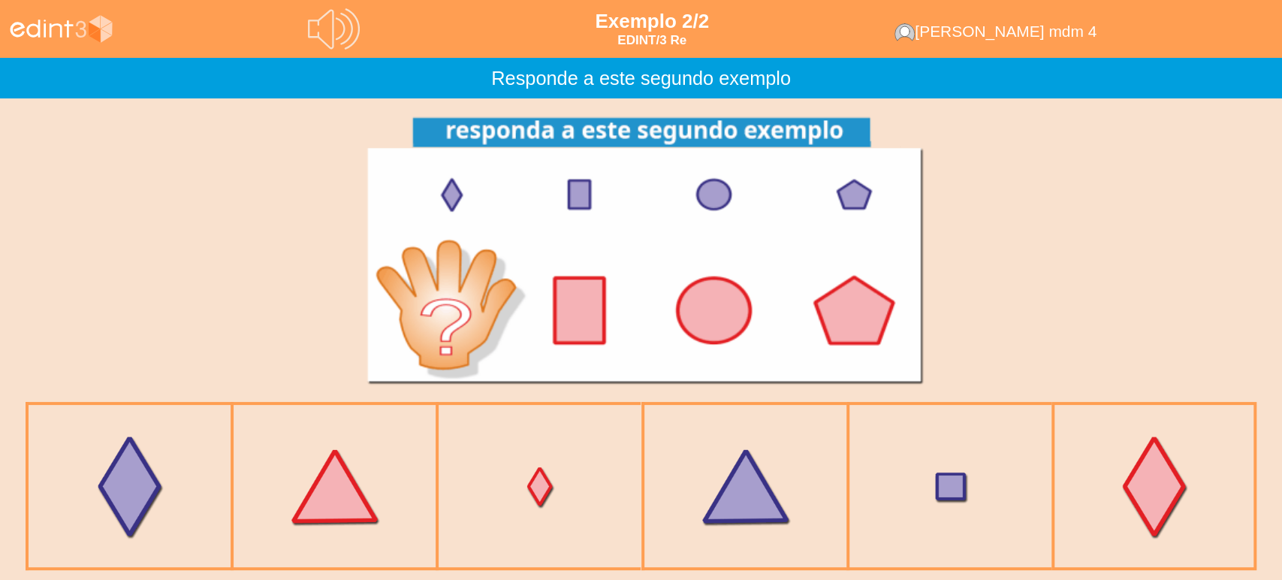
click at [157, 202] on div at bounding box center [641, 249] width 1282 height 303
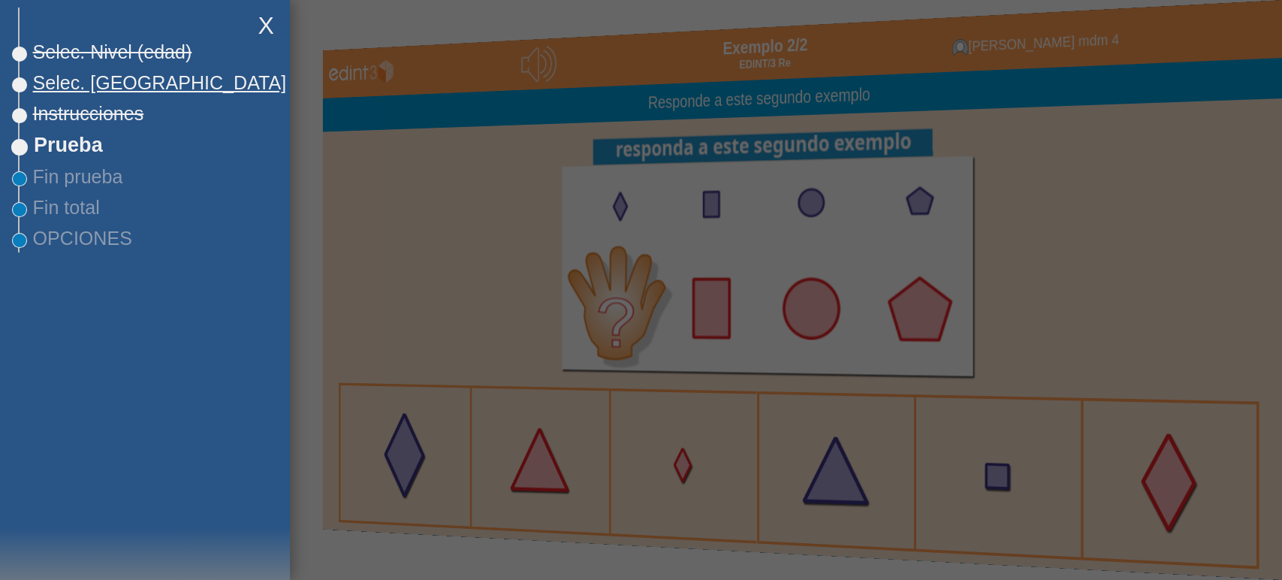
click at [95, 80] on span "Selec. [GEOGRAPHIC_DATA]" at bounding box center [153, 83] width 267 height 22
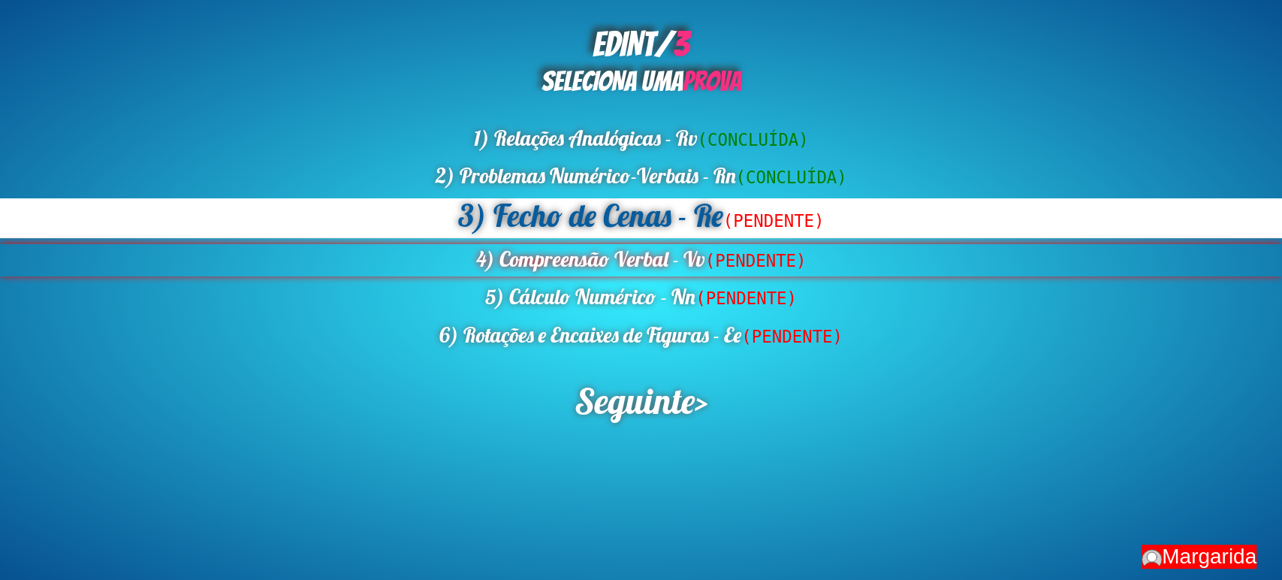
click at [557, 263] on div "4) Compreensão Verbal - Vv (PENDENTE)" at bounding box center [641, 260] width 1282 height 32
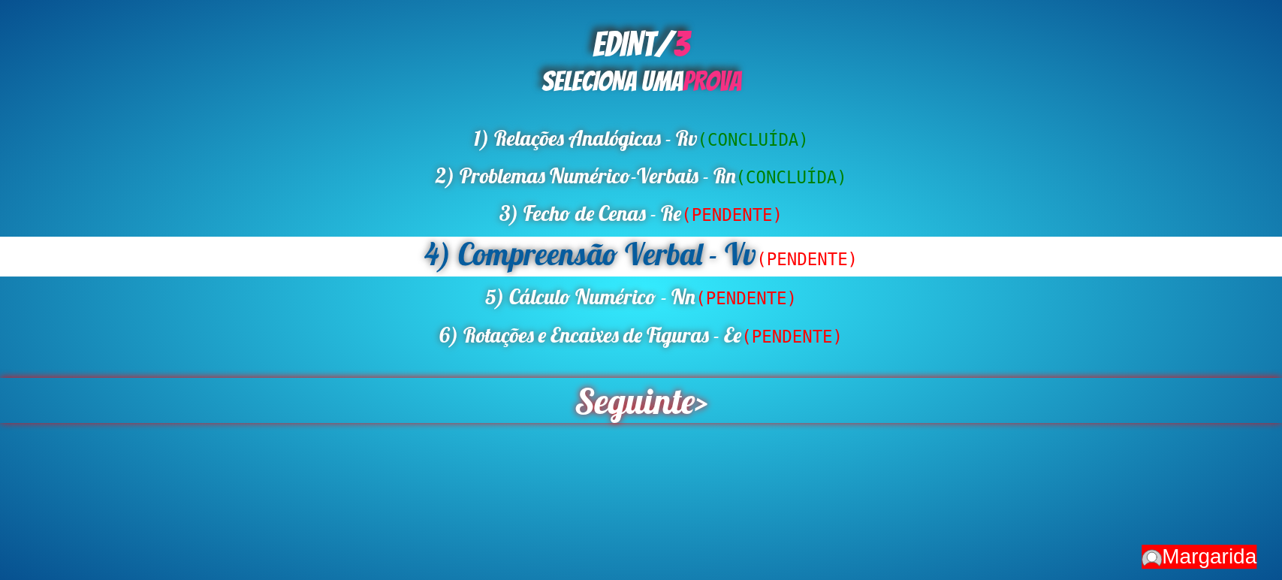
click at [651, 409] on span "Seguinte" at bounding box center [634, 401] width 132 height 50
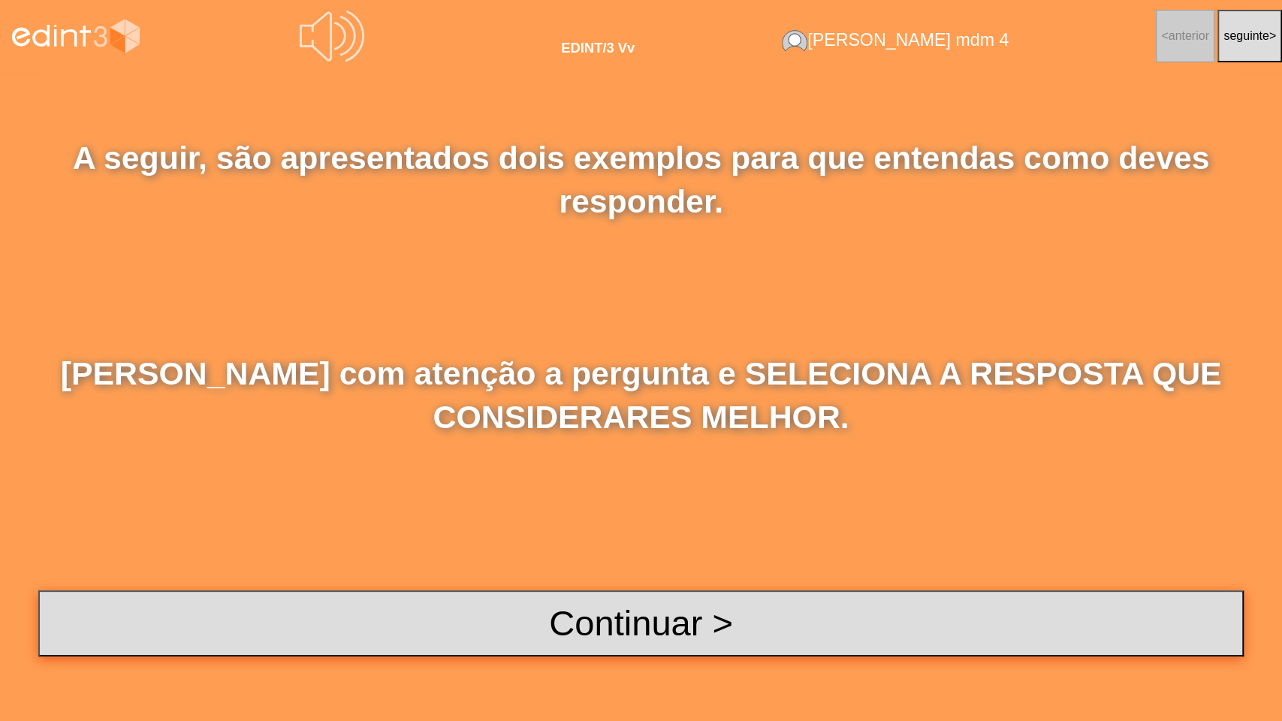
click at [585, 579] on button "Continuar >" at bounding box center [641, 623] width 1206 height 66
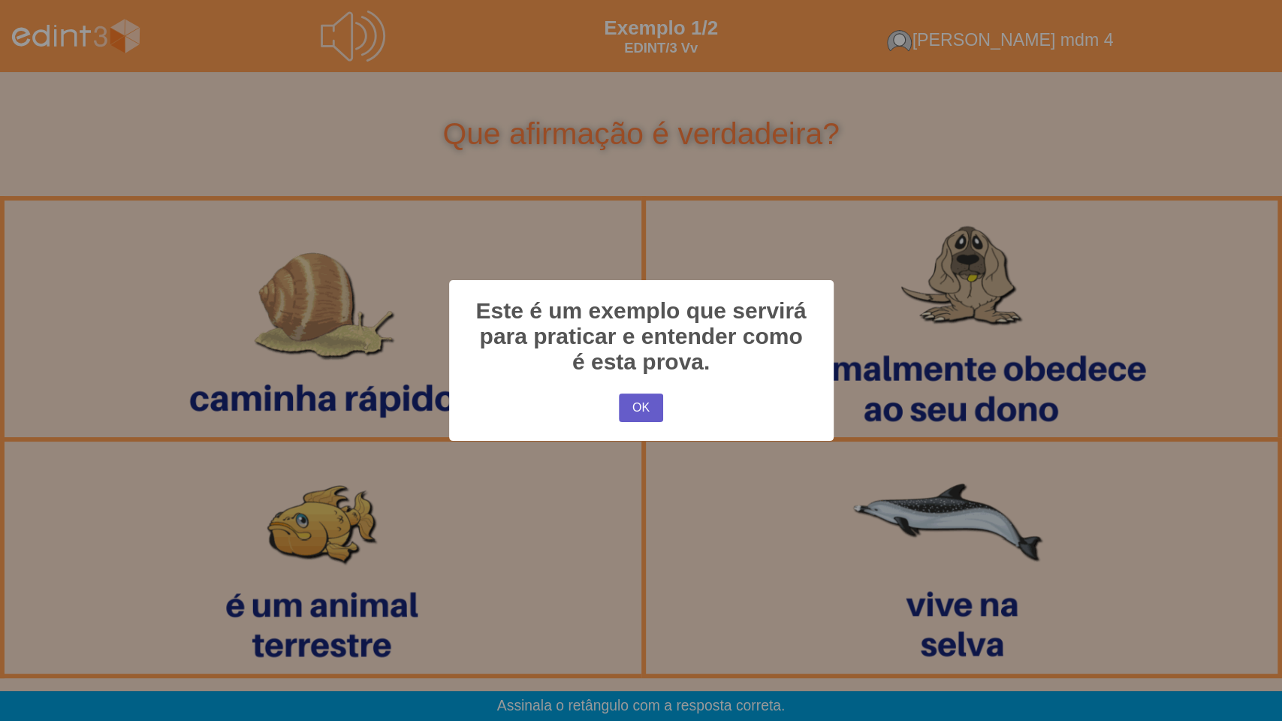
click at [635, 403] on button "OK" at bounding box center [641, 408] width 44 height 29
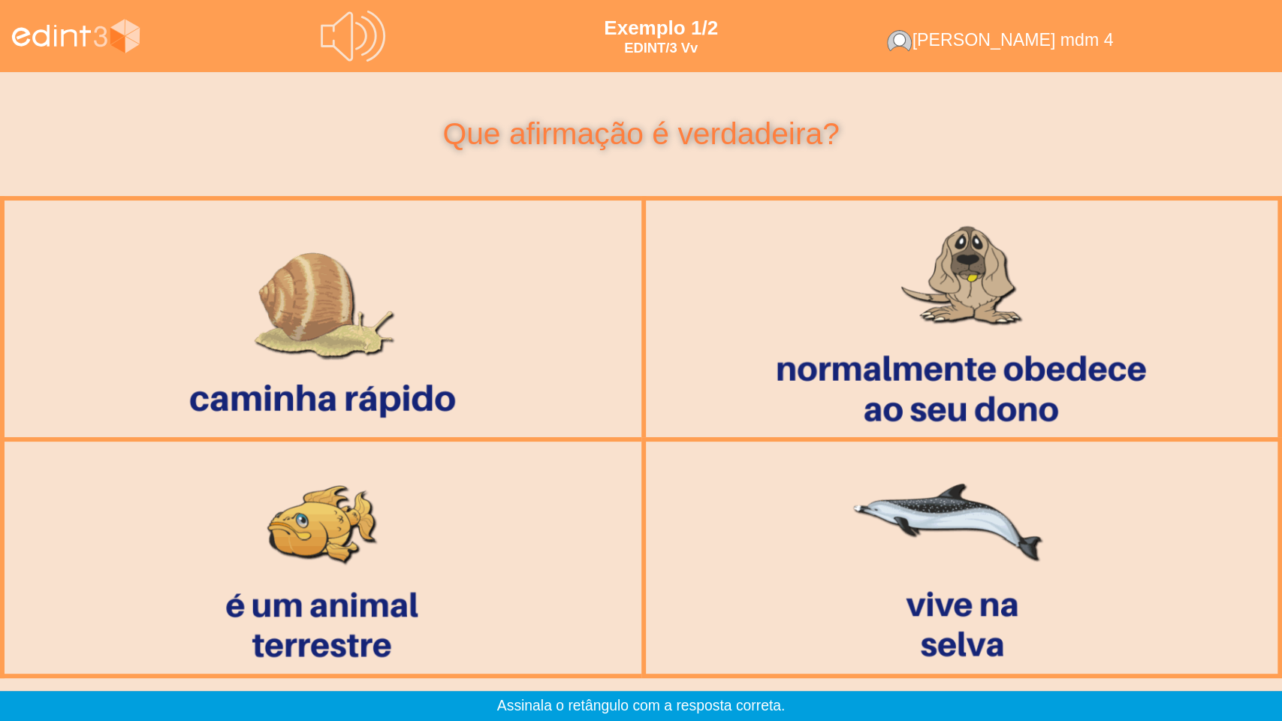
click at [385, 50] on icon at bounding box center [353, 36] width 65 height 65
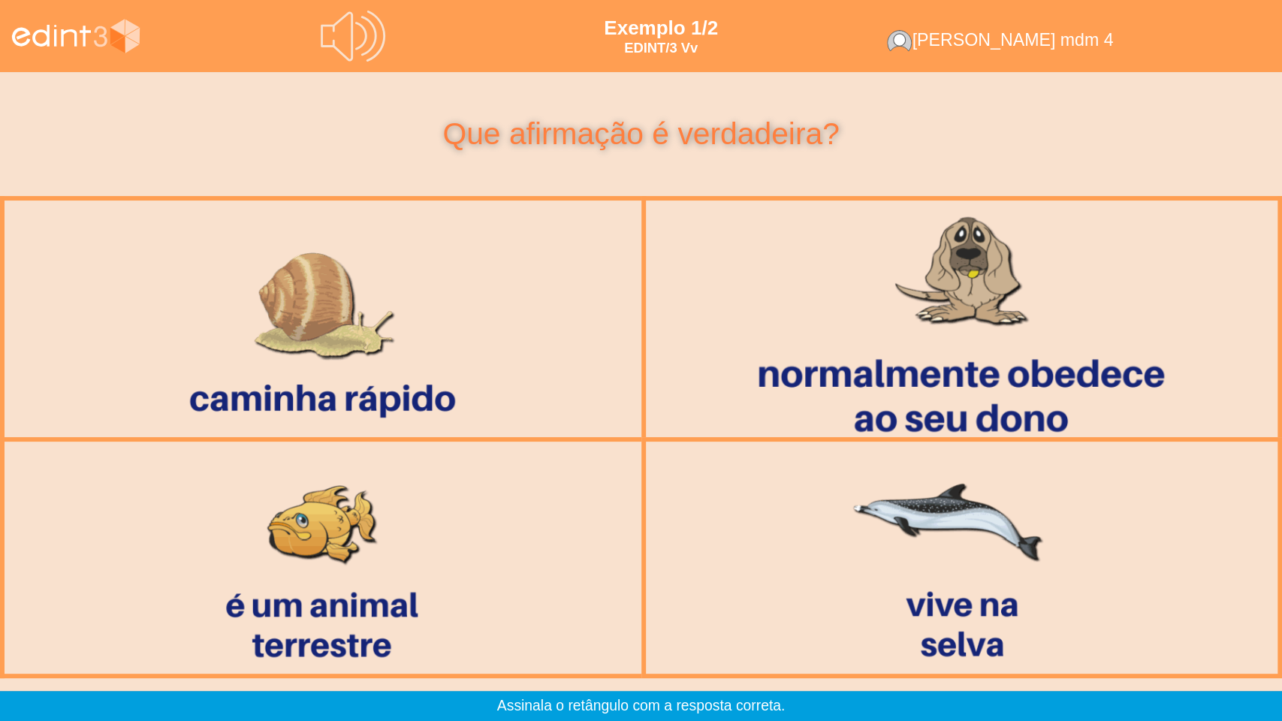
click at [979, 315] on div at bounding box center [962, 319] width 630 height 261
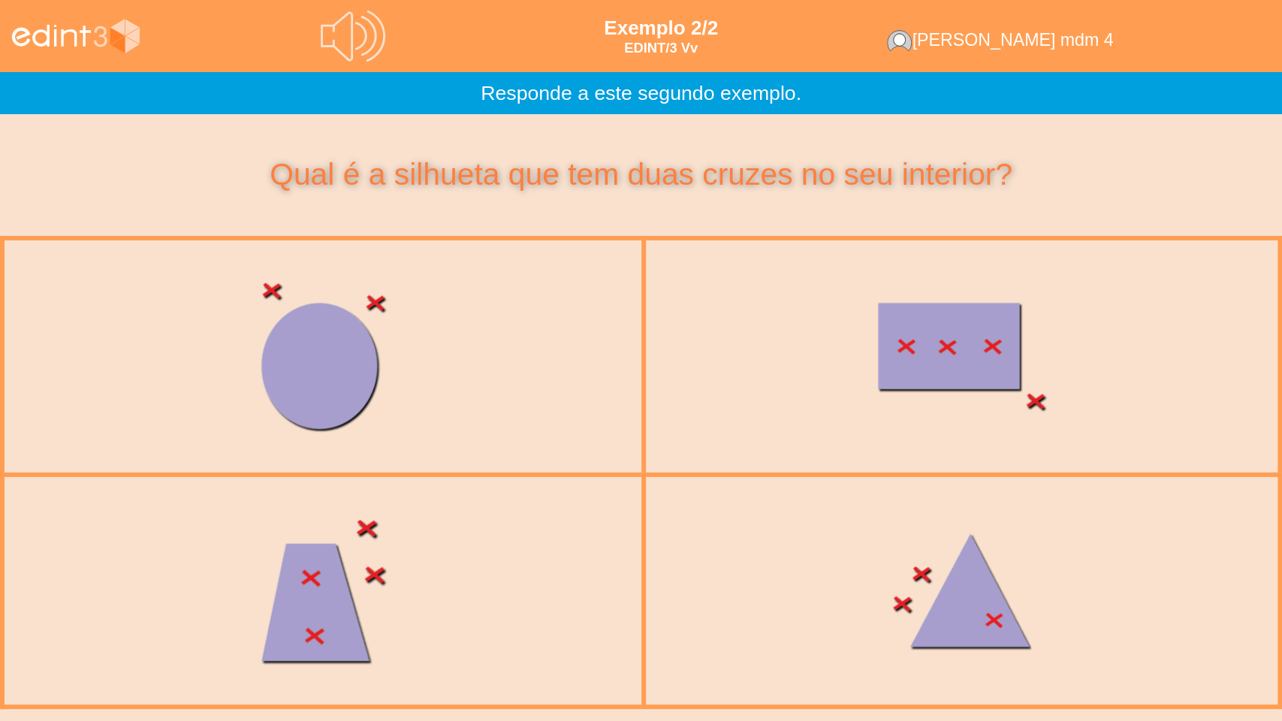
click at [380, 579] on div at bounding box center [323, 591] width 595 height 252
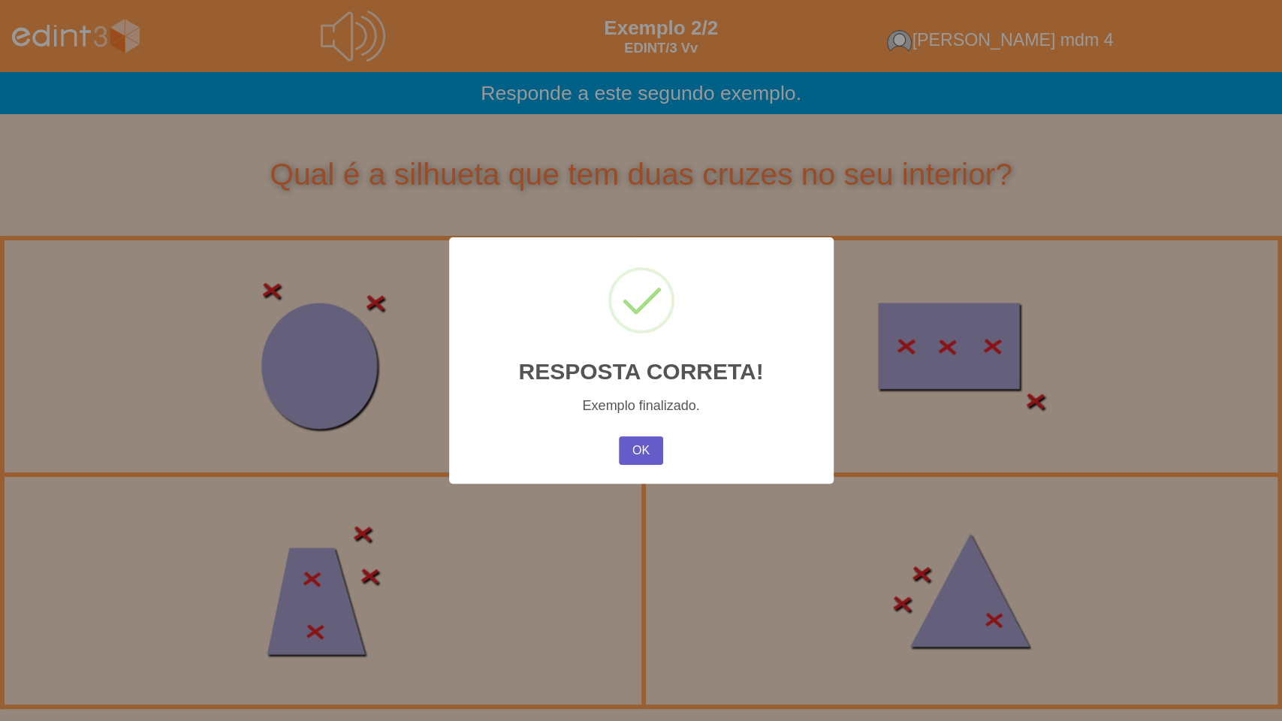
click at [629, 460] on button "OK" at bounding box center [641, 450] width 44 height 29
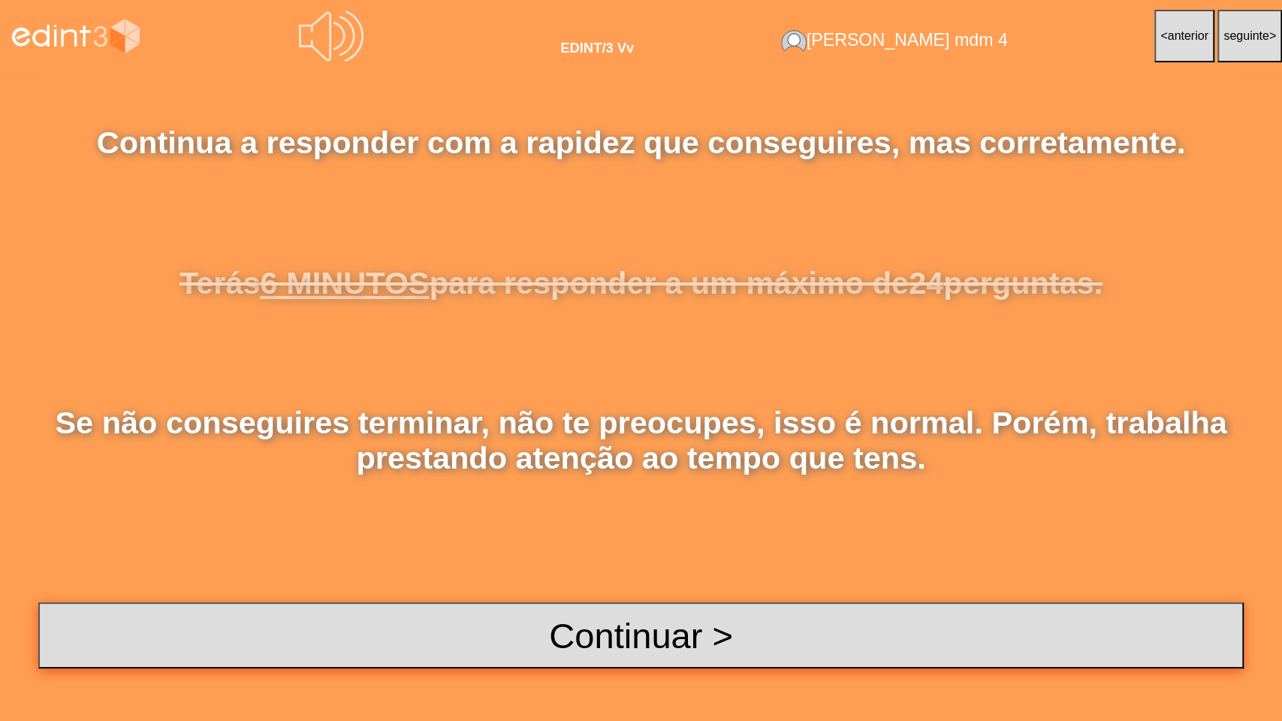
click at [485, 579] on button "Continuar >" at bounding box center [641, 635] width 1206 height 66
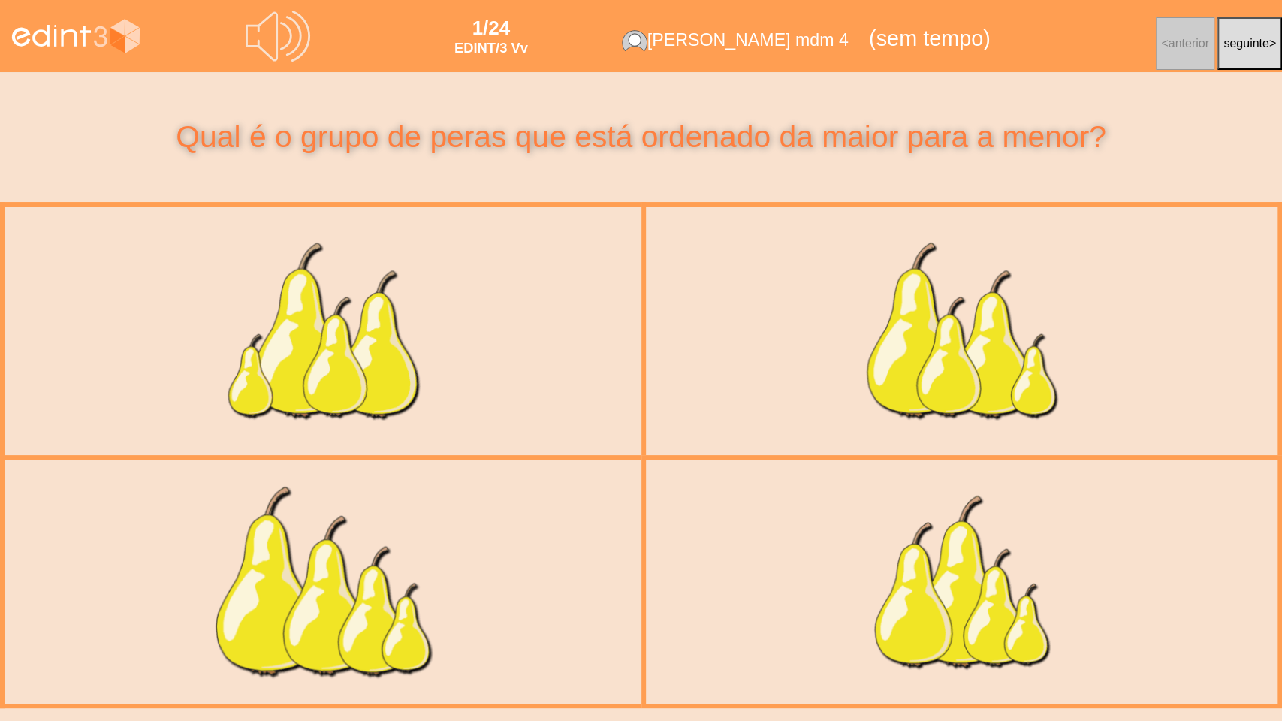
click at [438, 579] on div at bounding box center [323, 582] width 638 height 270
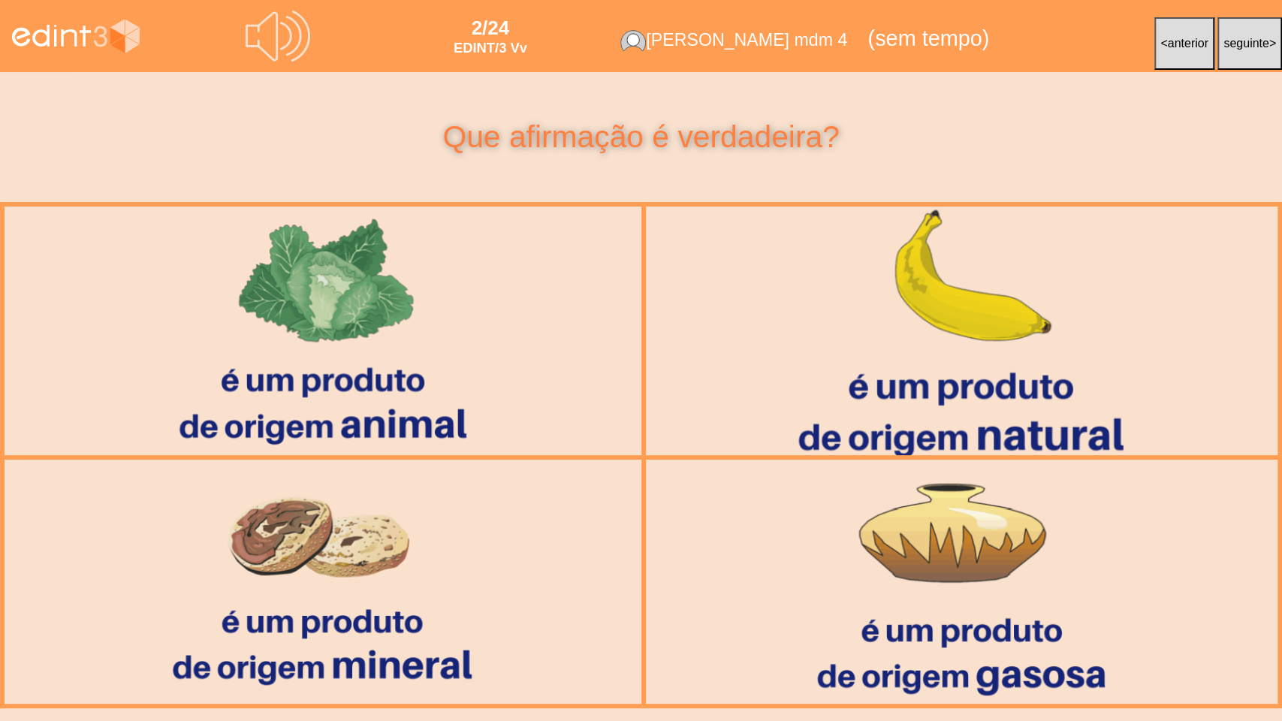
click at [899, 346] on div at bounding box center [961, 331] width 659 height 274
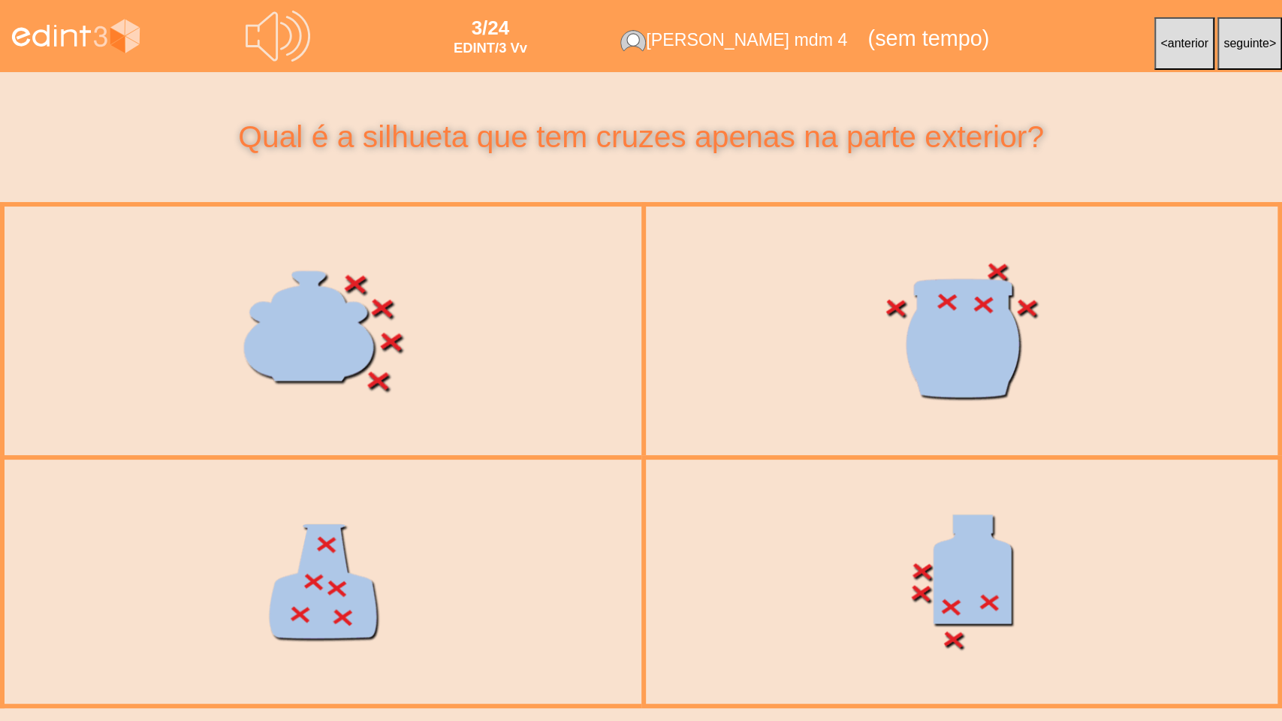
click at [253, 333] on div at bounding box center [323, 331] width 650 height 274
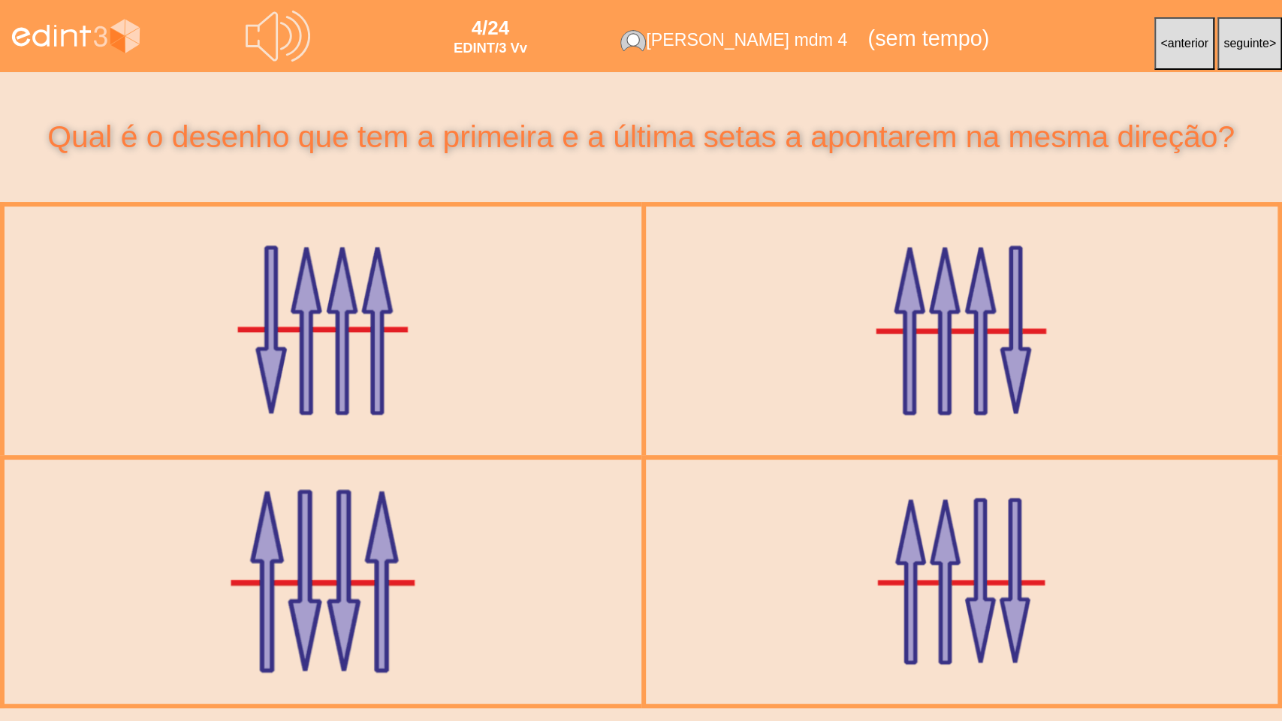
click at [335, 515] on div at bounding box center [323, 582] width 638 height 270
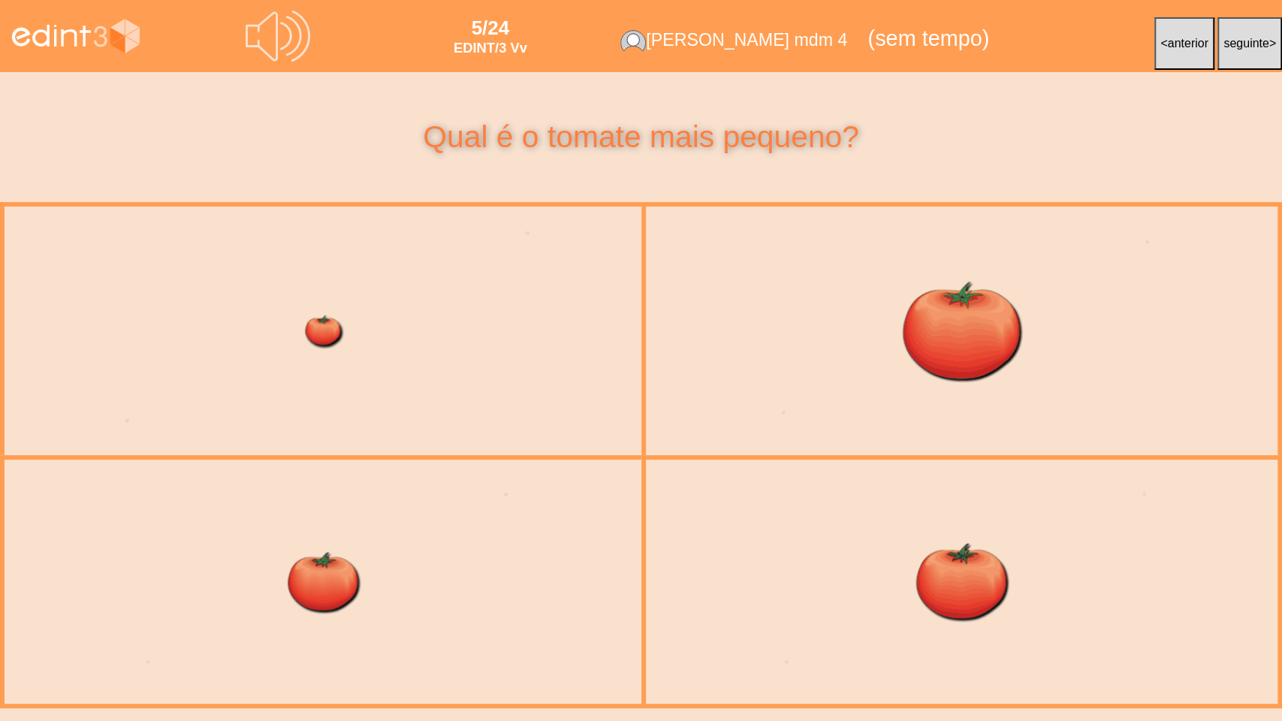
click at [359, 399] on div at bounding box center [323, 331] width 650 height 274
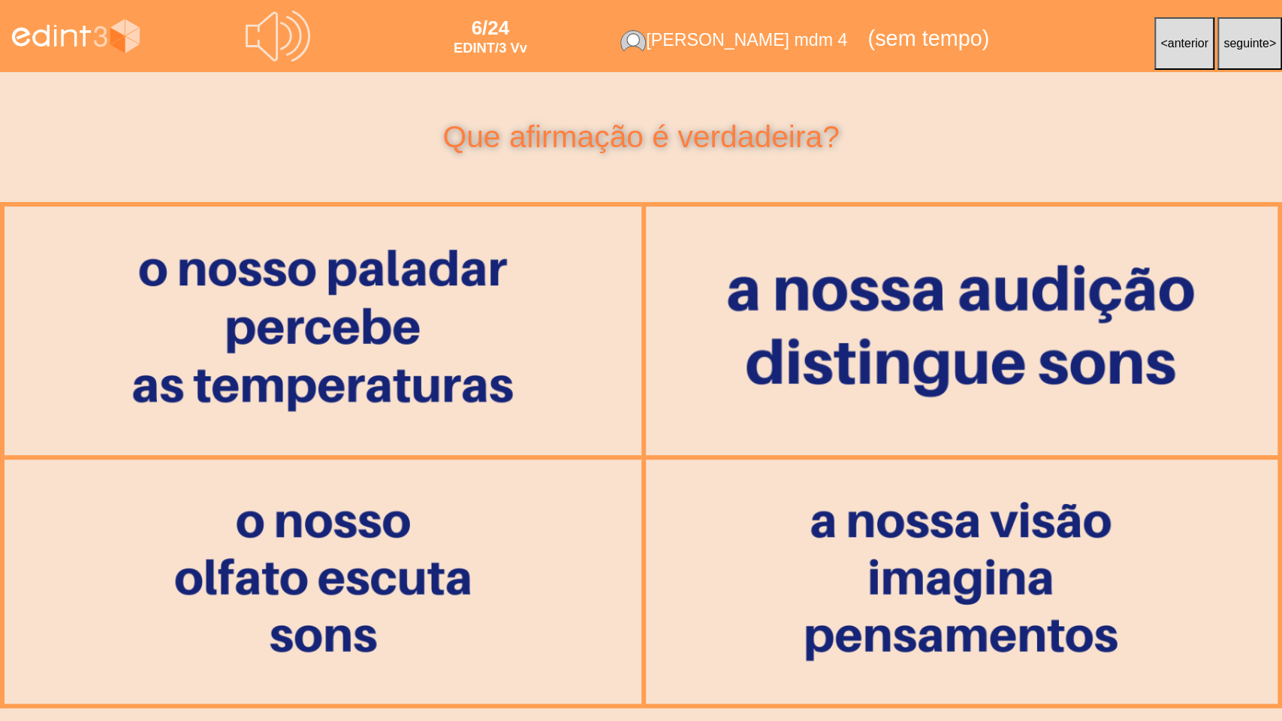
click at [921, 345] on div at bounding box center [962, 330] width 650 height 275
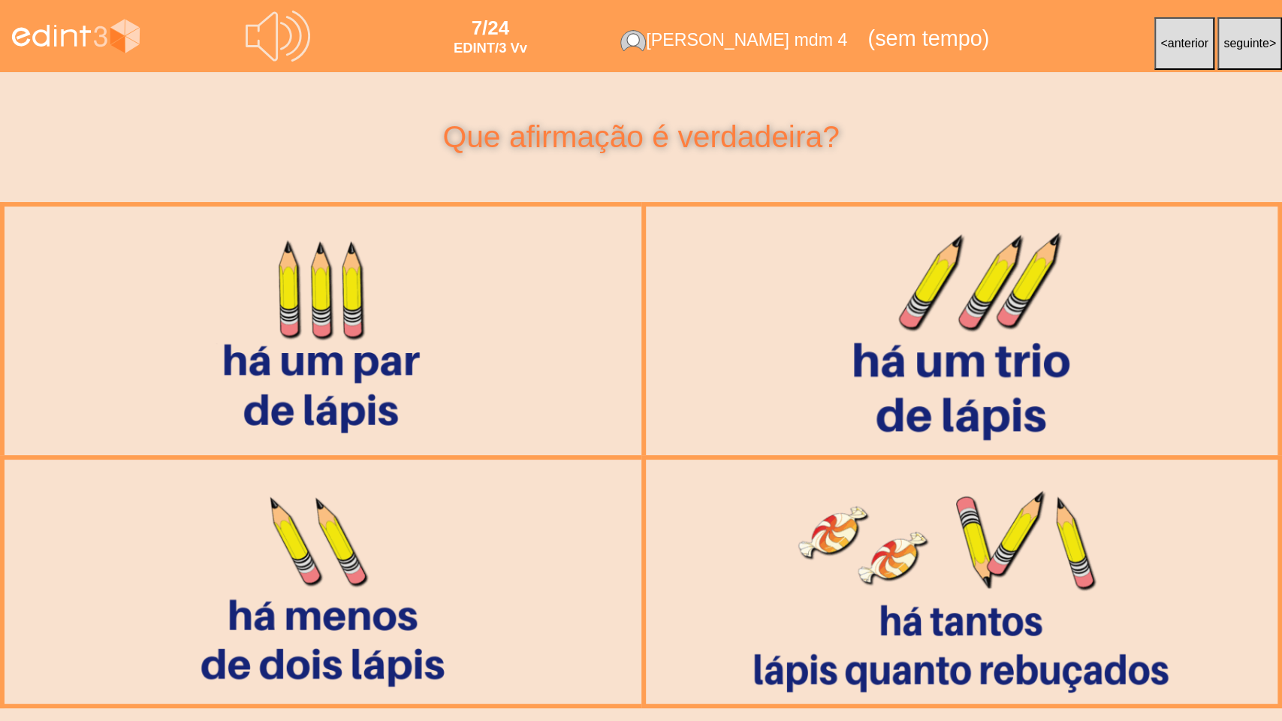
click at [841, 307] on div at bounding box center [962, 331] width 649 height 274
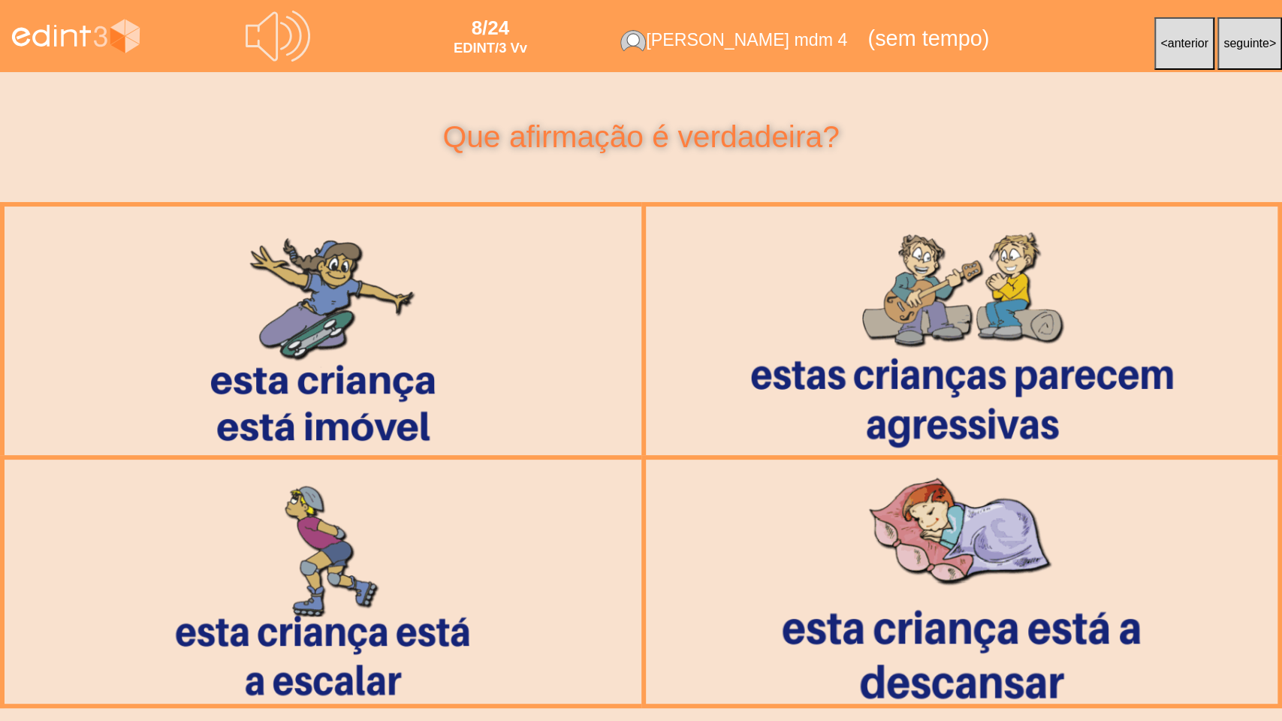
click at [910, 549] on div at bounding box center [962, 581] width 644 height 273
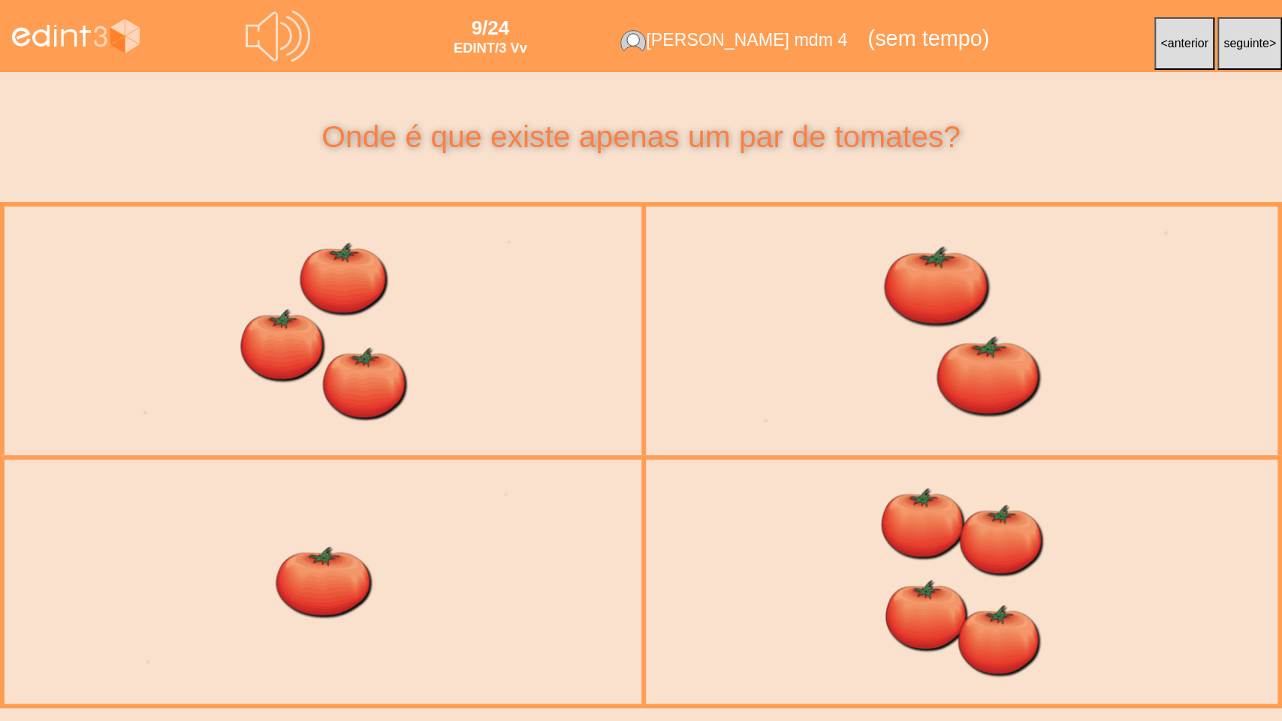
click at [885, 333] on div at bounding box center [962, 331] width 650 height 274
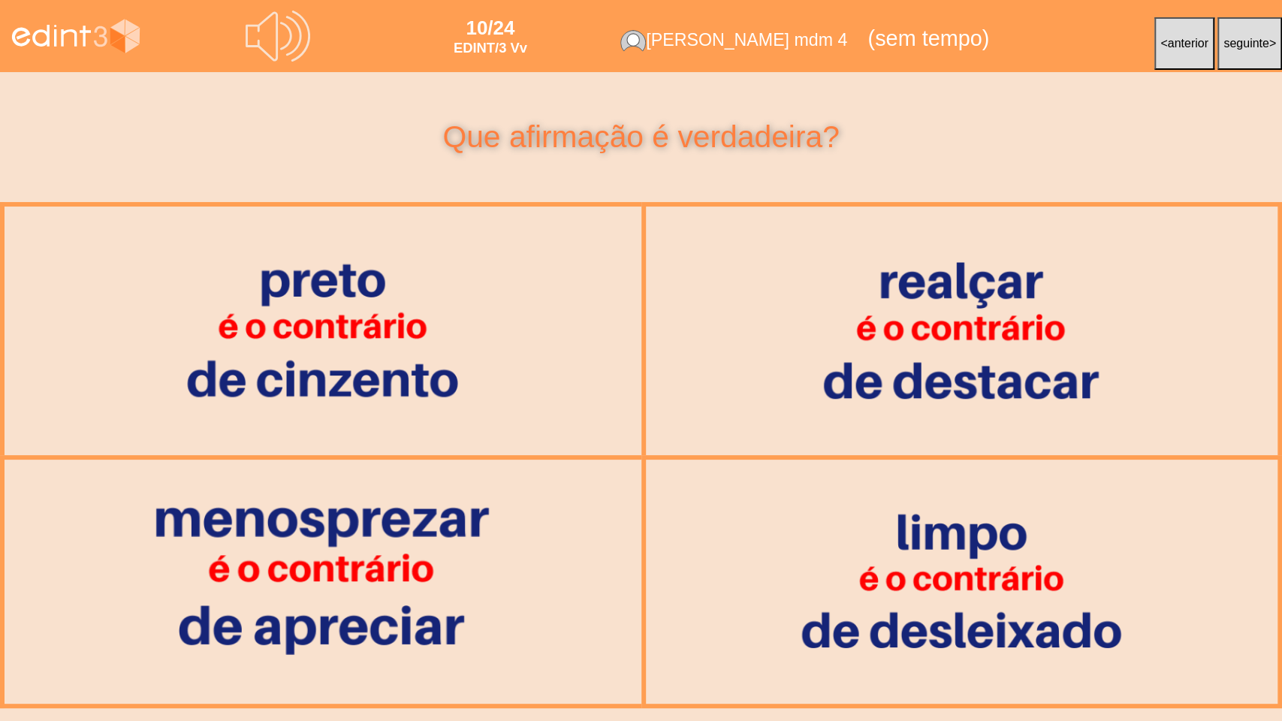
click at [499, 554] on div at bounding box center [323, 582] width 638 height 270
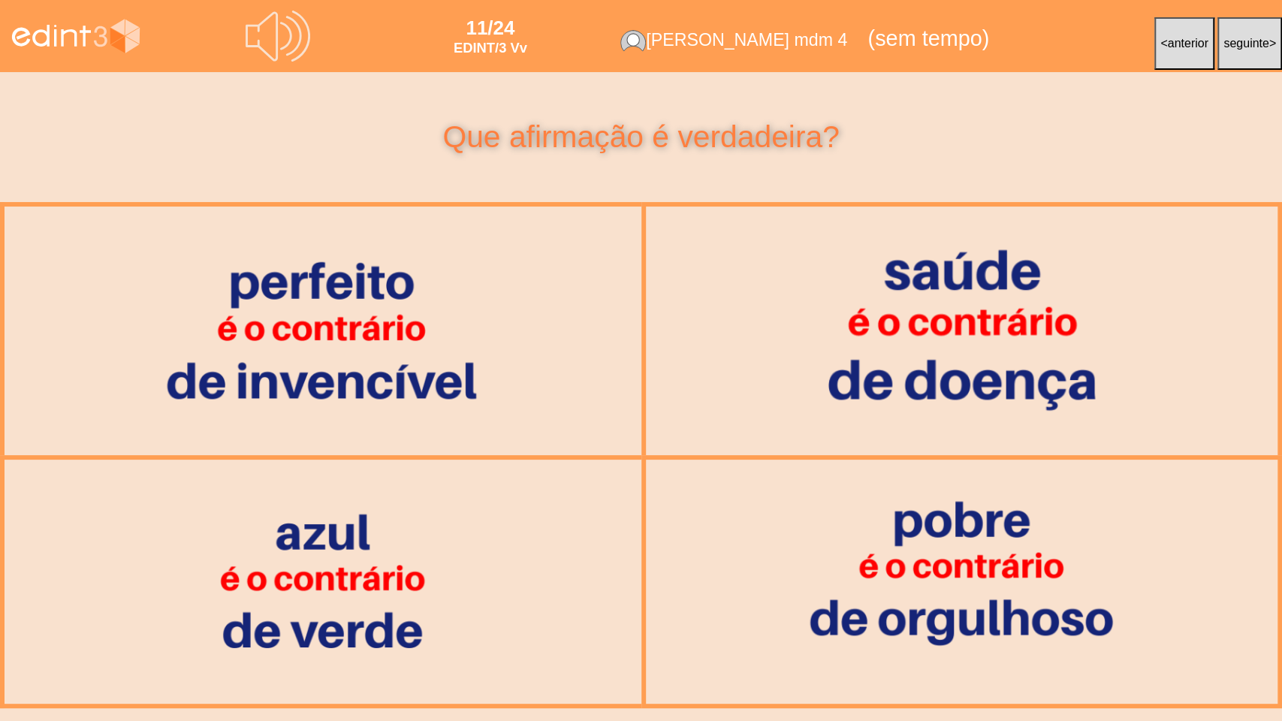
click at [870, 336] on div at bounding box center [962, 331] width 649 height 274
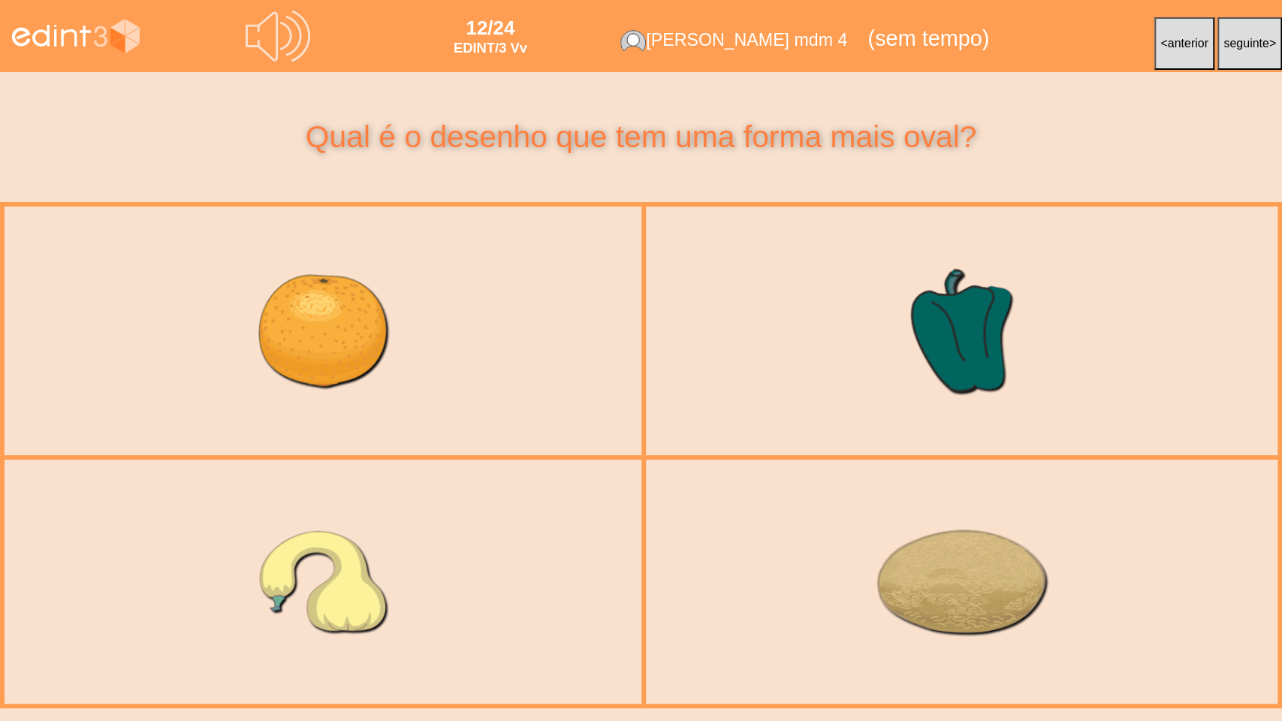
click at [901, 544] on div at bounding box center [962, 582] width 638 height 270
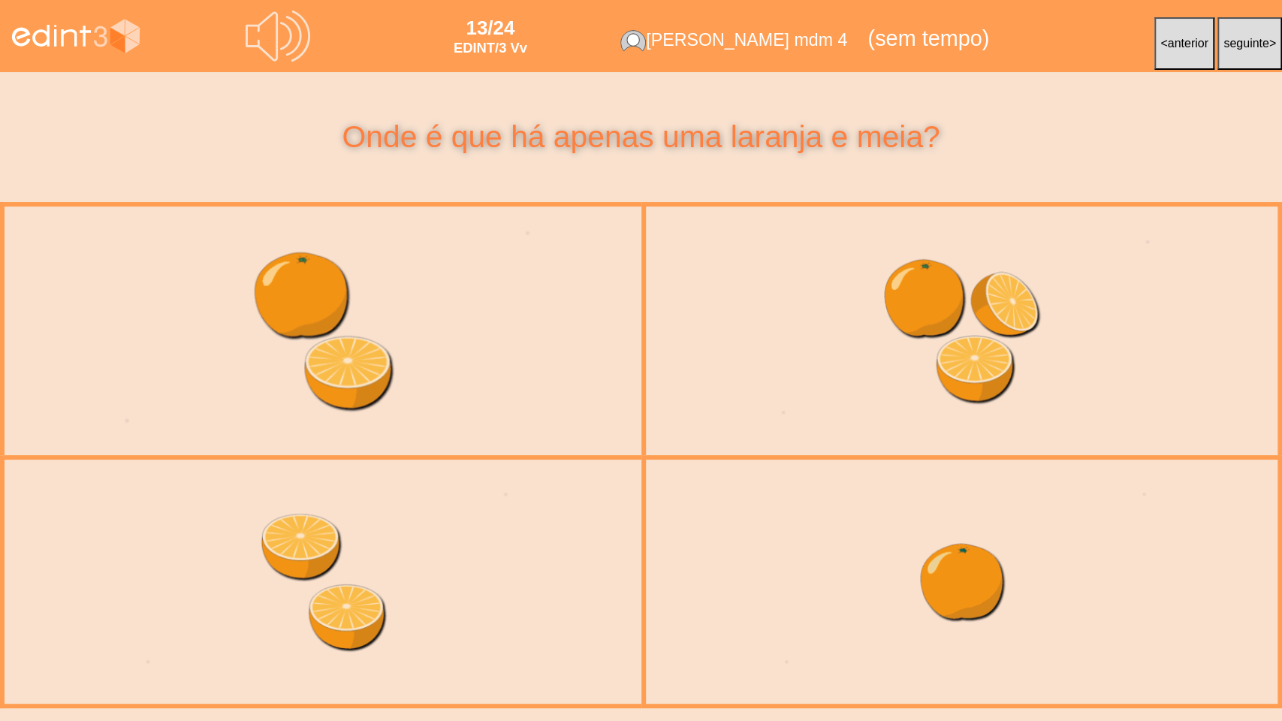
click at [481, 311] on div at bounding box center [323, 331] width 650 height 274
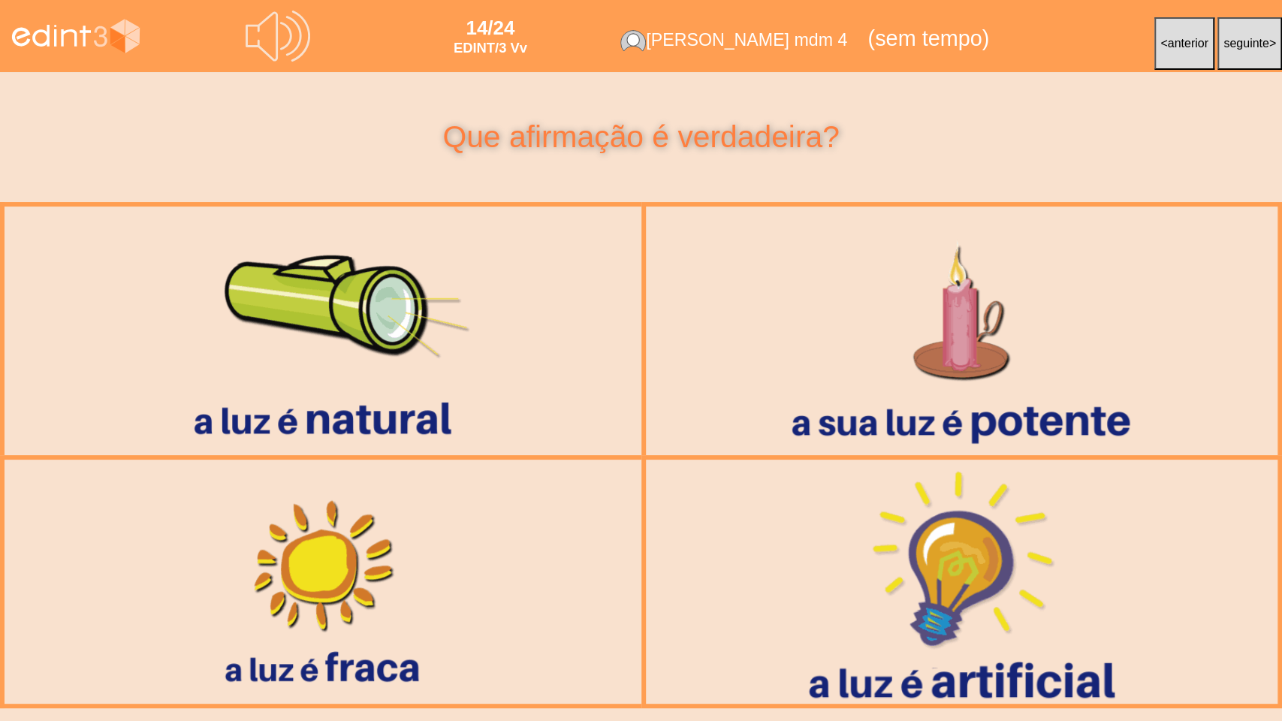
click at [907, 563] on div at bounding box center [962, 582] width 662 height 264
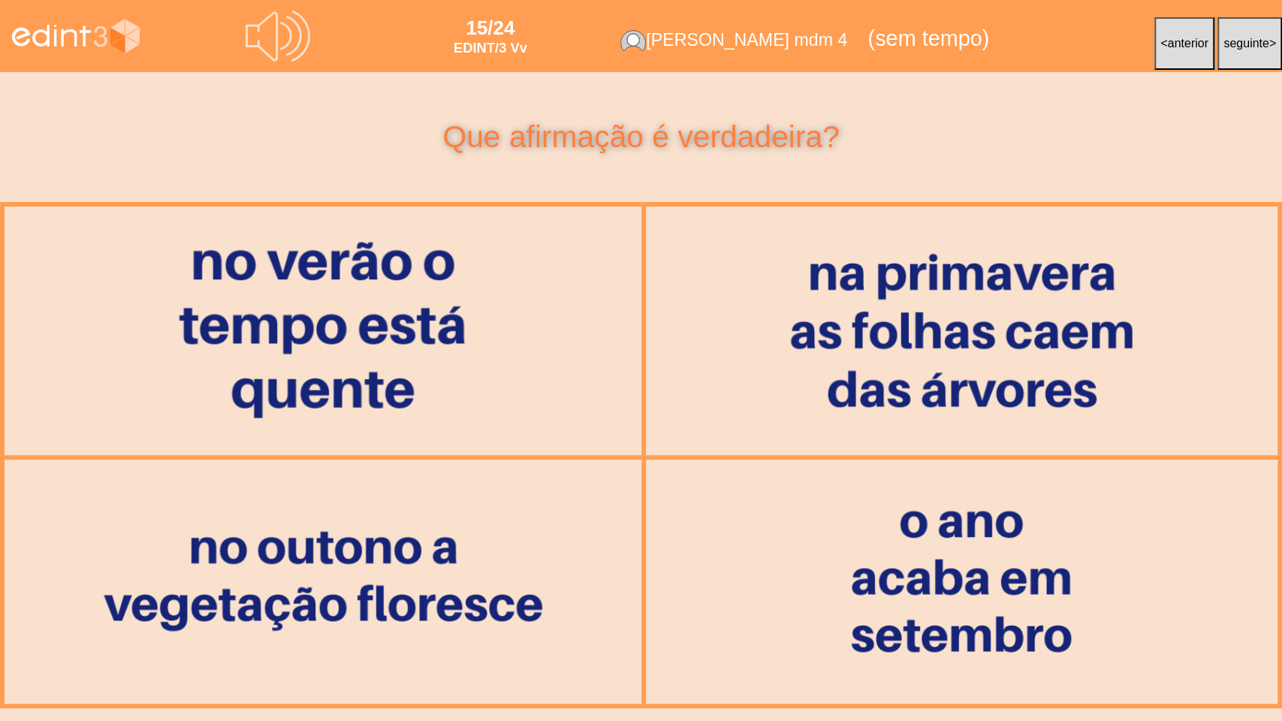
click at [442, 378] on div at bounding box center [322, 331] width 649 height 274
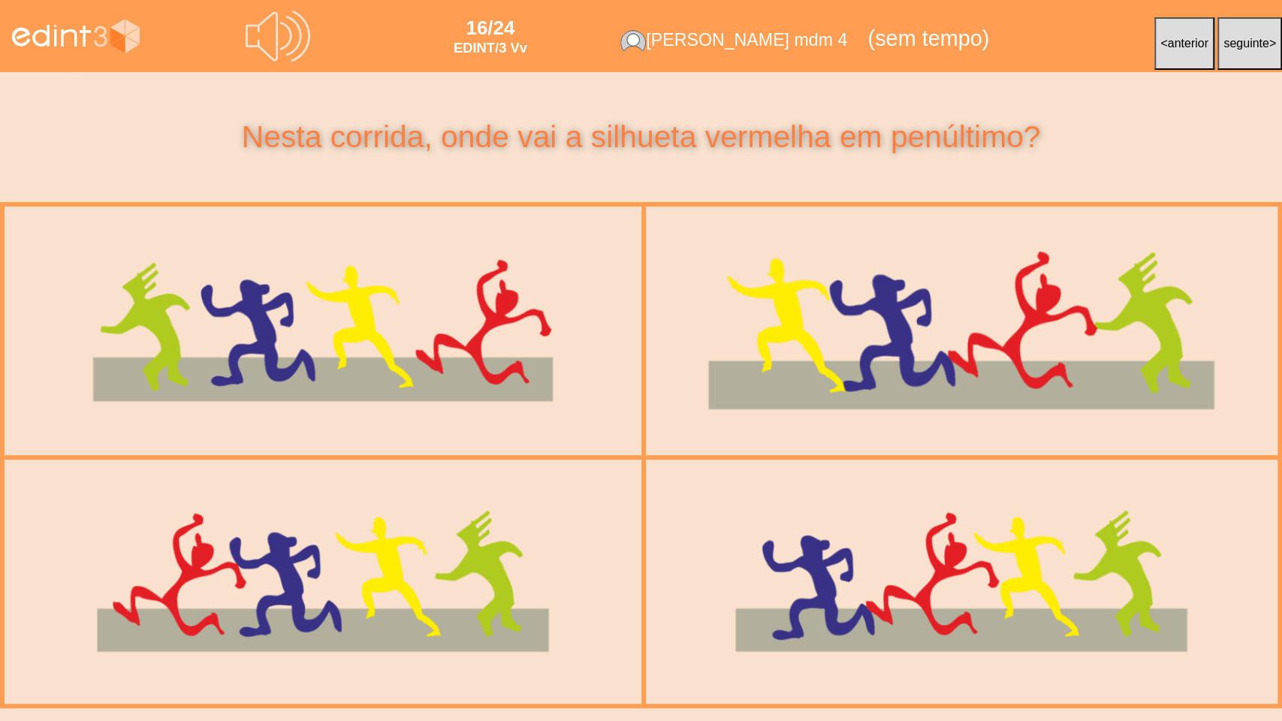
click at [994, 310] on div at bounding box center [962, 331] width 650 height 274
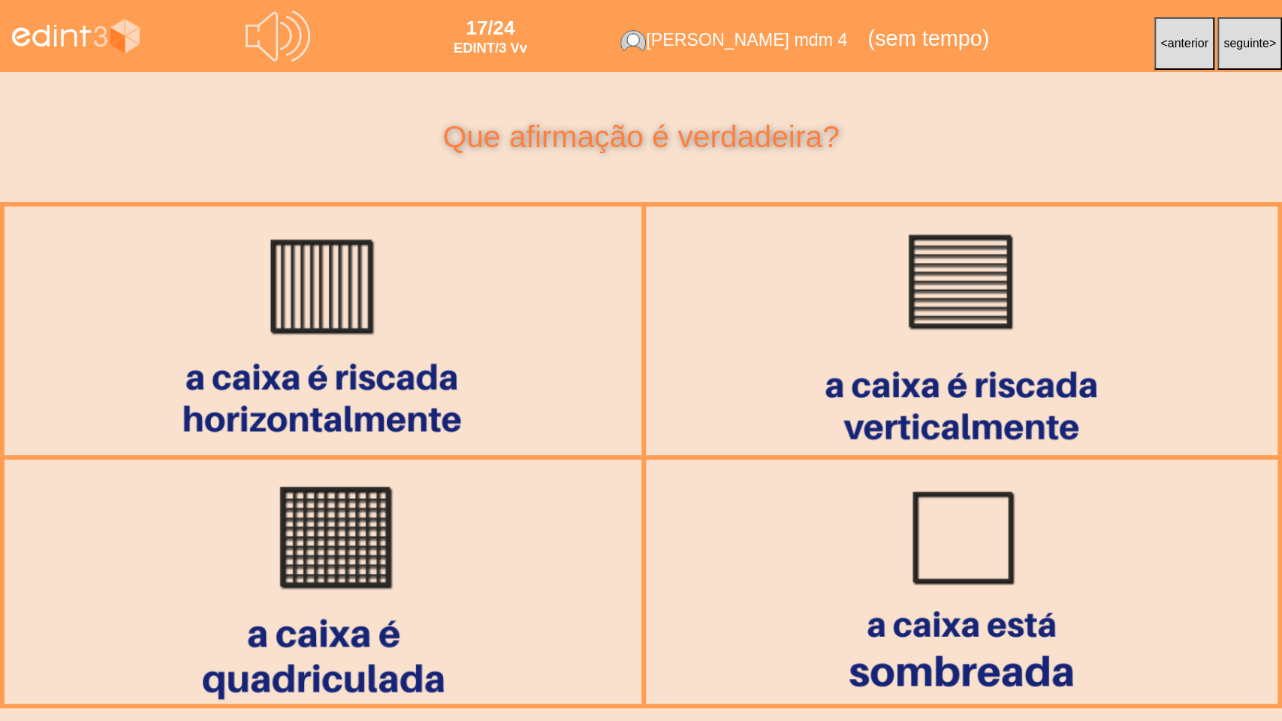
click at [367, 579] on div at bounding box center [322, 582] width 639 height 268
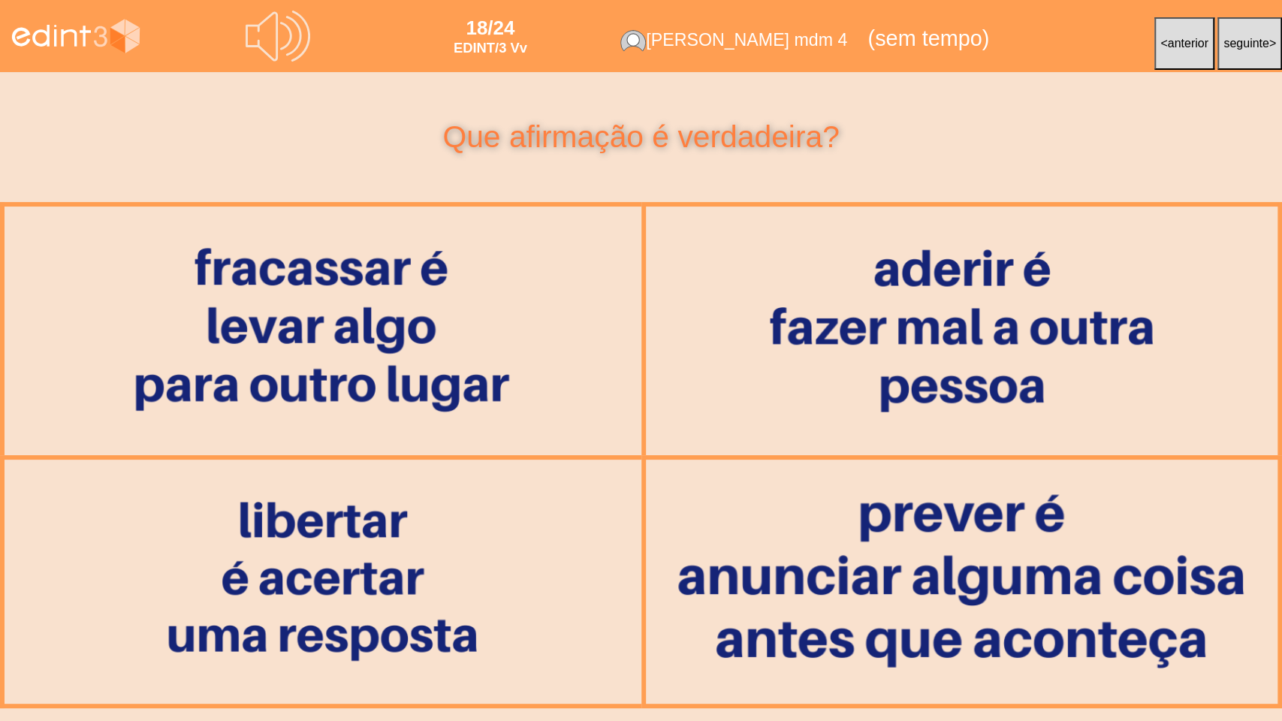
click at [907, 536] on div at bounding box center [961, 581] width 637 height 269
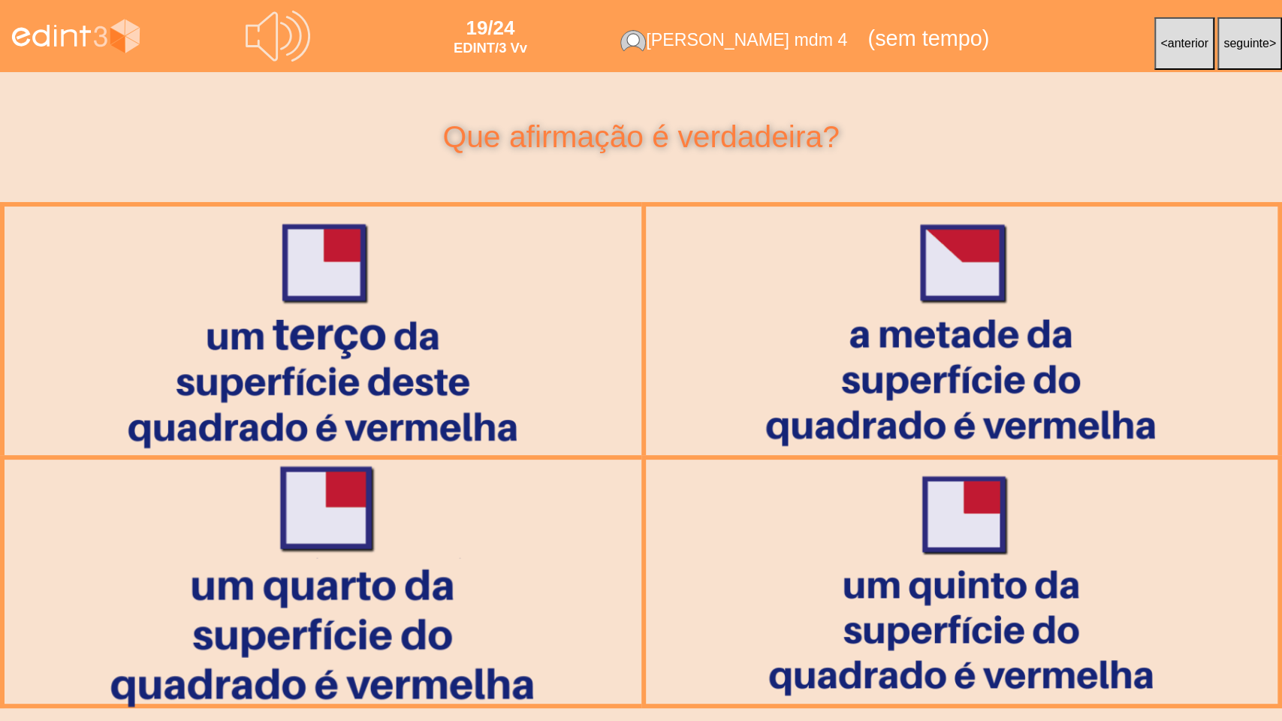
click at [434, 549] on div at bounding box center [322, 582] width 639 height 270
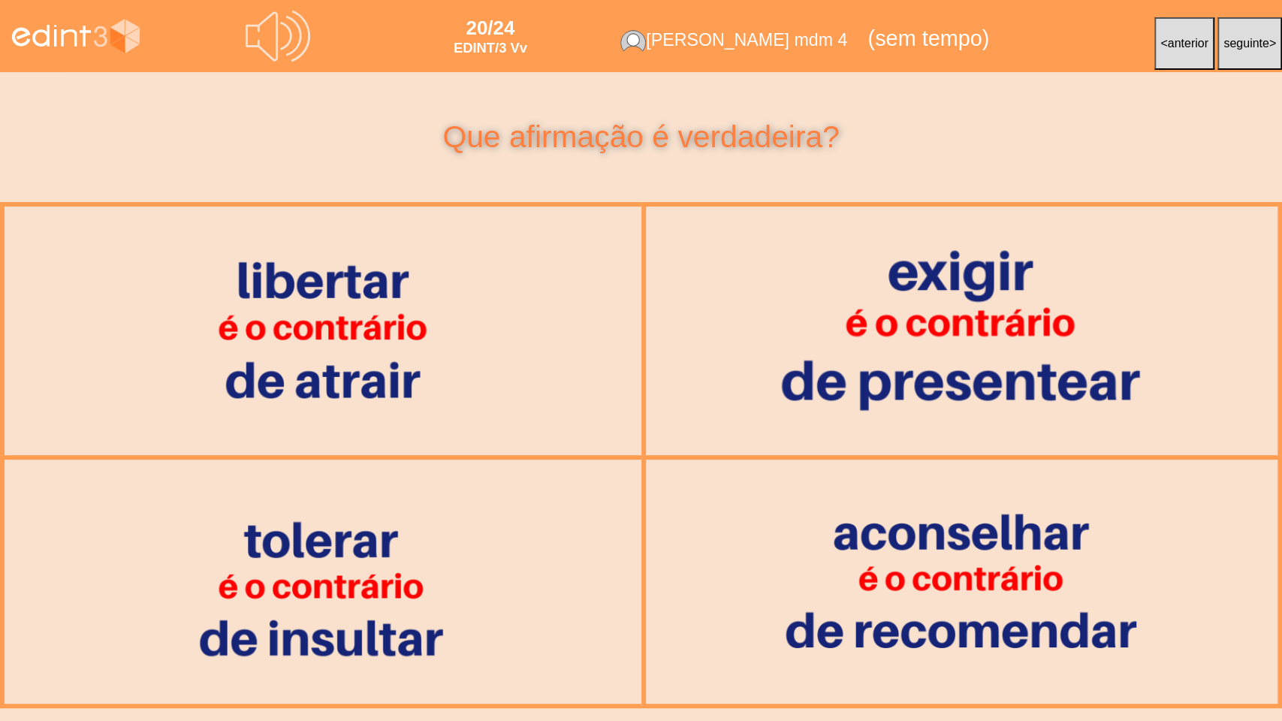
click at [831, 370] on div at bounding box center [962, 331] width 650 height 274
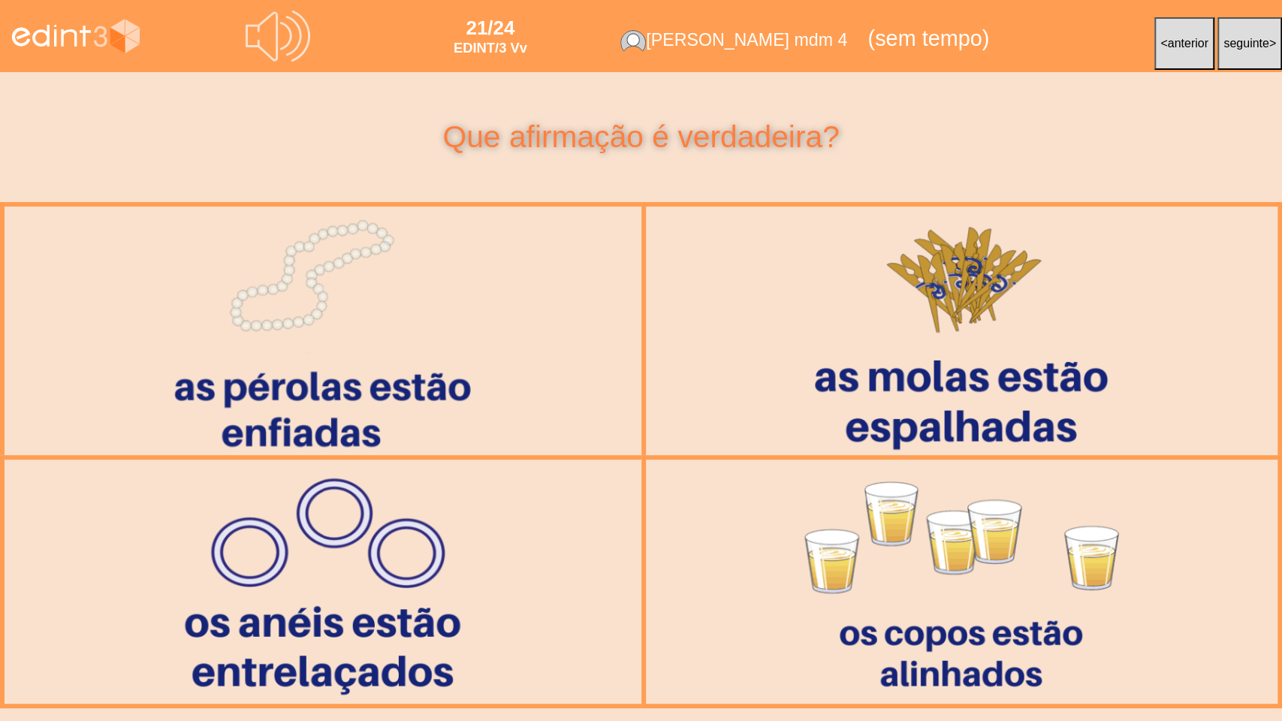
click at [569, 324] on div at bounding box center [322, 331] width 653 height 274
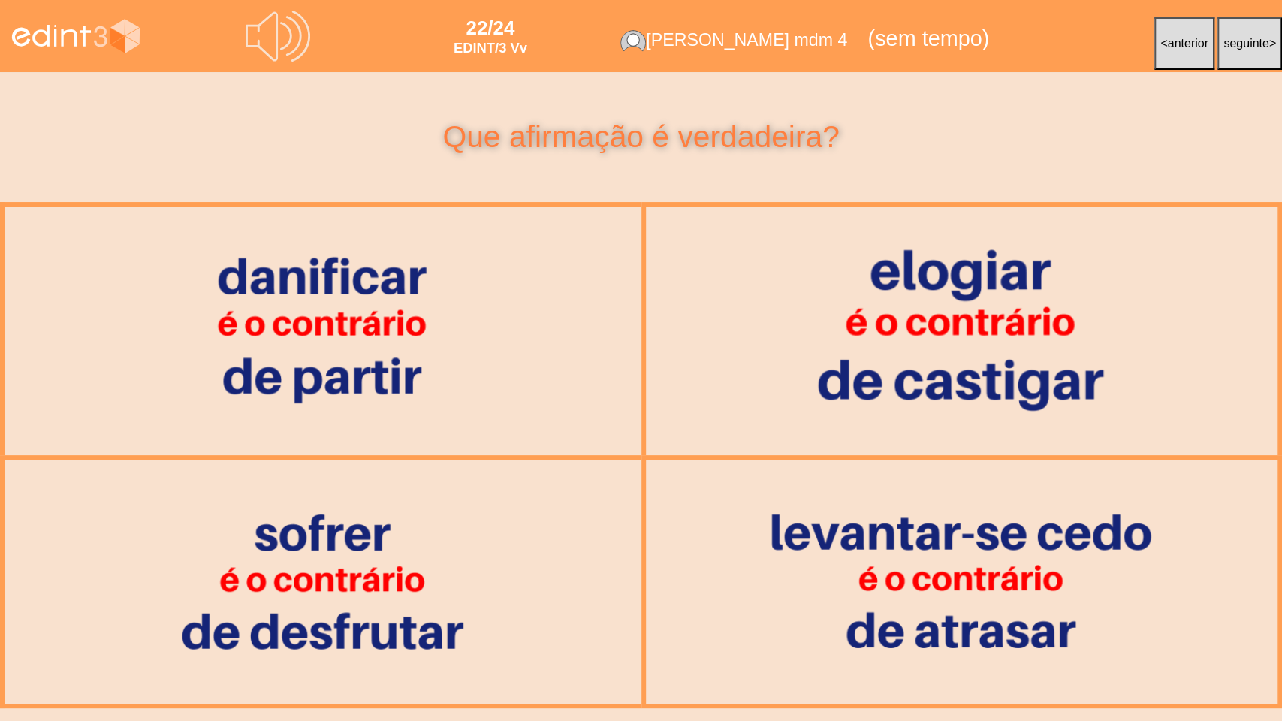
click at [899, 319] on div at bounding box center [962, 331] width 650 height 274
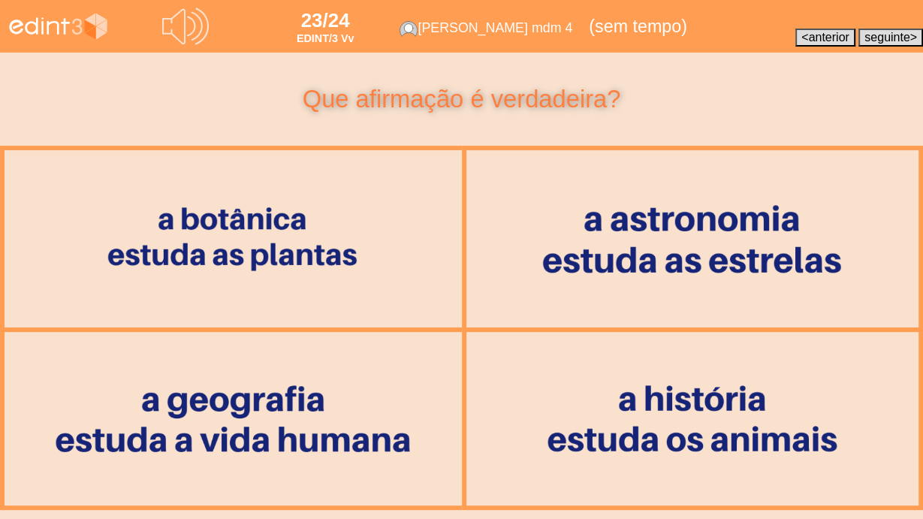
click at [198, 95] on div "Que afirmação é verdadeira?" at bounding box center [461, 99] width 923 height 25
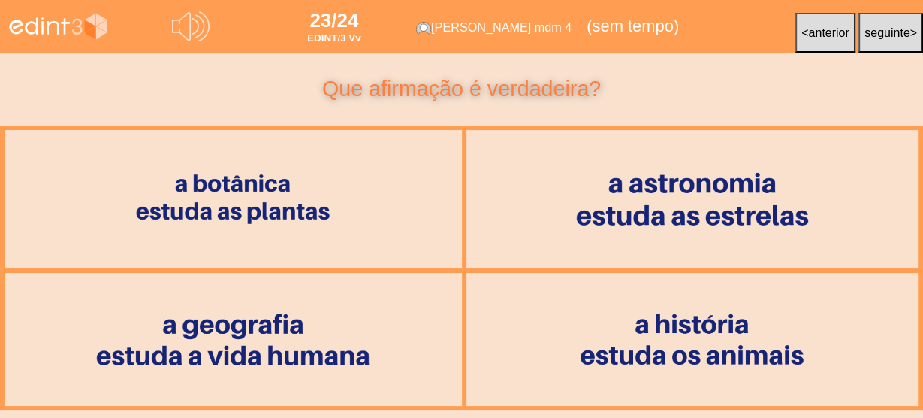
click at [190, 81] on div "Que afirmação é verdadeira?" at bounding box center [461, 89] width 923 height 22
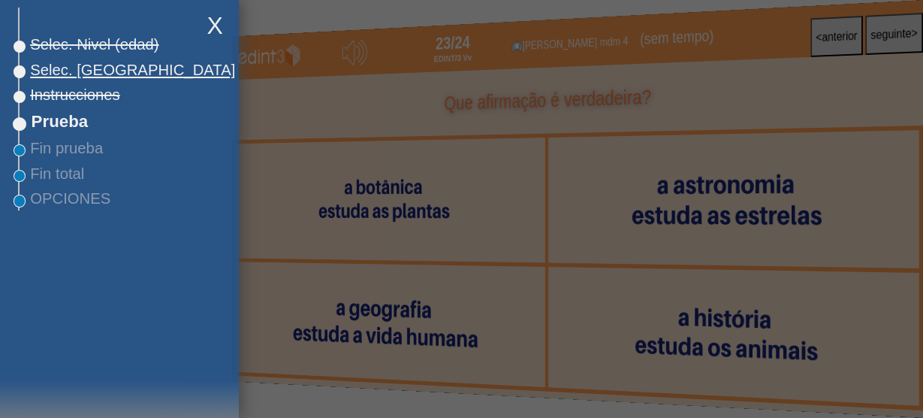
click at [101, 72] on span "Selec. [GEOGRAPHIC_DATA]" at bounding box center [128, 70] width 216 height 17
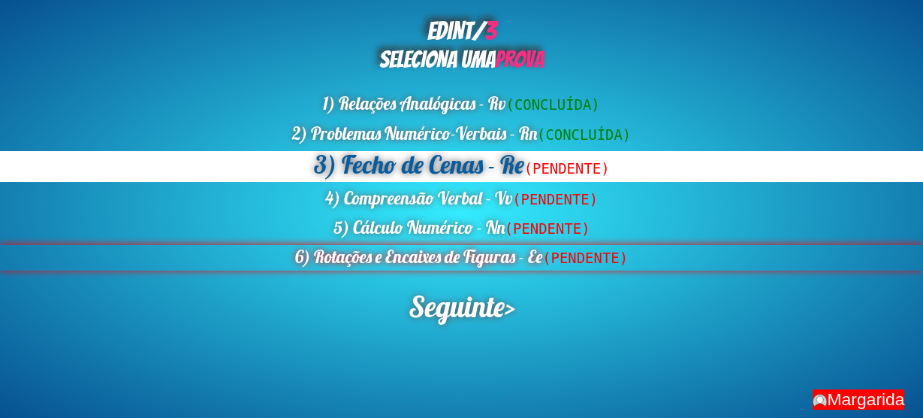
click at [478, 270] on div "6) Rotações e Encaixes de Figuras - Ee (PENDENTE)" at bounding box center [461, 258] width 923 height 26
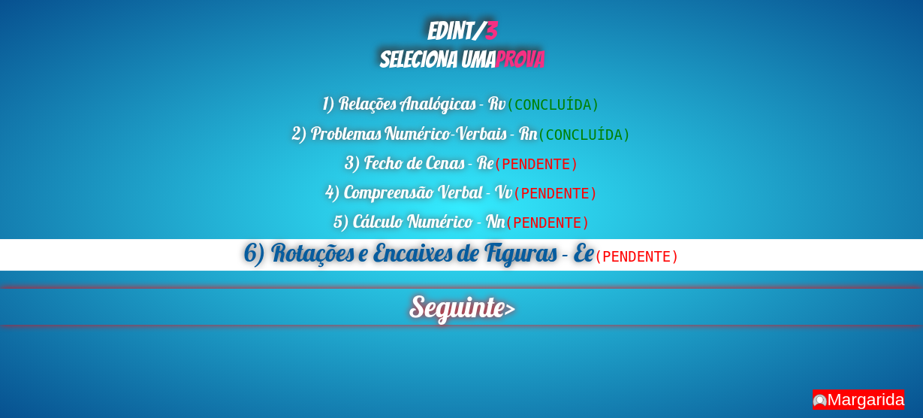
click at [436, 318] on span "Seguinte" at bounding box center [456, 306] width 96 height 36
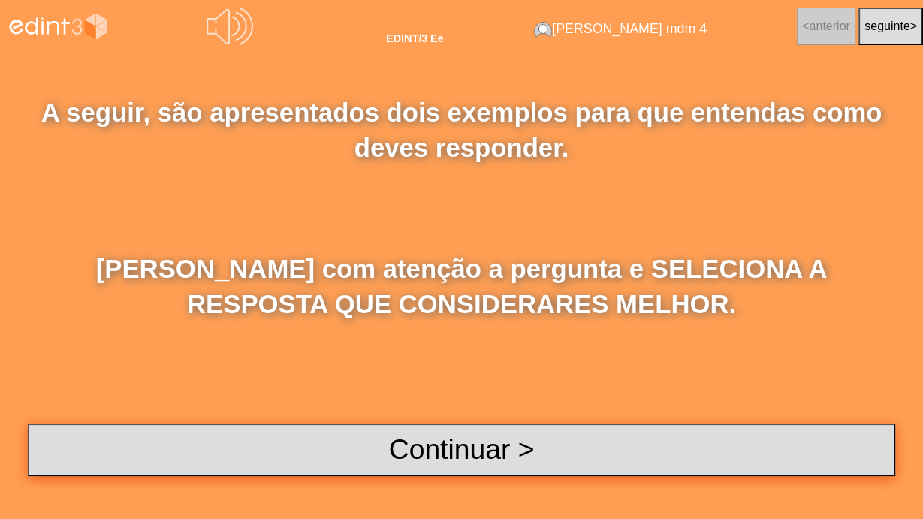
click at [437, 454] on button "Continuar >" at bounding box center [462, 450] width 868 height 53
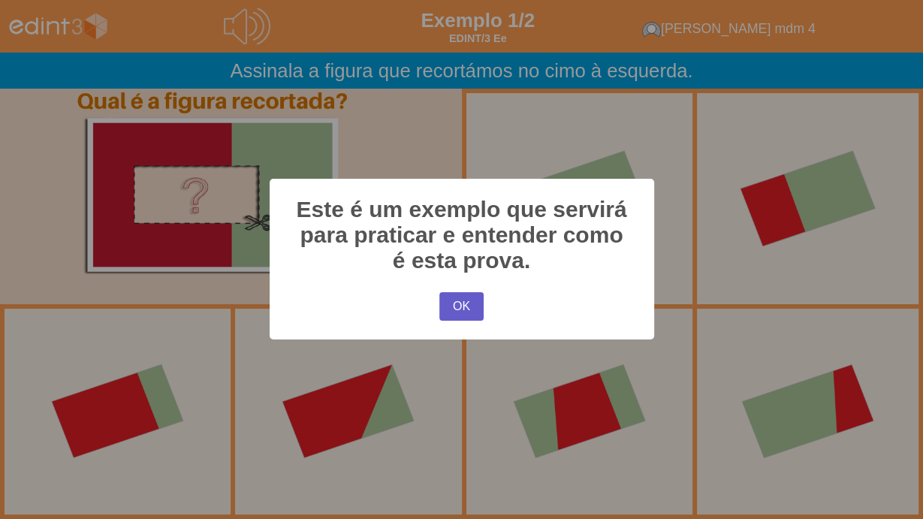
click at [455, 309] on button "OK" at bounding box center [461, 306] width 44 height 29
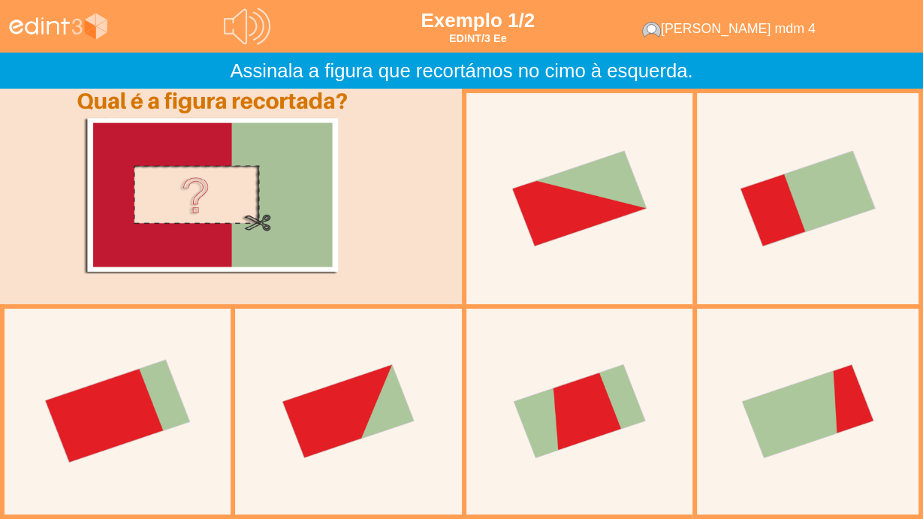
click at [128, 391] on div at bounding box center [118, 412] width 228 height 228
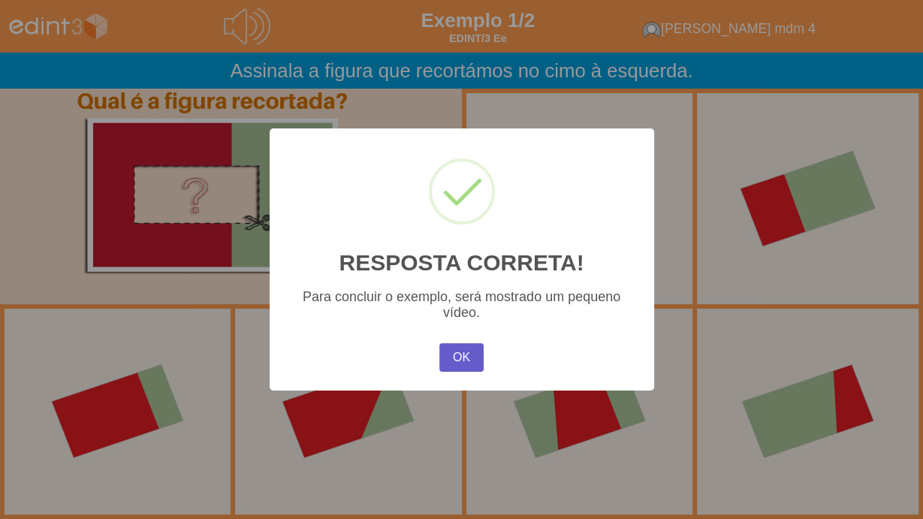
click at [457, 358] on button "OK" at bounding box center [461, 357] width 44 height 29
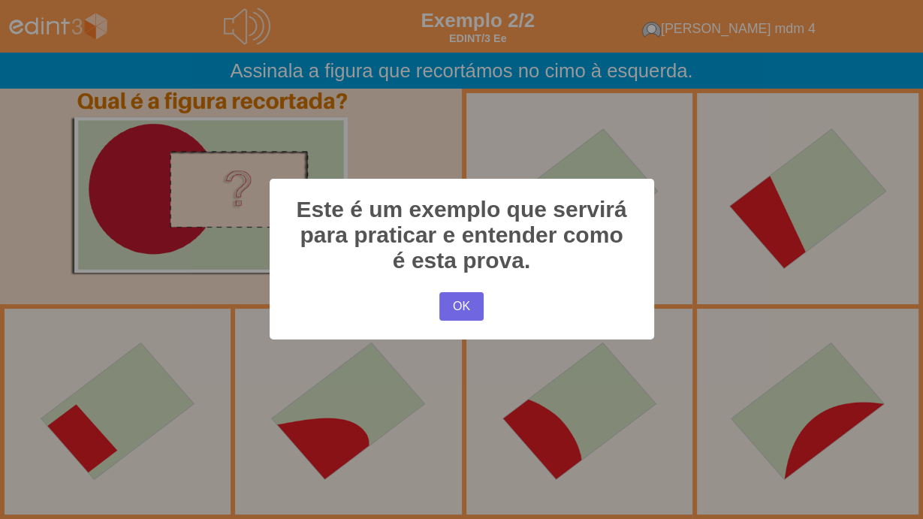
click at [186, 270] on div "× Este é um exemplo que servirá para praticar e entender como é esta prova. OK …" at bounding box center [461, 259] width 923 height 519
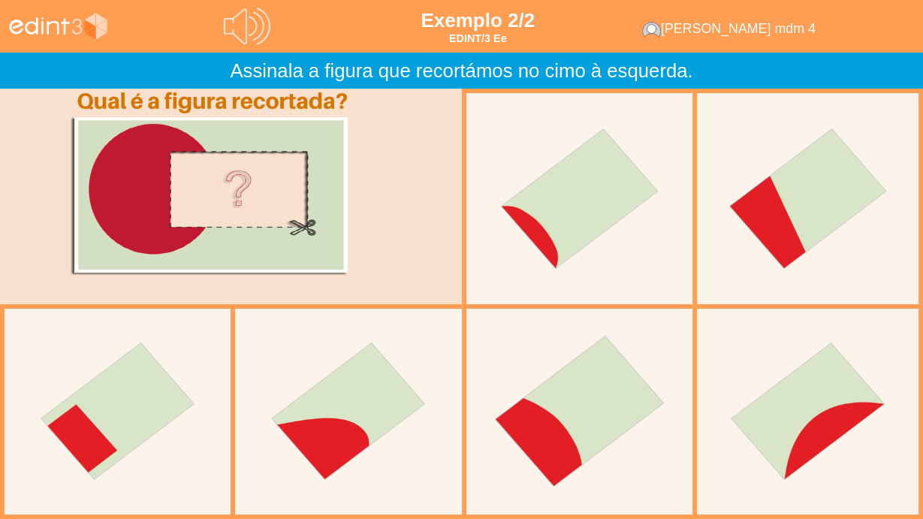
click at [532, 422] on div at bounding box center [580, 412] width 228 height 228
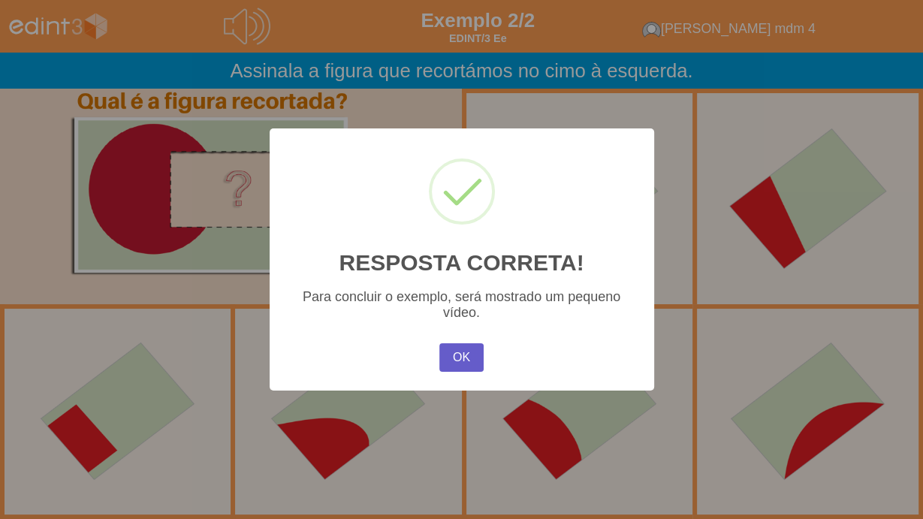
click at [460, 359] on button "OK" at bounding box center [461, 357] width 44 height 29
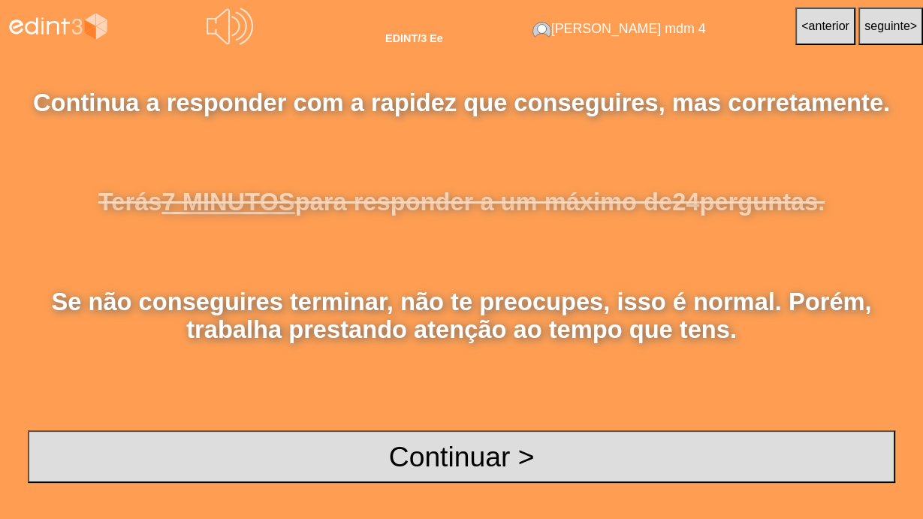
click at [144, 204] on p "Terás 7 MINUTOS para responder a um máximo de 24 perguntas." at bounding box center [462, 202] width 868 height 28
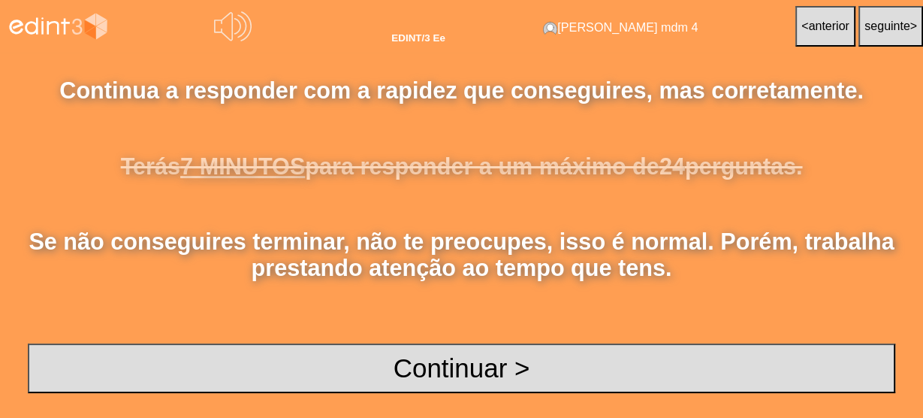
click at [895, 37] on button "seguinte >" at bounding box center [891, 26] width 65 height 40
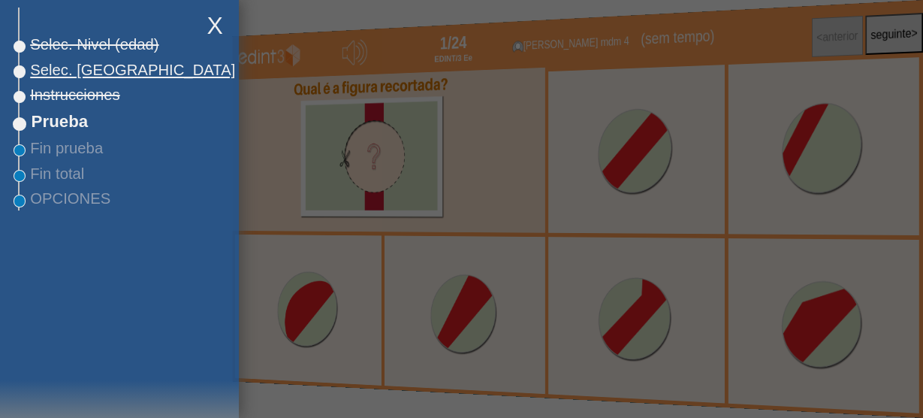
click at [78, 75] on span "Selec. [GEOGRAPHIC_DATA]" at bounding box center [128, 70] width 216 height 17
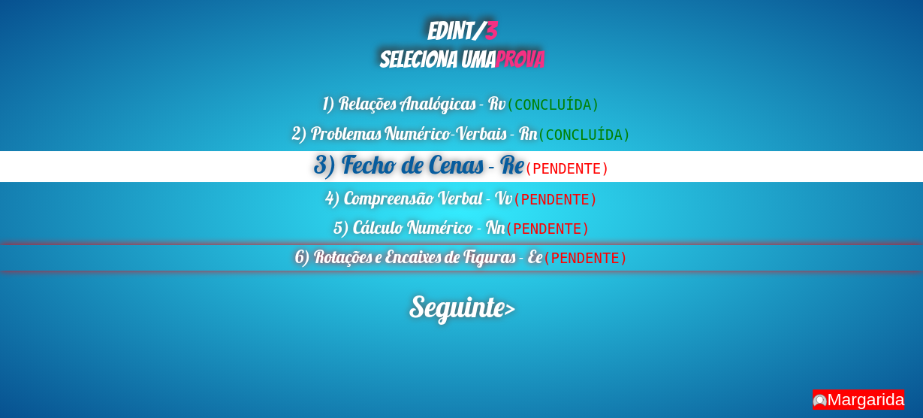
click at [439, 257] on div "6) Rotações e Encaixes de Figuras - Ee (PENDENTE)" at bounding box center [461, 258] width 923 height 26
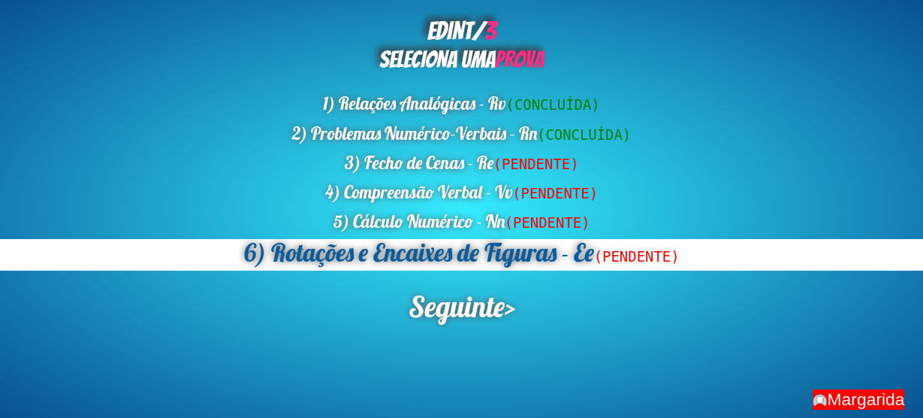
click at [440, 333] on div "EDINT/ 3 SELECIONA UMA PROVA 1) Relações Analógicas - Rv (CONCLUÍDA) 2) Problem…" at bounding box center [461, 209] width 923 height 418
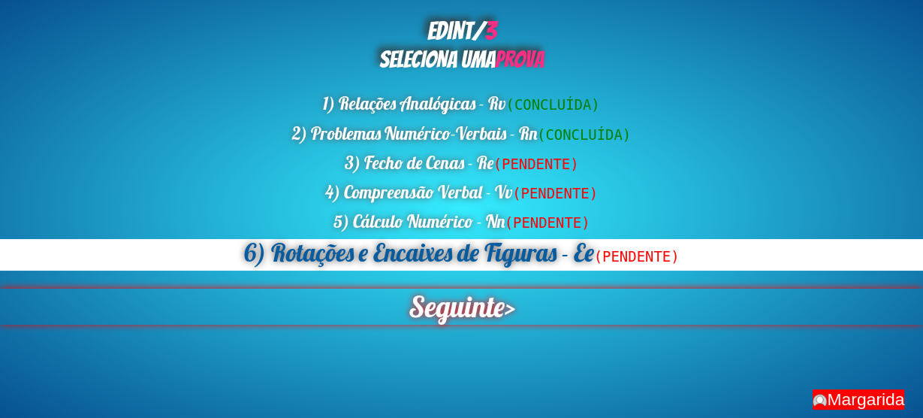
click at [445, 317] on span "Seguinte" at bounding box center [456, 306] width 96 height 36
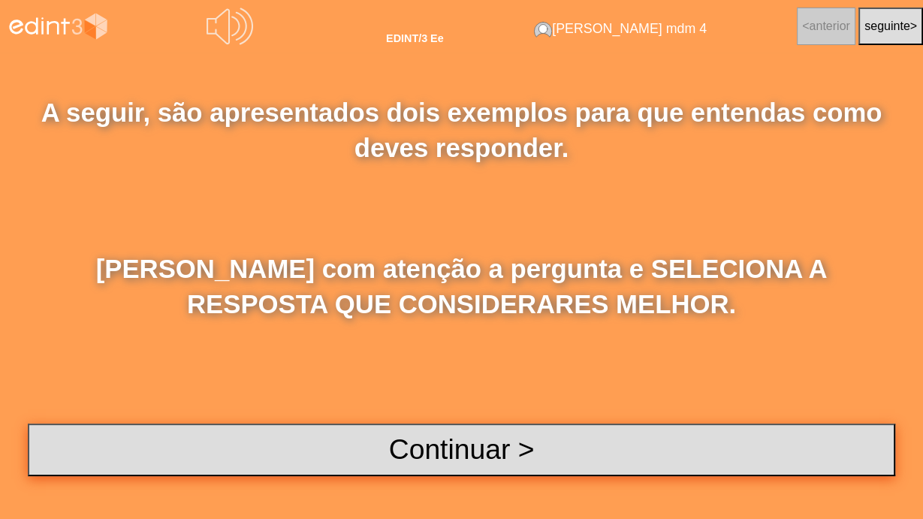
click at [452, 457] on button "Continuar >" at bounding box center [462, 450] width 868 height 53
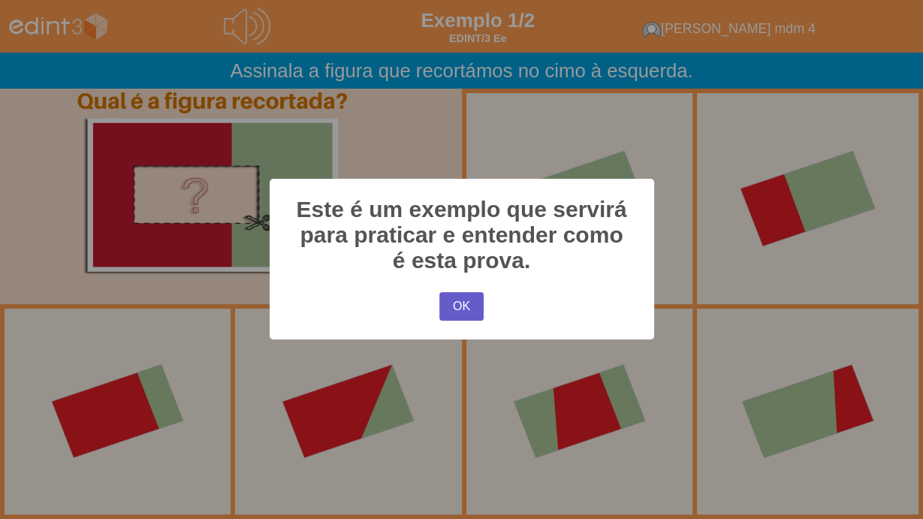
click at [439, 307] on button "OK" at bounding box center [461, 306] width 44 height 29
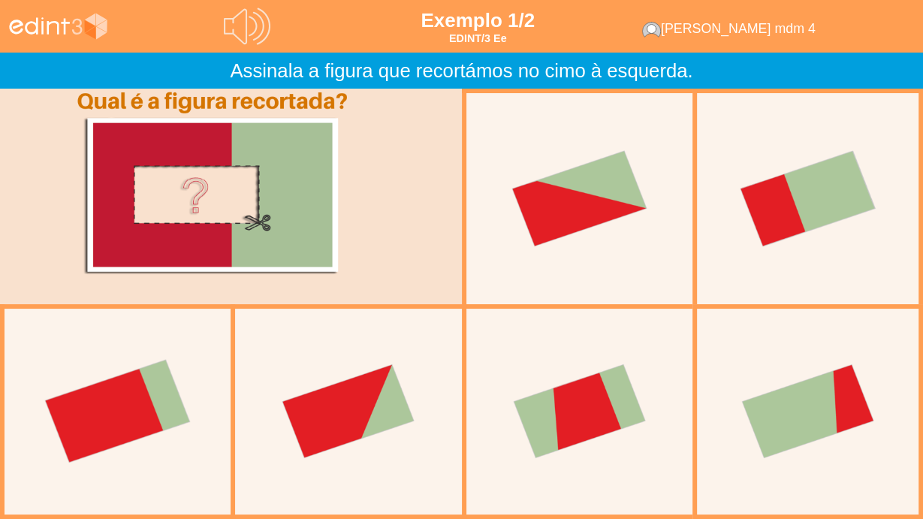
click at [97, 396] on div at bounding box center [118, 412] width 228 height 228
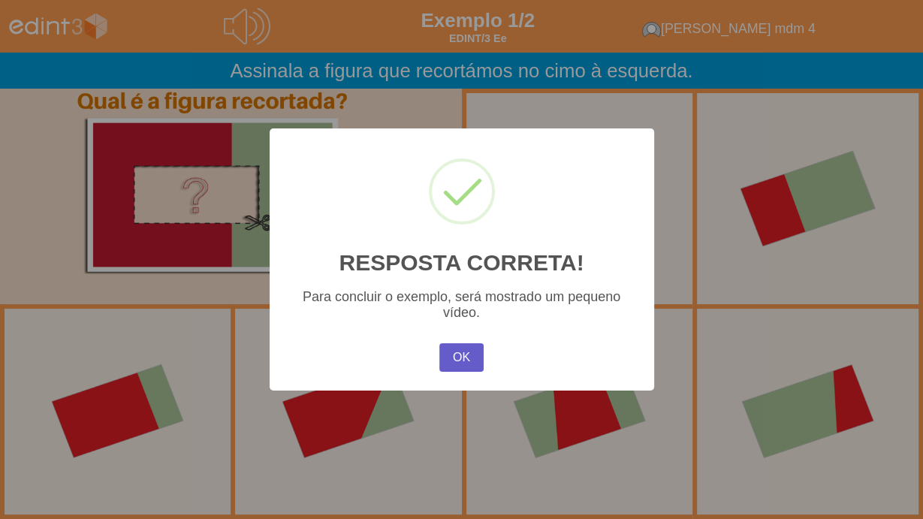
click at [449, 368] on button "OK" at bounding box center [461, 357] width 44 height 29
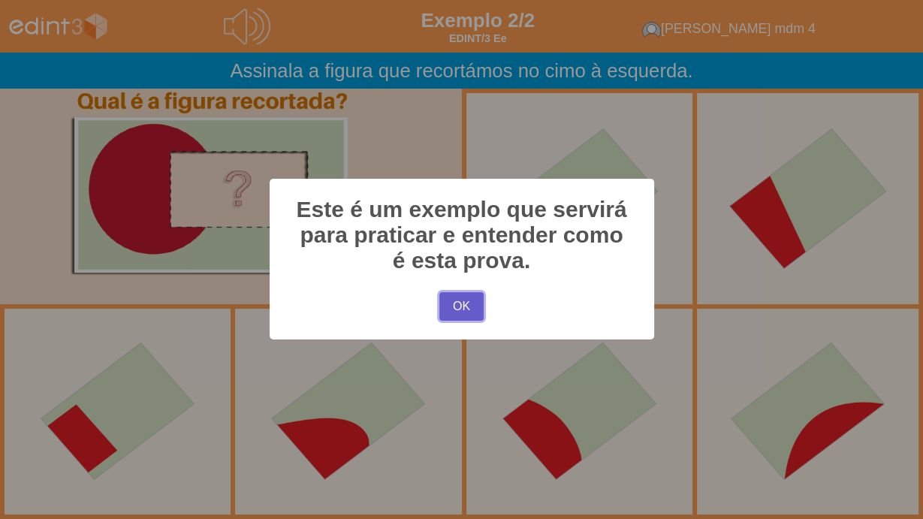
click at [451, 315] on button "OK" at bounding box center [461, 306] width 44 height 29
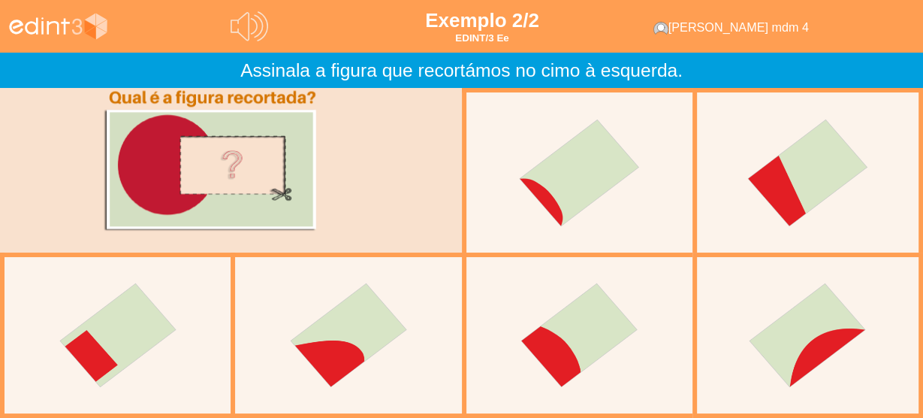
click at [91, 85] on div "Assinala a figura que recortámos no cimo à esquerda." at bounding box center [461, 70] width 923 height 35
